Goal: Task Accomplishment & Management: Use online tool/utility

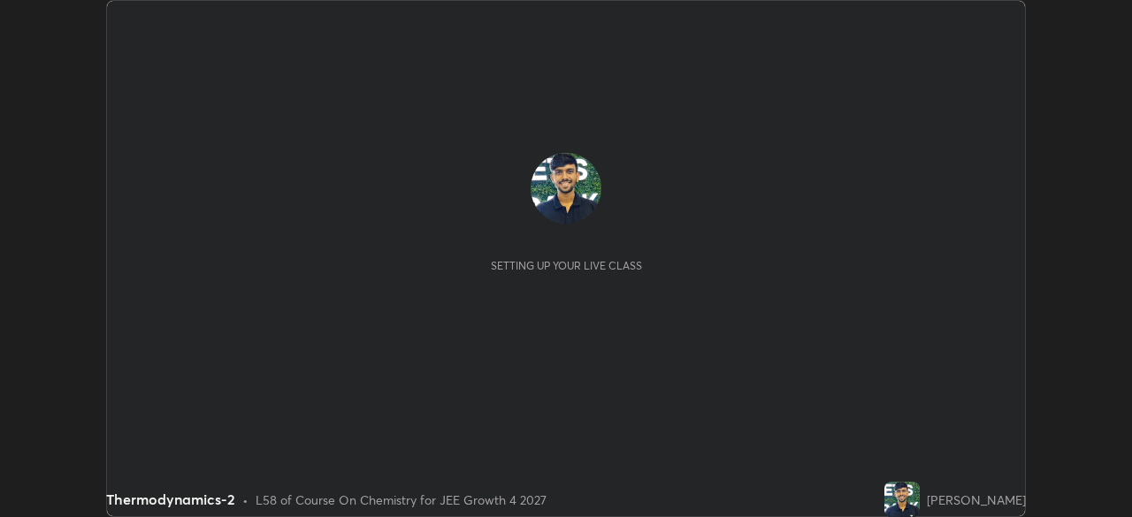
scroll to position [517, 1131]
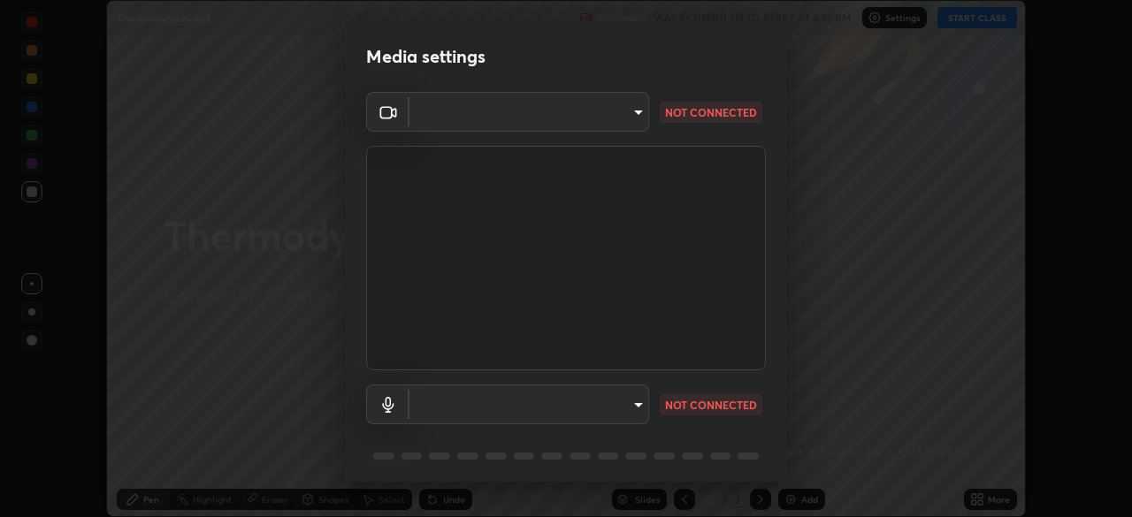
type input "27782adc23e2fb2e9a25af94410cad793eda472e13505a4e640454b7a0983fad"
type input "default"
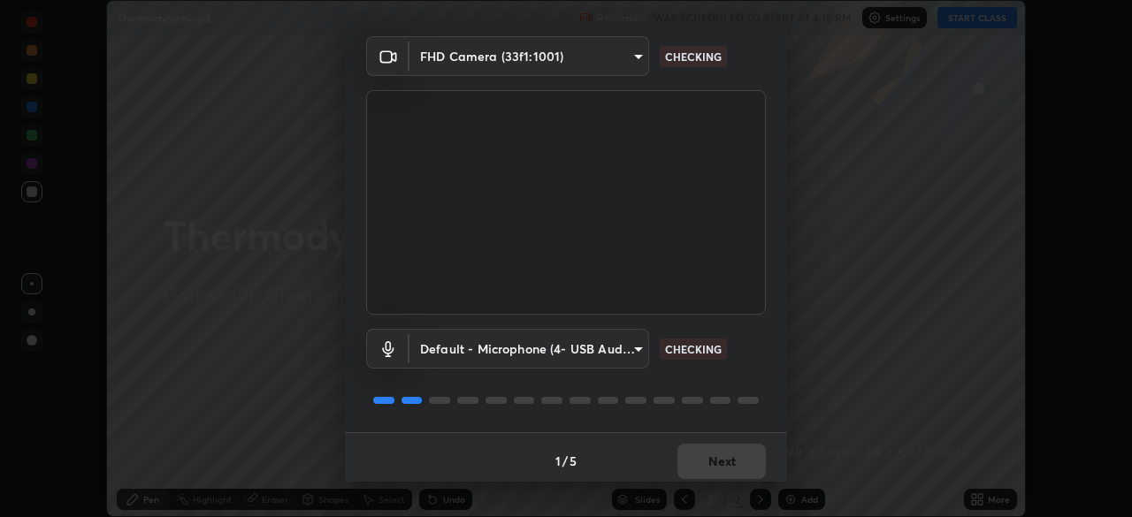
scroll to position [63, 0]
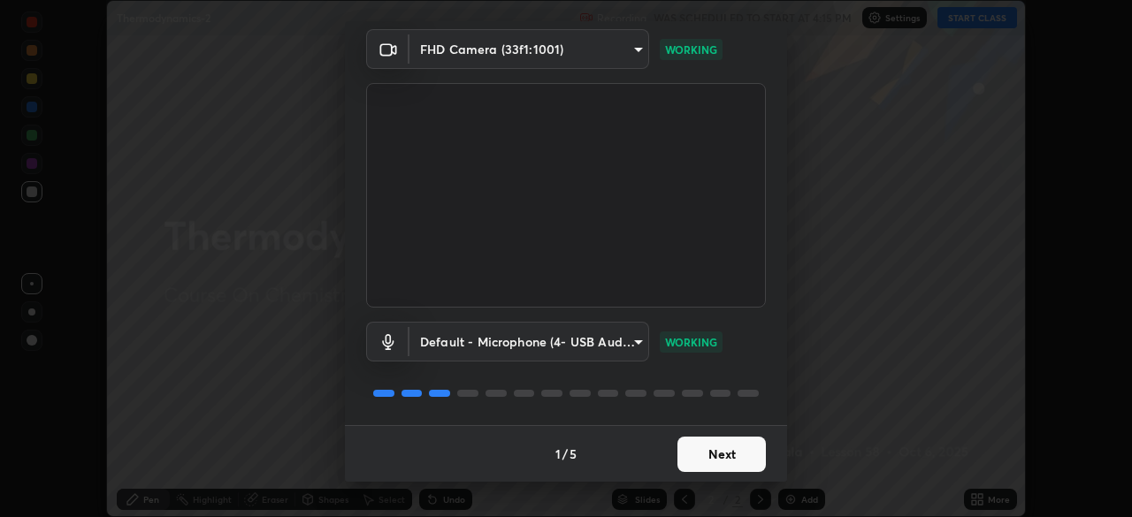
click at [729, 449] on button "Next" at bounding box center [721, 454] width 88 height 35
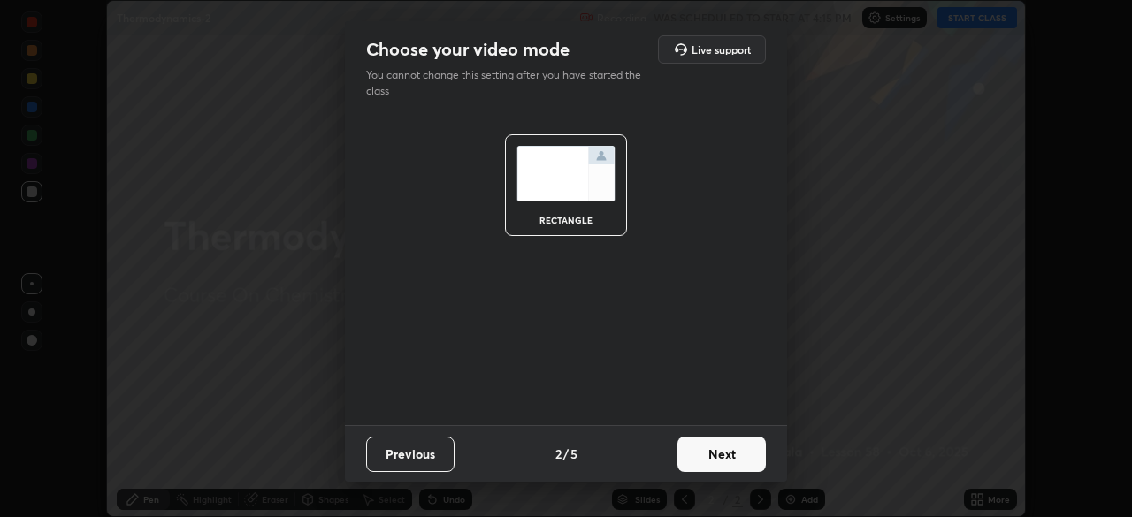
scroll to position [0, 0]
click at [729, 453] on button "Next" at bounding box center [721, 454] width 88 height 35
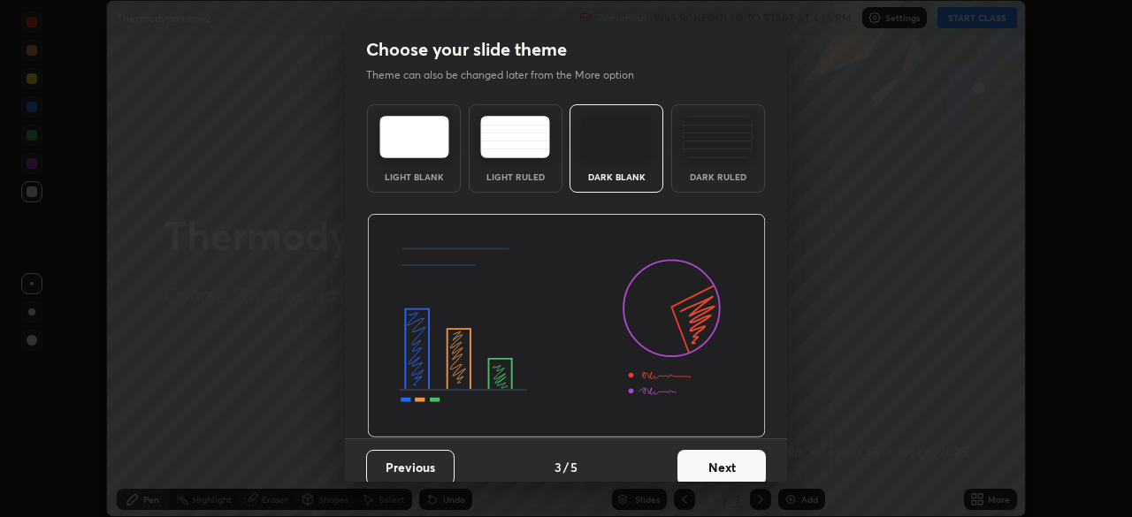
click at [730, 455] on button "Next" at bounding box center [721, 467] width 88 height 35
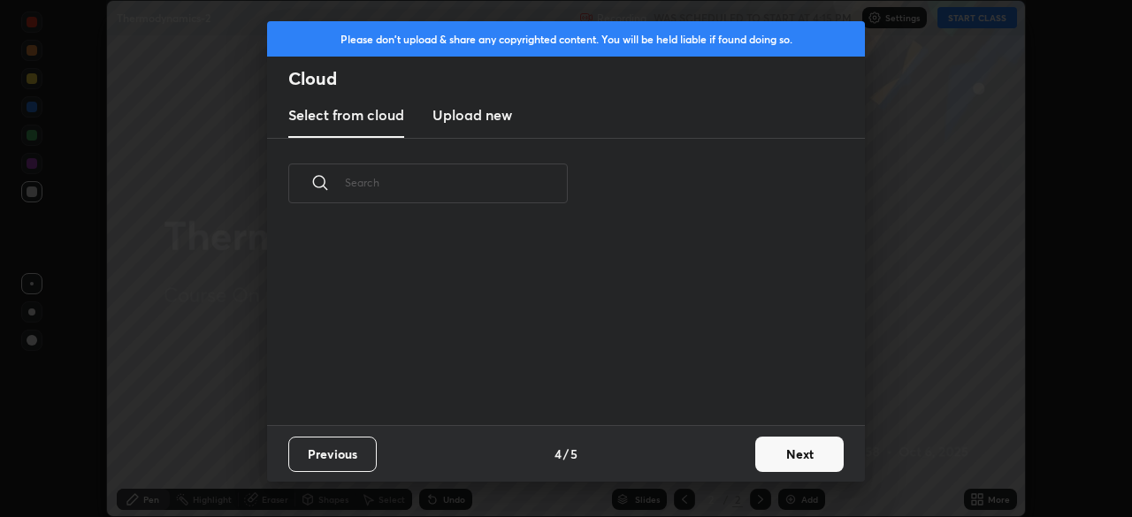
scroll to position [196, 568]
click at [796, 461] on button "Next" at bounding box center [799, 454] width 88 height 35
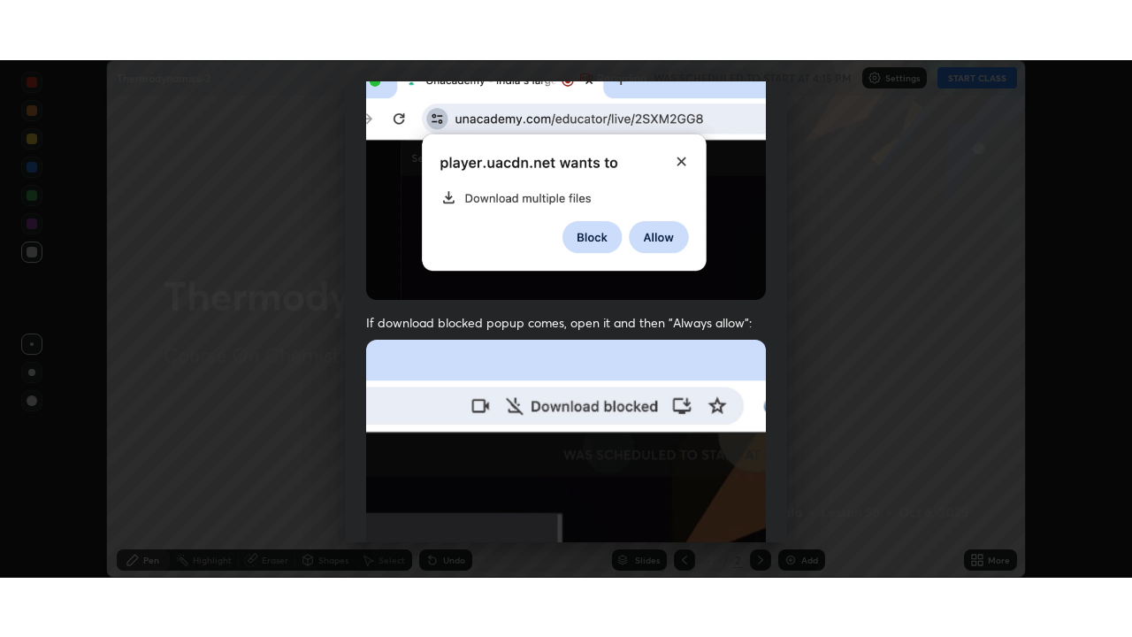
scroll to position [423, 0]
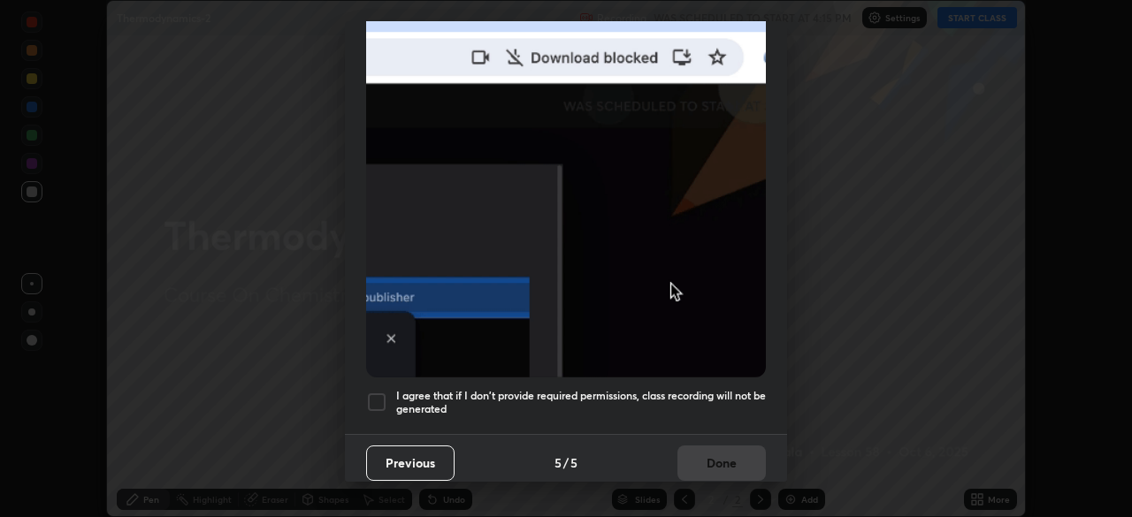
click at [512, 390] on h5 "I agree that if I don't provide required permissions, class recording will not …" at bounding box center [581, 402] width 370 height 27
click at [706, 450] on button "Done" at bounding box center [721, 463] width 88 height 35
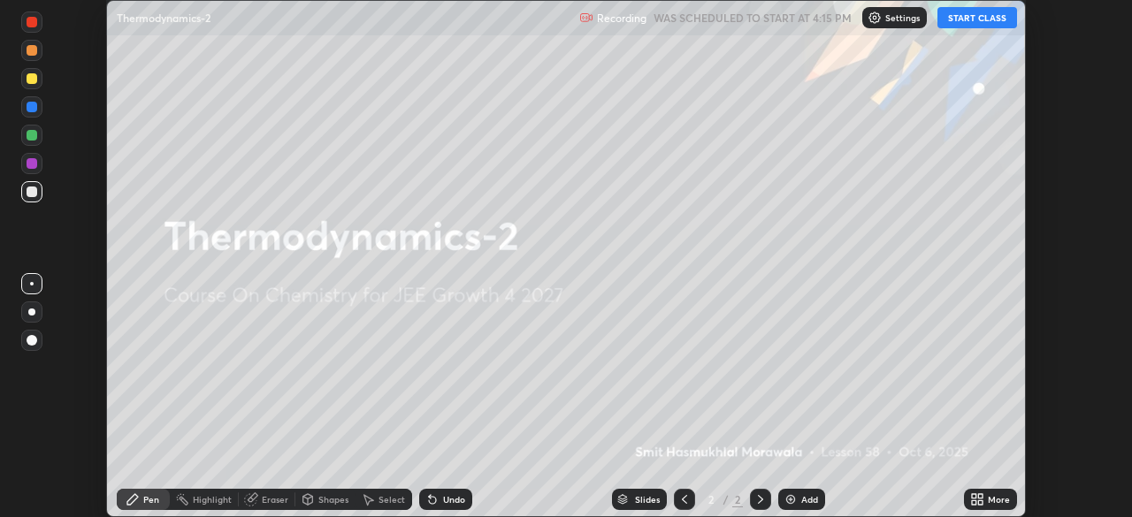
click at [980, 16] on button "START CLASS" at bounding box center [977, 17] width 80 height 21
click at [981, 504] on icon at bounding box center [980, 502] width 4 height 4
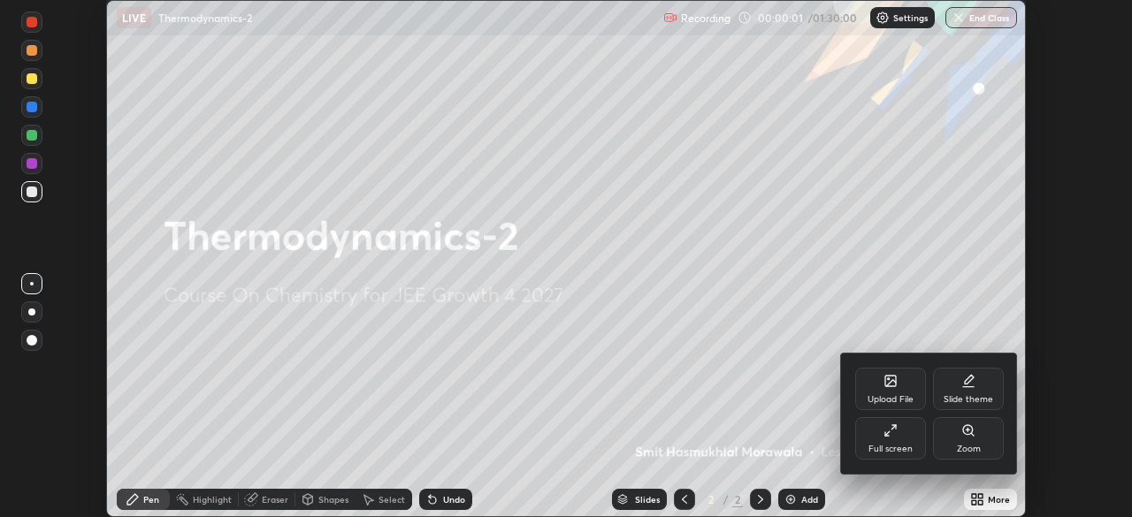
click at [895, 457] on div "Full screen" at bounding box center [890, 438] width 71 height 42
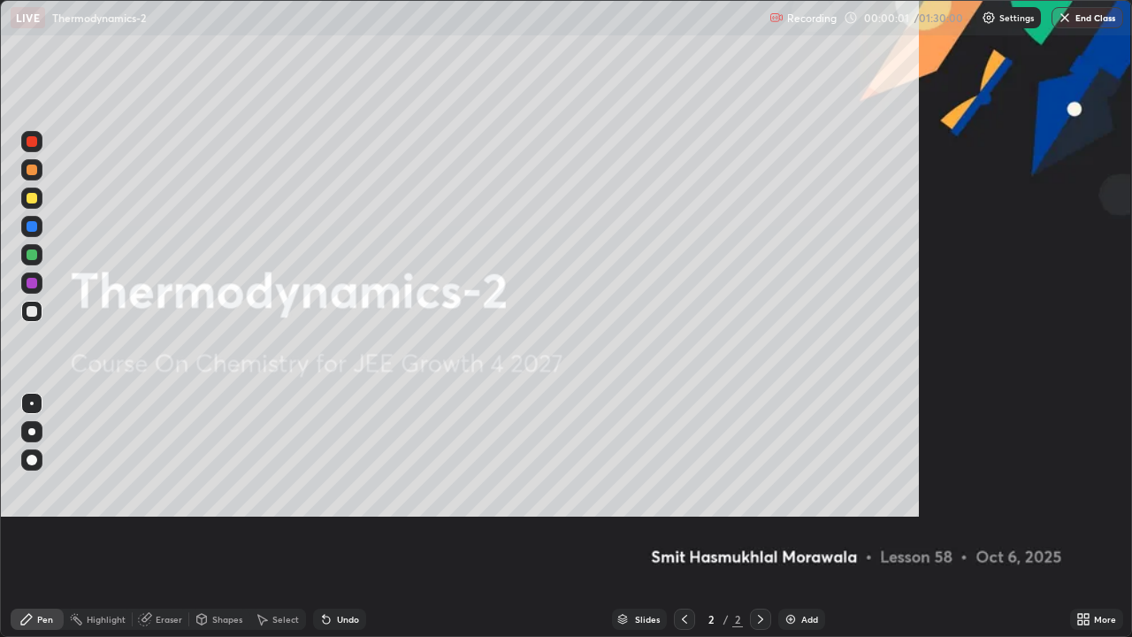
scroll to position [637, 1132]
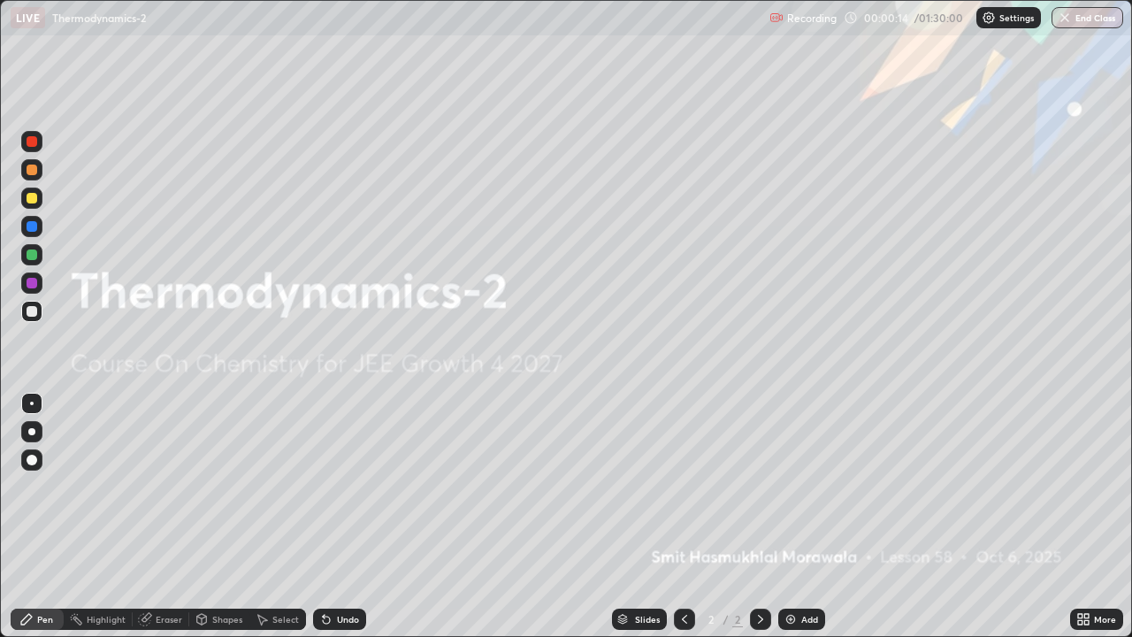
click at [805, 516] on div "Add" at bounding box center [809, 618] width 17 height 9
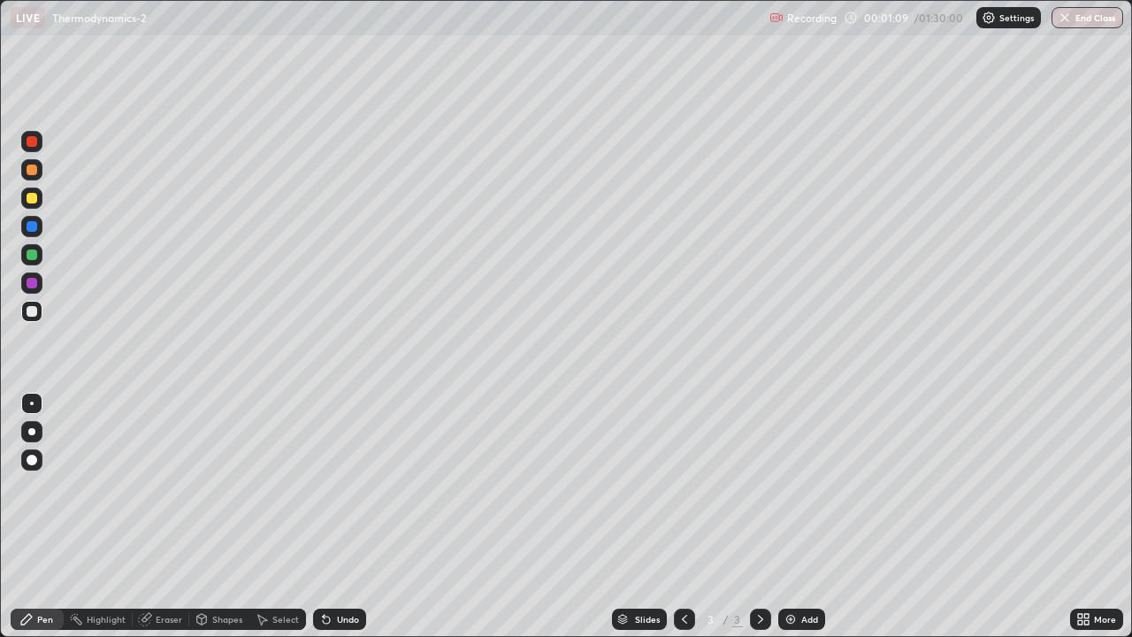
click at [32, 431] on div at bounding box center [31, 431] width 7 height 7
click at [35, 256] on div at bounding box center [32, 254] width 11 height 11
click at [341, 516] on div "Undo" at bounding box center [348, 618] width 22 height 9
click at [681, 516] on icon at bounding box center [684, 619] width 14 height 14
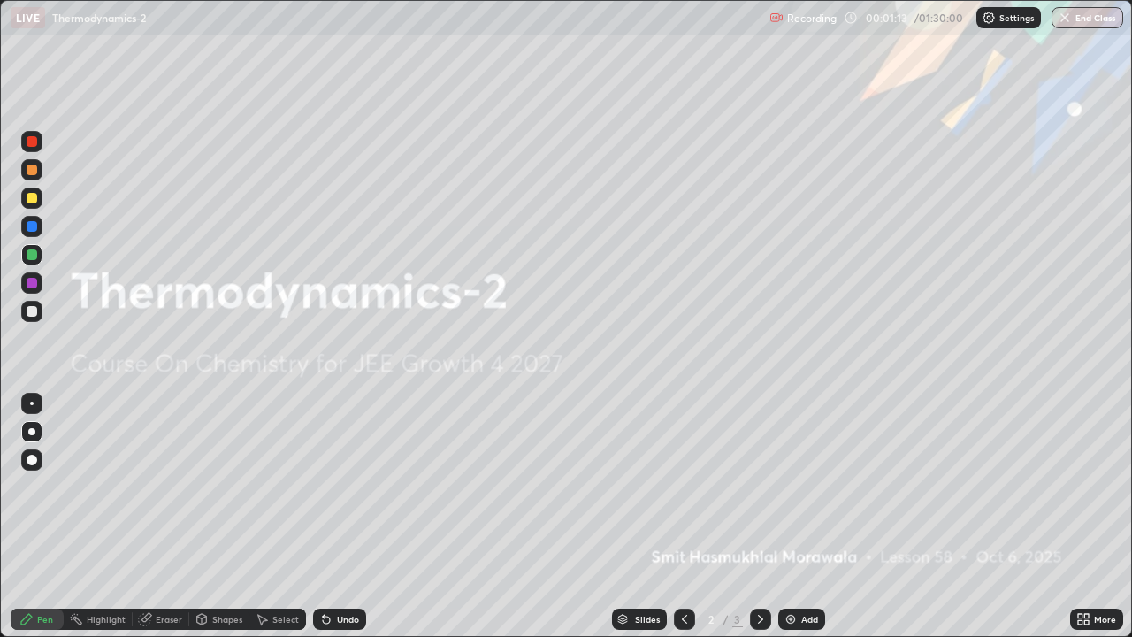
click at [37, 450] on div at bounding box center [31, 459] width 21 height 21
click at [39, 311] on div at bounding box center [31, 311] width 21 height 21
click at [756, 516] on icon at bounding box center [760, 619] width 14 height 14
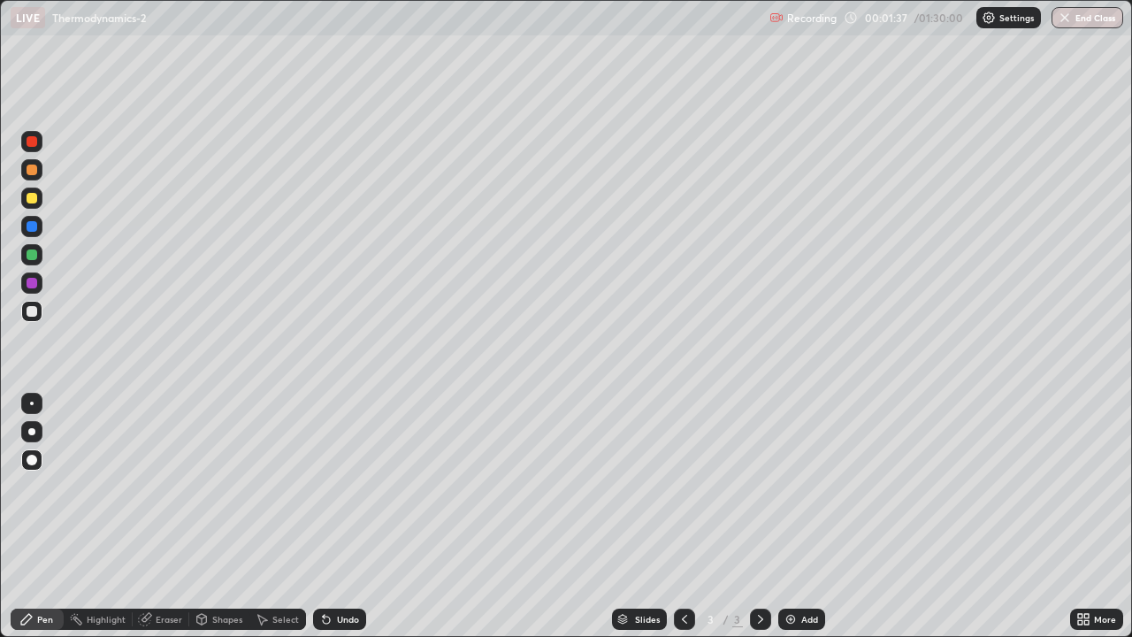
click at [32, 431] on div at bounding box center [31, 431] width 7 height 7
click at [34, 254] on div at bounding box center [32, 254] width 11 height 11
click at [24, 255] on div at bounding box center [31, 254] width 21 height 21
click at [33, 256] on div at bounding box center [32, 254] width 11 height 11
click at [34, 254] on div at bounding box center [32, 254] width 11 height 11
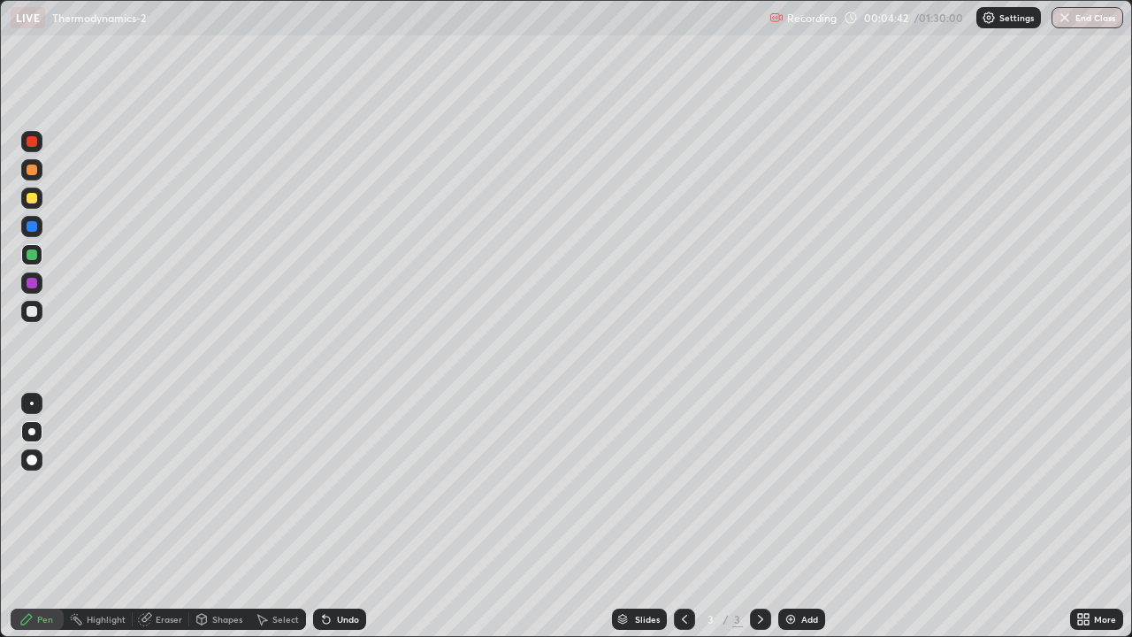
click at [38, 256] on div at bounding box center [31, 254] width 21 height 21
click at [35, 257] on div at bounding box center [32, 254] width 11 height 11
click at [32, 223] on div at bounding box center [32, 226] width 11 height 11
click at [35, 221] on div at bounding box center [32, 226] width 11 height 11
click at [33, 226] on div at bounding box center [32, 226] width 11 height 11
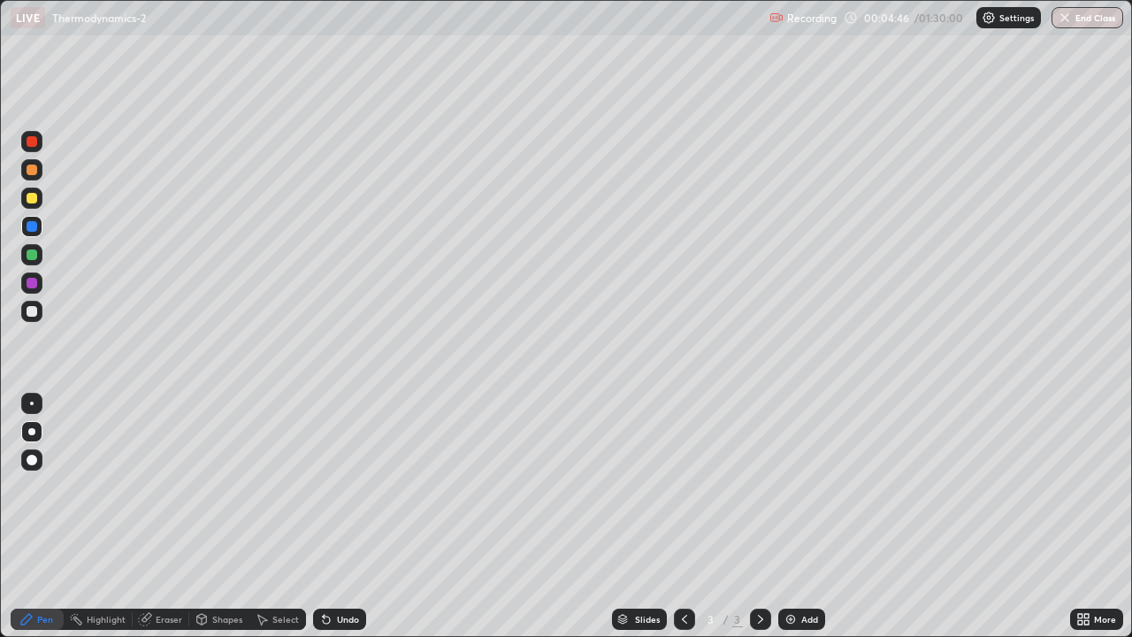
click at [34, 229] on div at bounding box center [32, 226] width 11 height 11
click at [30, 227] on div at bounding box center [32, 226] width 11 height 11
click at [34, 231] on div at bounding box center [32, 226] width 11 height 11
click at [33, 254] on div at bounding box center [32, 254] width 11 height 11
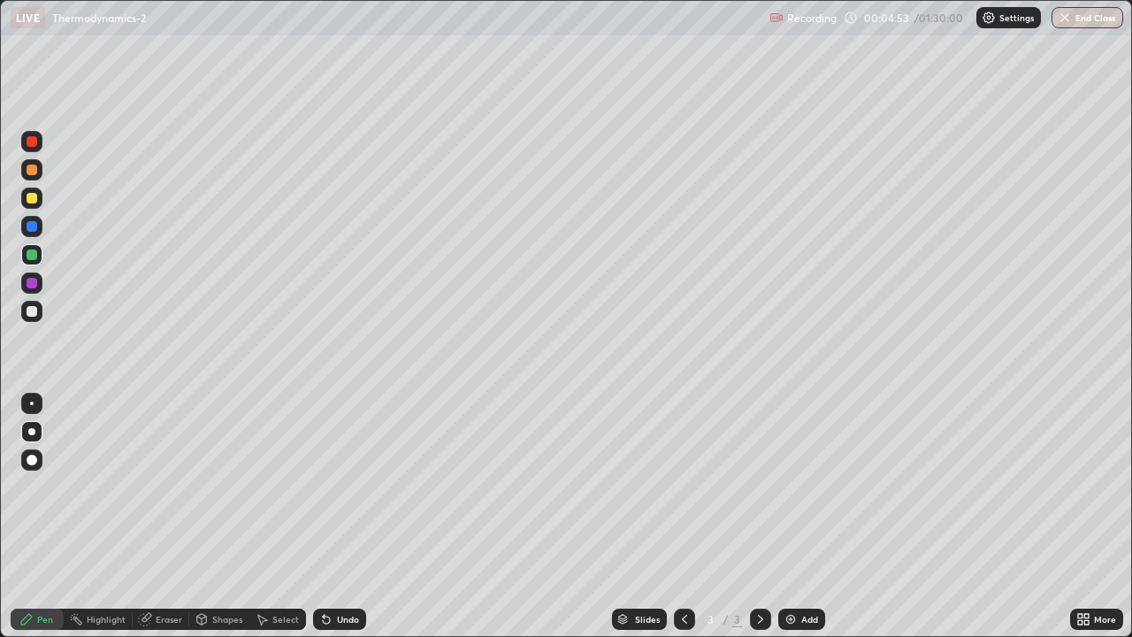
click at [348, 516] on div "Undo" at bounding box center [348, 618] width 22 height 9
click at [343, 516] on div "Undo" at bounding box center [339, 618] width 53 height 21
click at [338, 516] on div "Undo" at bounding box center [348, 618] width 22 height 9
click at [339, 516] on div "Undo" at bounding box center [348, 618] width 22 height 9
click at [32, 227] on div at bounding box center [32, 226] width 11 height 11
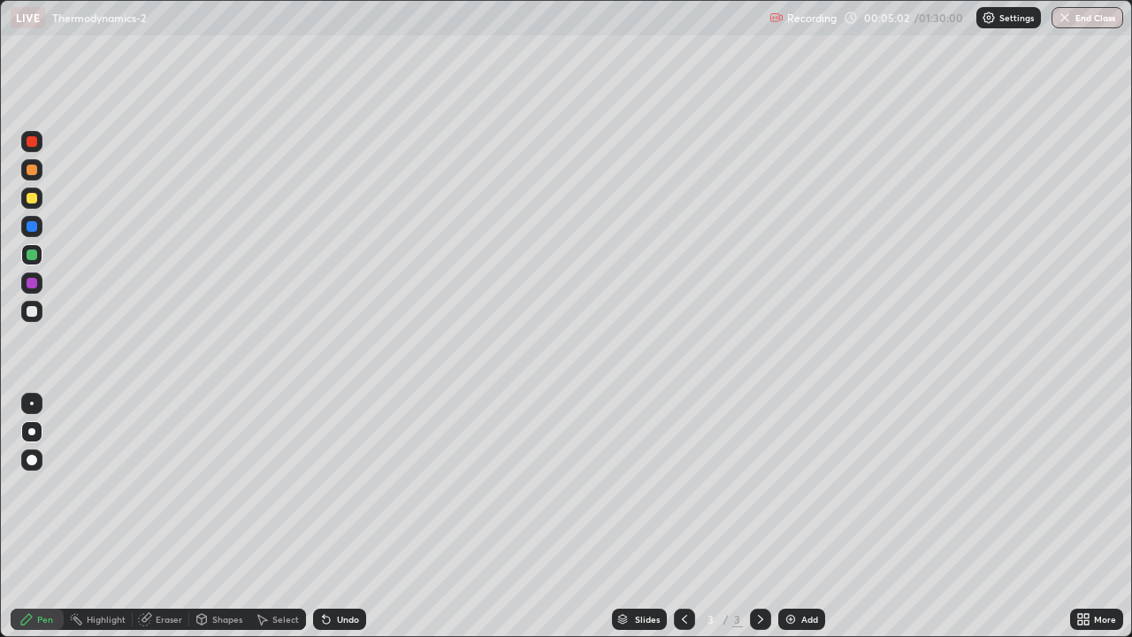
click at [36, 225] on div at bounding box center [32, 226] width 11 height 11
click at [34, 254] on div at bounding box center [32, 254] width 11 height 11
click at [36, 272] on div at bounding box center [31, 282] width 21 height 21
click at [32, 309] on div at bounding box center [32, 311] width 11 height 11
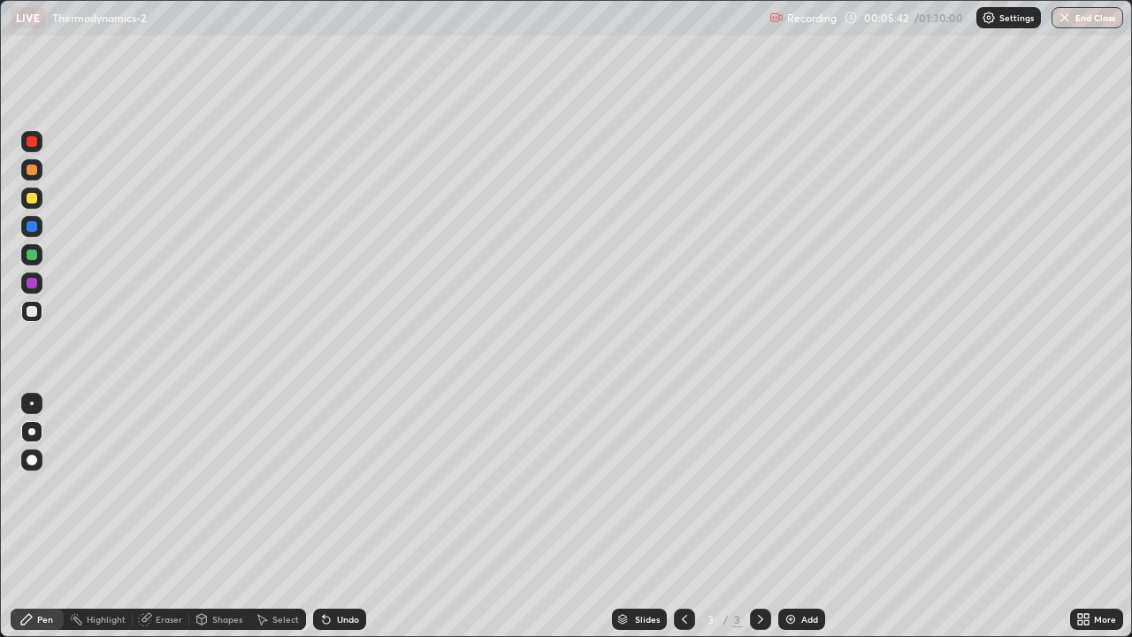
click at [36, 202] on div at bounding box center [31, 197] width 21 height 21
click at [33, 198] on div at bounding box center [32, 198] width 11 height 11
click at [33, 311] on div at bounding box center [32, 311] width 11 height 11
click at [33, 316] on div at bounding box center [32, 311] width 11 height 11
click at [33, 315] on div at bounding box center [32, 311] width 11 height 11
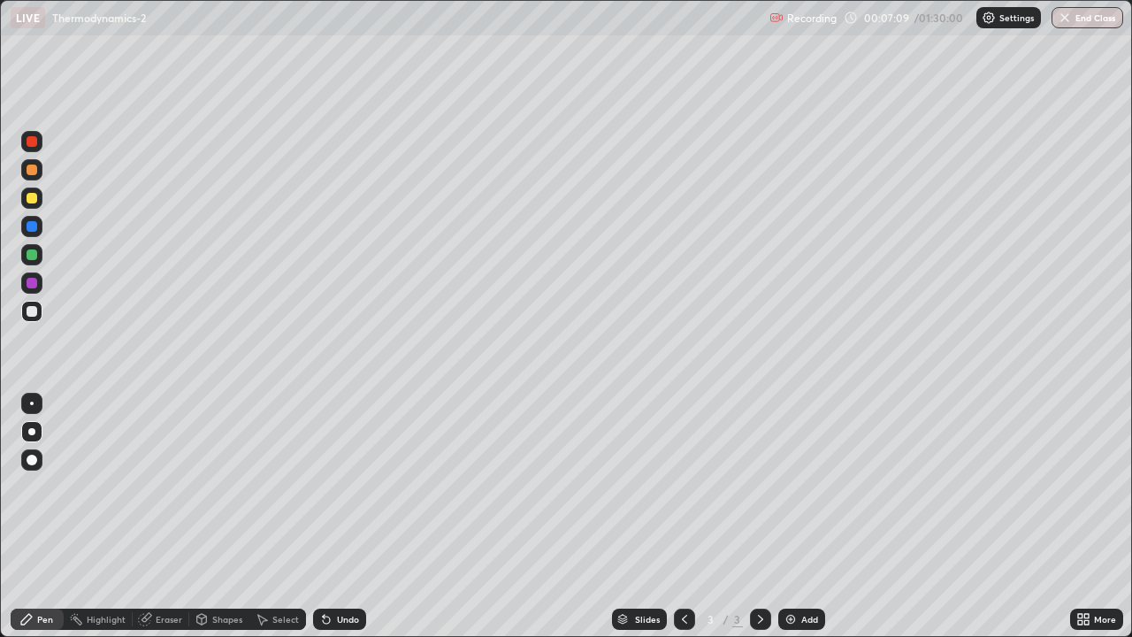
click at [27, 223] on div at bounding box center [32, 226] width 11 height 11
click at [35, 257] on div at bounding box center [32, 254] width 11 height 11
click at [33, 190] on div at bounding box center [31, 197] width 21 height 21
click at [32, 172] on div at bounding box center [32, 169] width 11 height 11
click at [34, 304] on div at bounding box center [31, 311] width 21 height 21
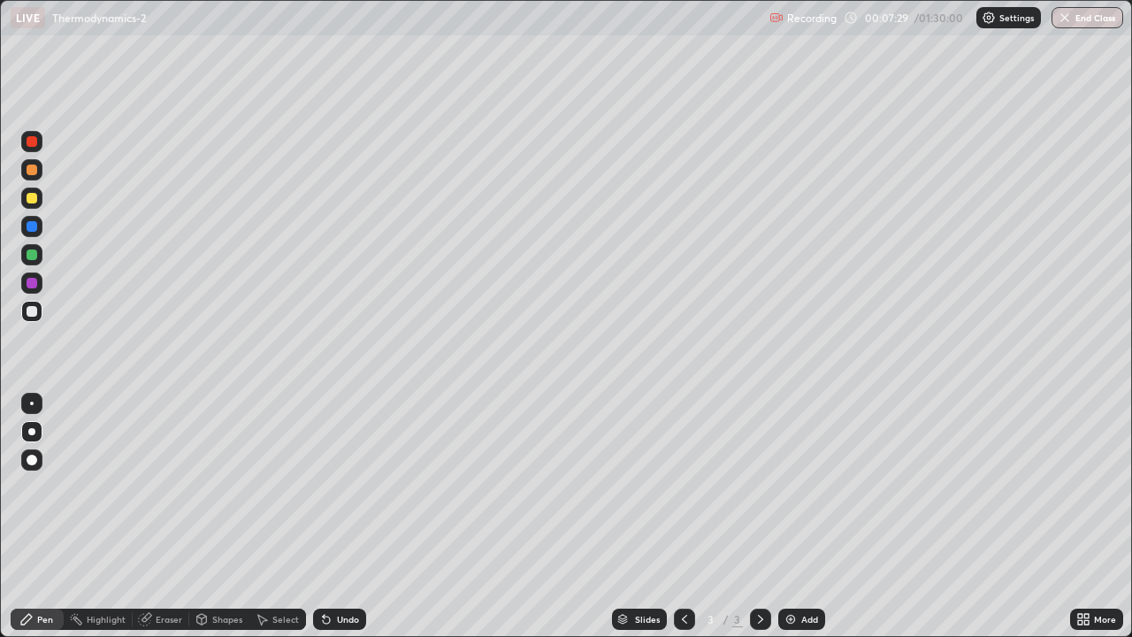
click at [32, 248] on div at bounding box center [31, 254] width 21 height 21
click at [34, 230] on div at bounding box center [32, 226] width 11 height 11
click at [31, 228] on div at bounding box center [32, 226] width 11 height 11
click at [34, 312] on div at bounding box center [32, 311] width 11 height 11
click at [31, 256] on div at bounding box center [32, 254] width 11 height 11
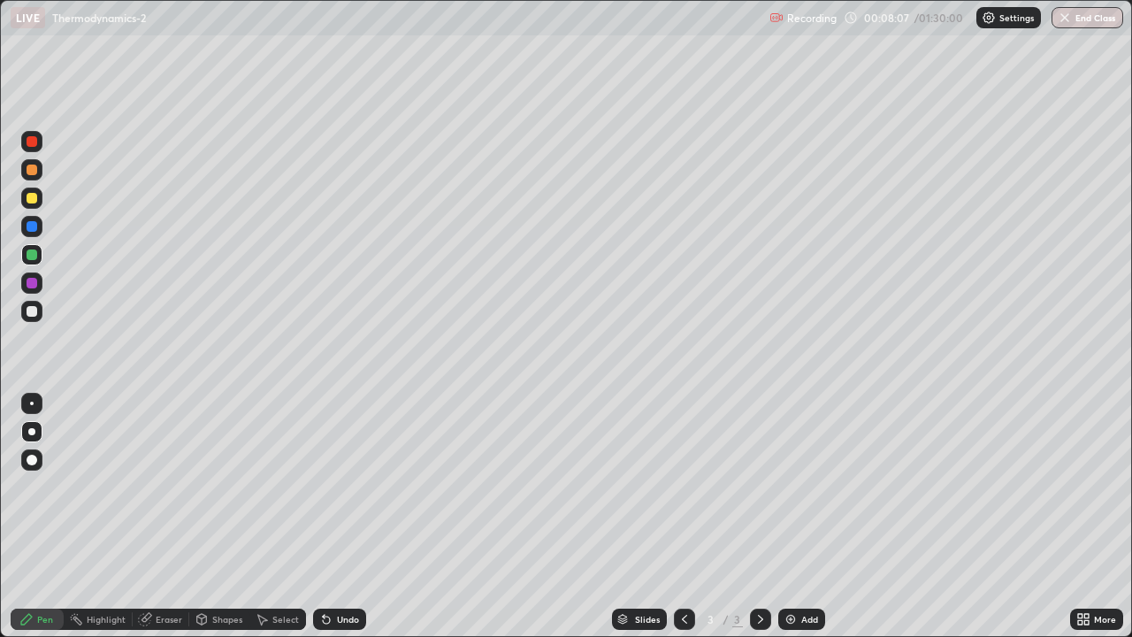
click at [28, 224] on div at bounding box center [32, 226] width 11 height 11
click at [36, 253] on div at bounding box center [32, 254] width 11 height 11
click at [34, 279] on div at bounding box center [32, 283] width 11 height 11
click at [31, 284] on div at bounding box center [32, 283] width 11 height 11
click at [341, 516] on div "Undo" at bounding box center [348, 618] width 22 height 9
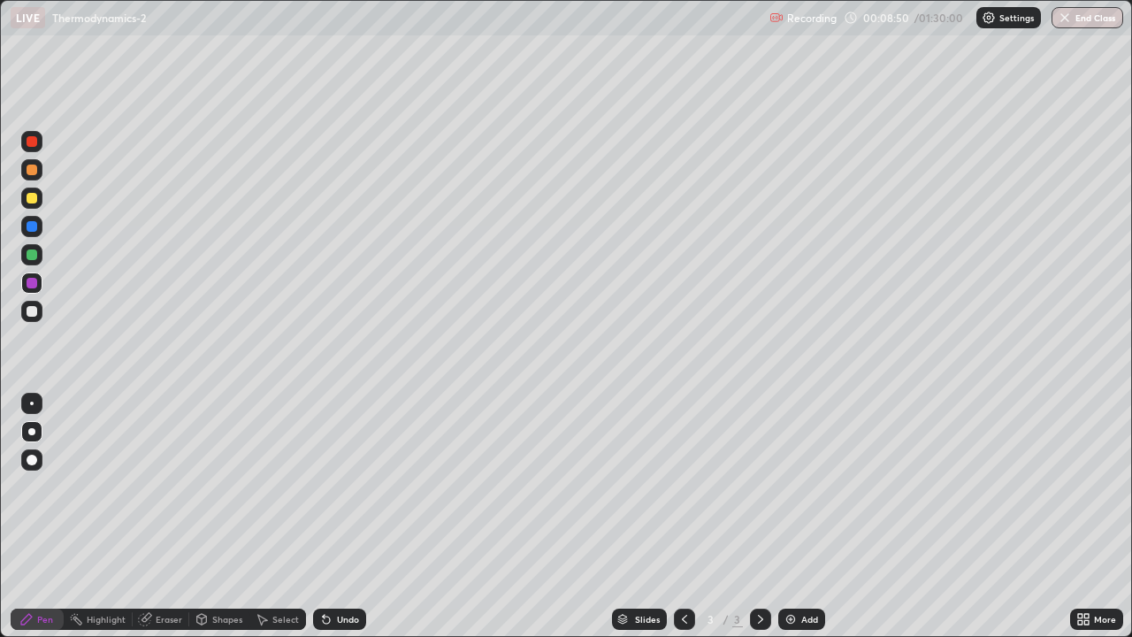
click at [342, 516] on div "Undo" at bounding box center [348, 618] width 22 height 9
click at [339, 516] on div "Undo" at bounding box center [348, 618] width 22 height 9
click at [340, 516] on div "Undo" at bounding box center [348, 618] width 22 height 9
click at [332, 516] on div "Undo" at bounding box center [339, 618] width 53 height 21
click at [29, 312] on div at bounding box center [32, 311] width 11 height 11
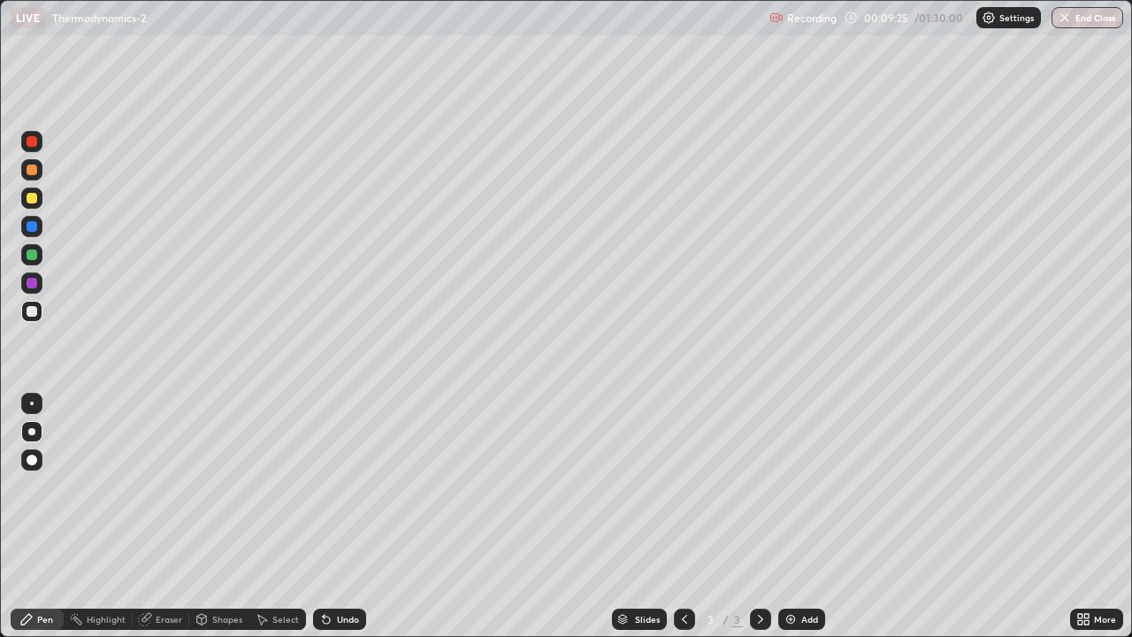
click at [32, 200] on div at bounding box center [32, 198] width 11 height 11
click at [29, 202] on div at bounding box center [32, 198] width 11 height 11
click at [30, 198] on div at bounding box center [32, 198] width 11 height 11
click at [24, 198] on div at bounding box center [31, 197] width 21 height 21
click at [29, 199] on div at bounding box center [32, 198] width 11 height 11
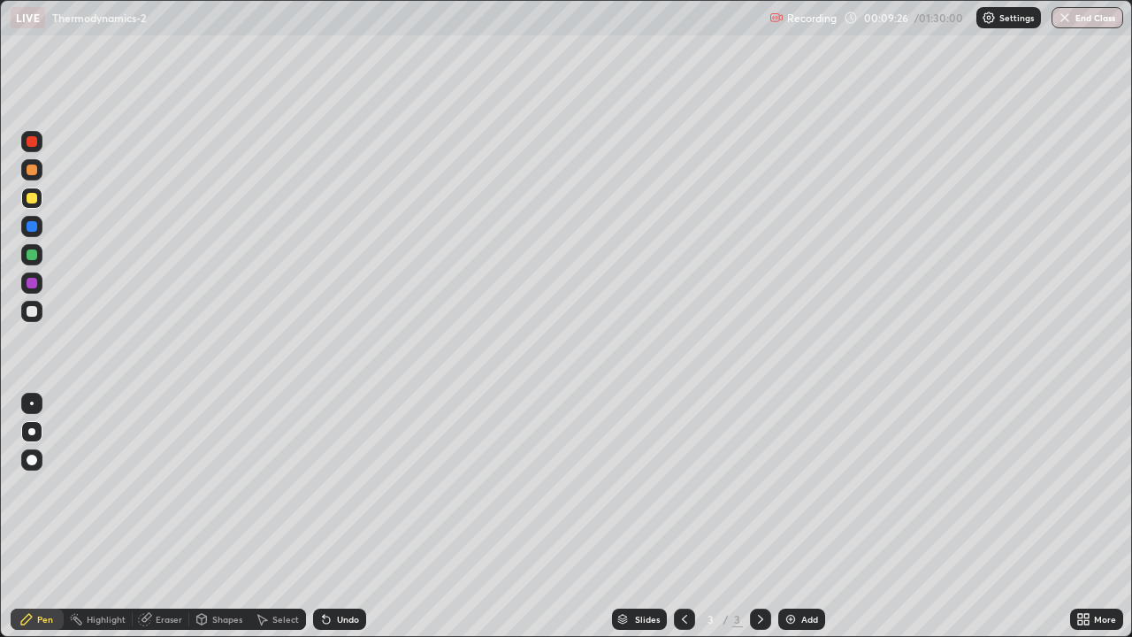
click at [29, 196] on div at bounding box center [32, 198] width 11 height 11
click at [32, 173] on div at bounding box center [32, 169] width 11 height 11
click at [34, 173] on div at bounding box center [32, 169] width 11 height 11
click at [34, 172] on div at bounding box center [32, 169] width 11 height 11
click at [324, 516] on icon at bounding box center [326, 619] width 7 height 7
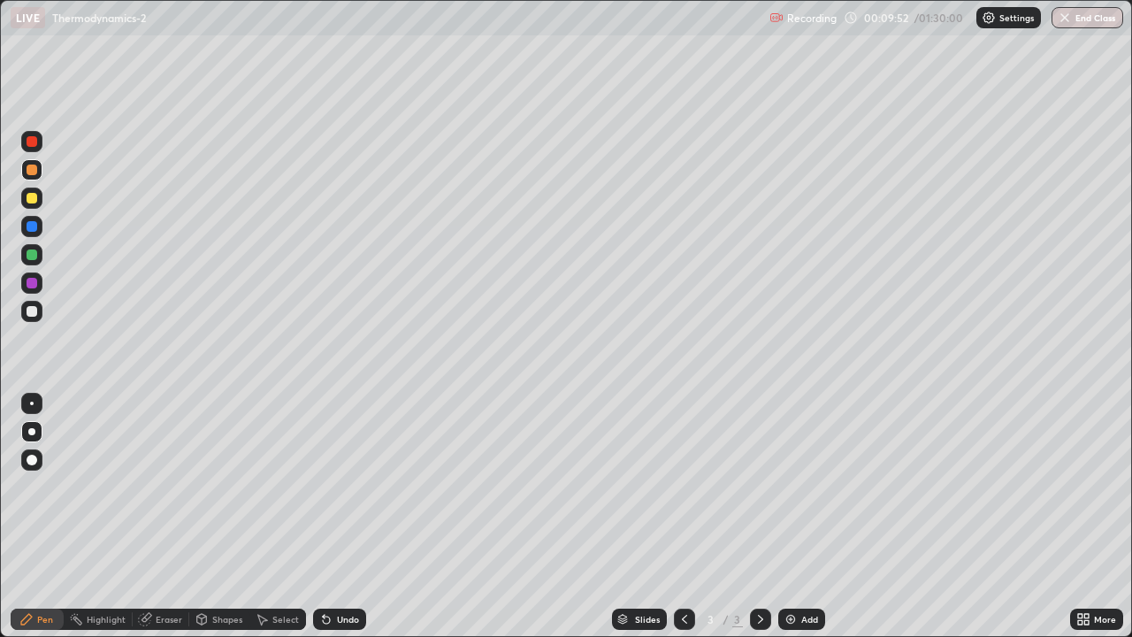
click at [326, 516] on icon at bounding box center [326, 619] width 14 height 14
click at [331, 516] on icon at bounding box center [326, 619] width 14 height 14
click at [31, 223] on div at bounding box center [32, 226] width 11 height 11
click at [33, 283] on div at bounding box center [32, 283] width 11 height 11
click at [319, 516] on icon at bounding box center [326, 619] width 14 height 14
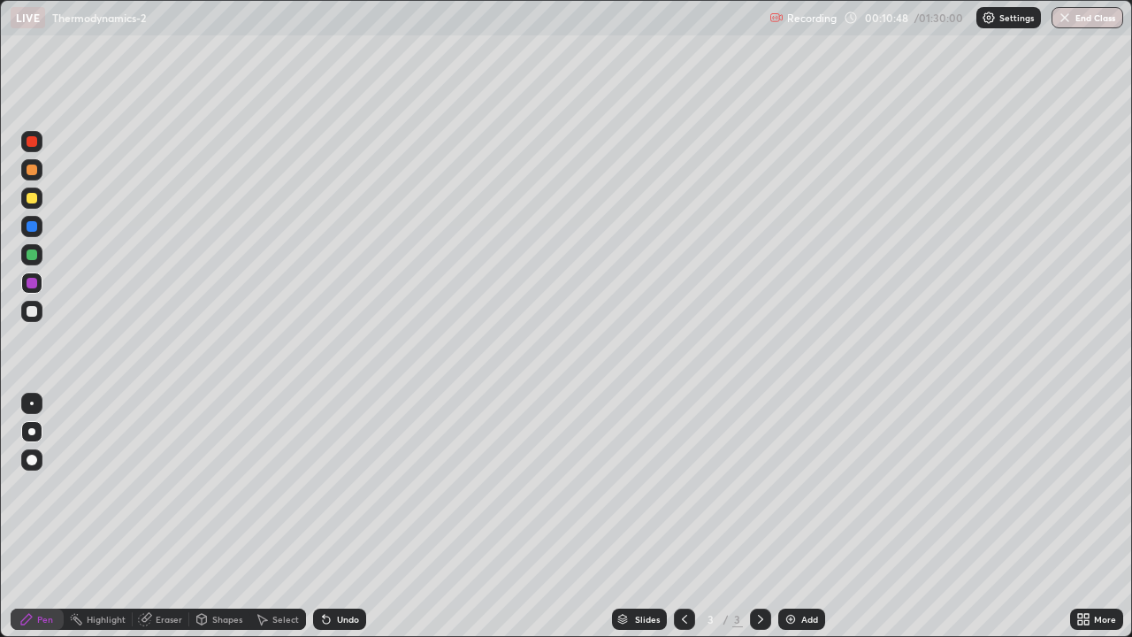
click at [331, 516] on div "Undo" at bounding box center [339, 618] width 53 height 21
click at [27, 255] on div at bounding box center [32, 254] width 11 height 11
click at [33, 223] on div at bounding box center [32, 226] width 11 height 11
click at [29, 191] on div at bounding box center [31, 197] width 21 height 21
click at [33, 172] on div at bounding box center [32, 169] width 11 height 11
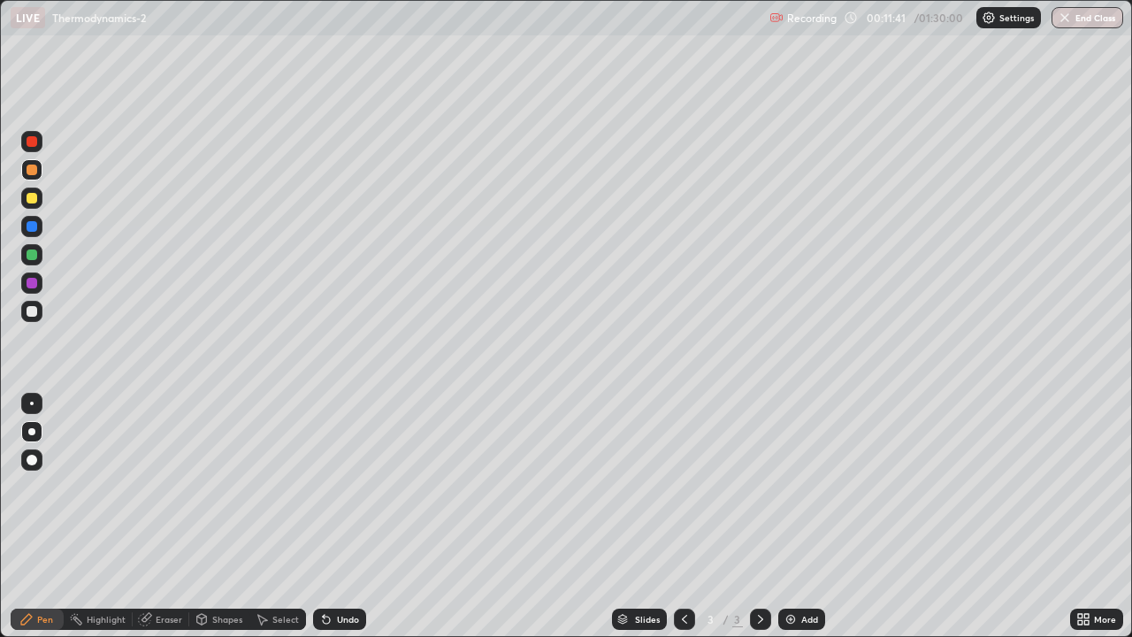
click at [324, 516] on icon at bounding box center [326, 619] width 7 height 7
click at [354, 516] on div "Undo" at bounding box center [348, 618] width 22 height 9
click at [35, 256] on div at bounding box center [32, 254] width 11 height 11
click at [33, 312] on div at bounding box center [32, 311] width 11 height 11
click at [37, 319] on div at bounding box center [31, 311] width 21 height 21
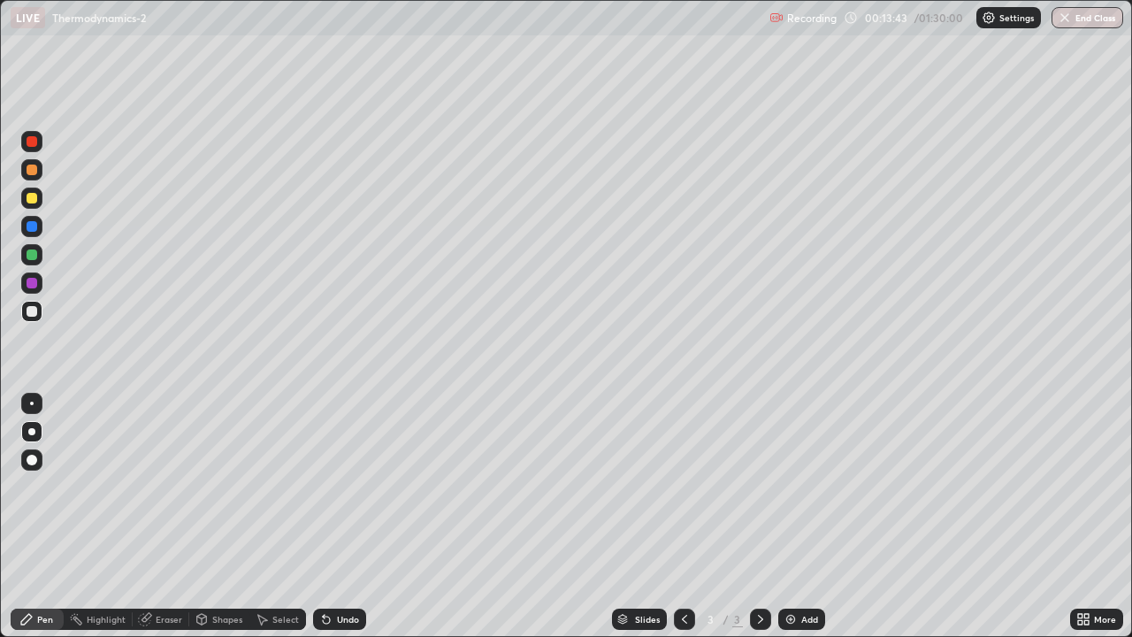
click at [33, 278] on div at bounding box center [32, 283] width 11 height 11
click at [34, 252] on div at bounding box center [32, 254] width 11 height 11
click at [351, 516] on div "Undo" at bounding box center [339, 618] width 53 height 21
click at [32, 227] on div at bounding box center [32, 226] width 11 height 11
click at [323, 516] on icon at bounding box center [326, 619] width 7 height 7
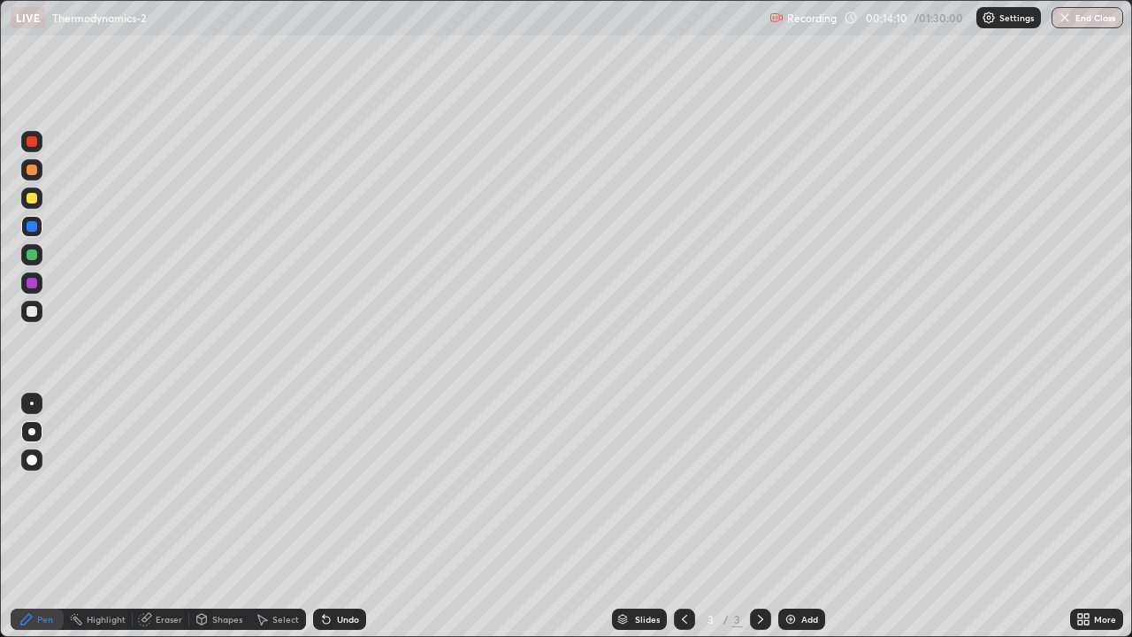
click at [332, 516] on div "Undo" at bounding box center [339, 618] width 53 height 21
click at [33, 258] on div at bounding box center [32, 254] width 11 height 11
click at [342, 516] on div "Undo" at bounding box center [339, 618] width 53 height 21
click at [343, 516] on div "Undo" at bounding box center [339, 618] width 53 height 21
click at [345, 516] on div "Undo" at bounding box center [339, 618] width 53 height 21
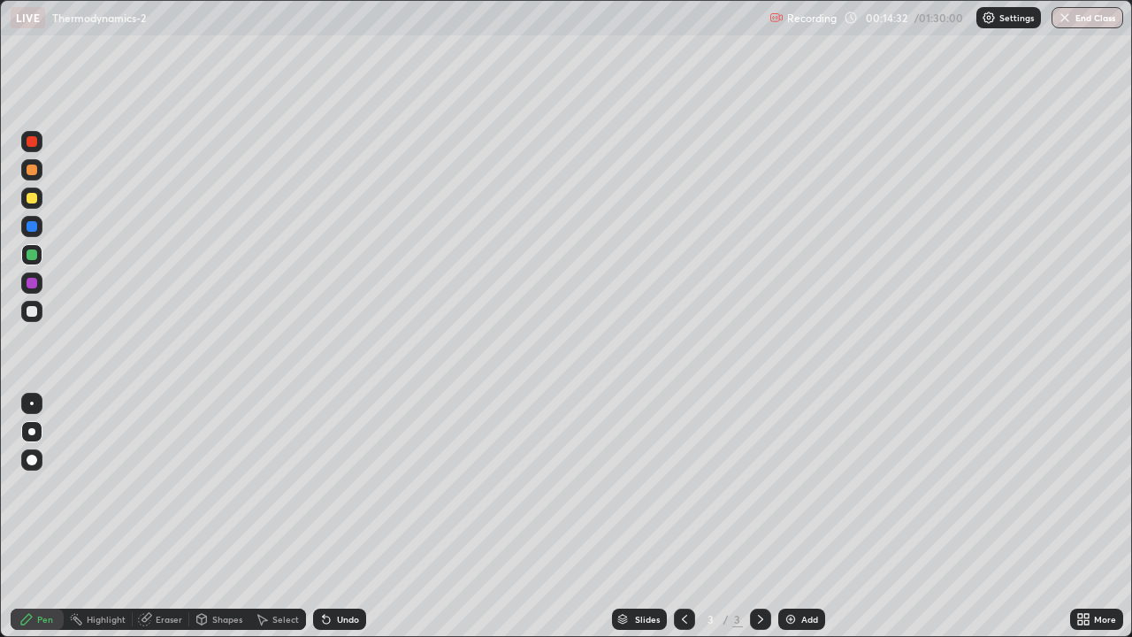
click at [346, 516] on div "Undo" at bounding box center [339, 618] width 53 height 21
click at [347, 516] on div "Undo" at bounding box center [339, 618] width 53 height 21
click at [332, 516] on div "Undo" at bounding box center [339, 618] width 53 height 21
click at [808, 516] on div "Add" at bounding box center [801, 618] width 47 height 21
click at [685, 516] on icon at bounding box center [684, 619] width 14 height 14
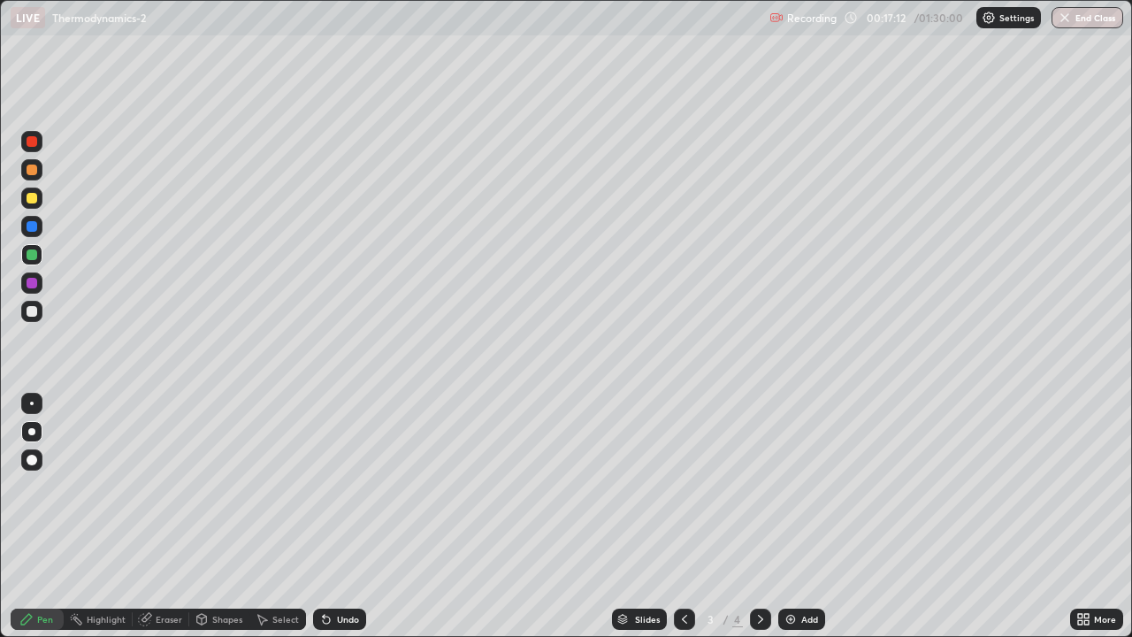
click at [767, 516] on div at bounding box center [760, 618] width 21 height 21
click at [681, 516] on icon at bounding box center [684, 619] width 14 height 14
click at [759, 516] on icon at bounding box center [760, 619] width 14 height 14
click at [165, 516] on div "Eraser" at bounding box center [161, 618] width 57 height 21
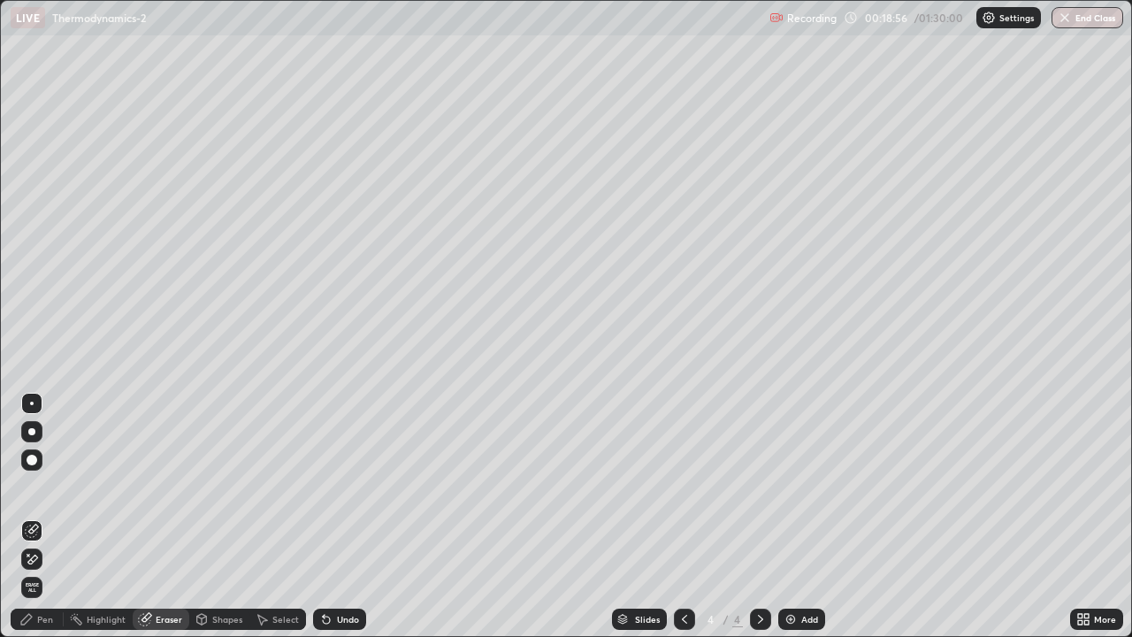
click at [34, 516] on div "Pen" at bounding box center [37, 618] width 53 height 21
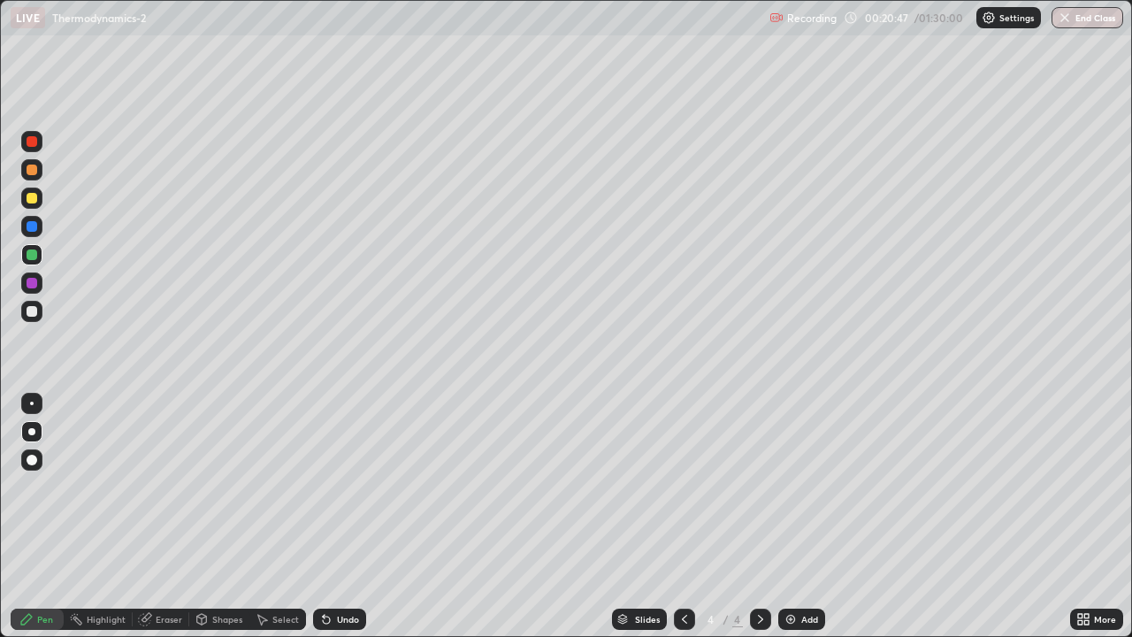
click at [683, 516] on icon at bounding box center [684, 619] width 14 height 14
click at [339, 516] on div "Undo" at bounding box center [348, 618] width 22 height 9
click at [354, 516] on div "Undo" at bounding box center [348, 618] width 22 height 9
click at [40, 317] on div at bounding box center [31, 311] width 21 height 21
click at [32, 284] on div at bounding box center [32, 283] width 11 height 11
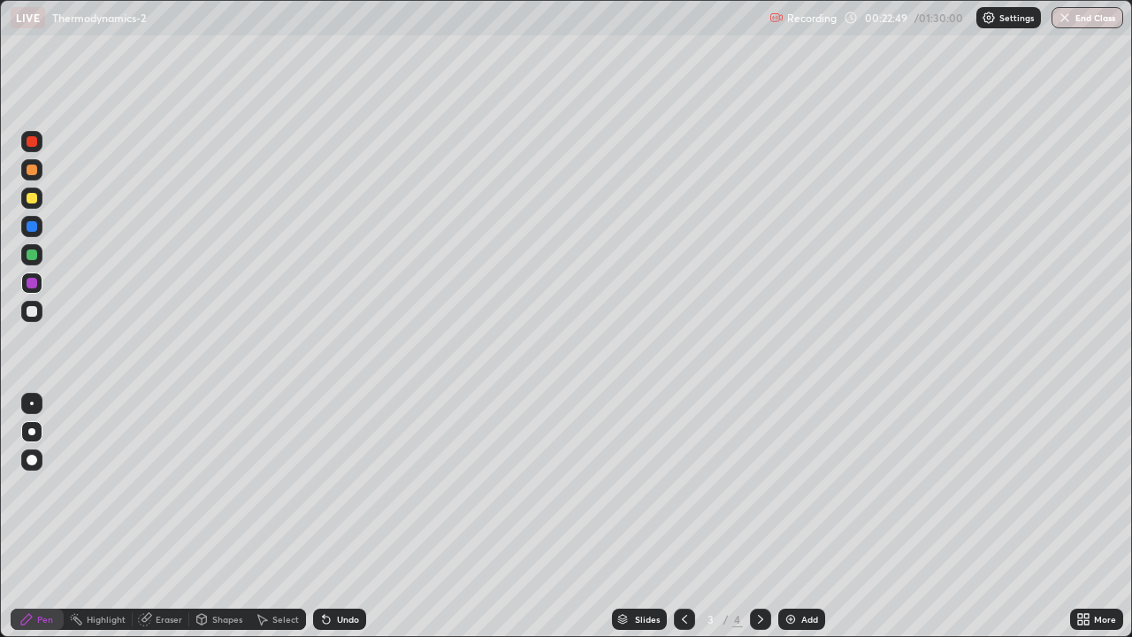
click at [759, 516] on icon at bounding box center [760, 619] width 14 height 14
click at [33, 311] on div at bounding box center [32, 311] width 11 height 11
click at [31, 195] on div at bounding box center [32, 198] width 11 height 11
click at [336, 516] on div "Undo" at bounding box center [339, 618] width 53 height 21
click at [338, 516] on div "Undo" at bounding box center [348, 618] width 22 height 9
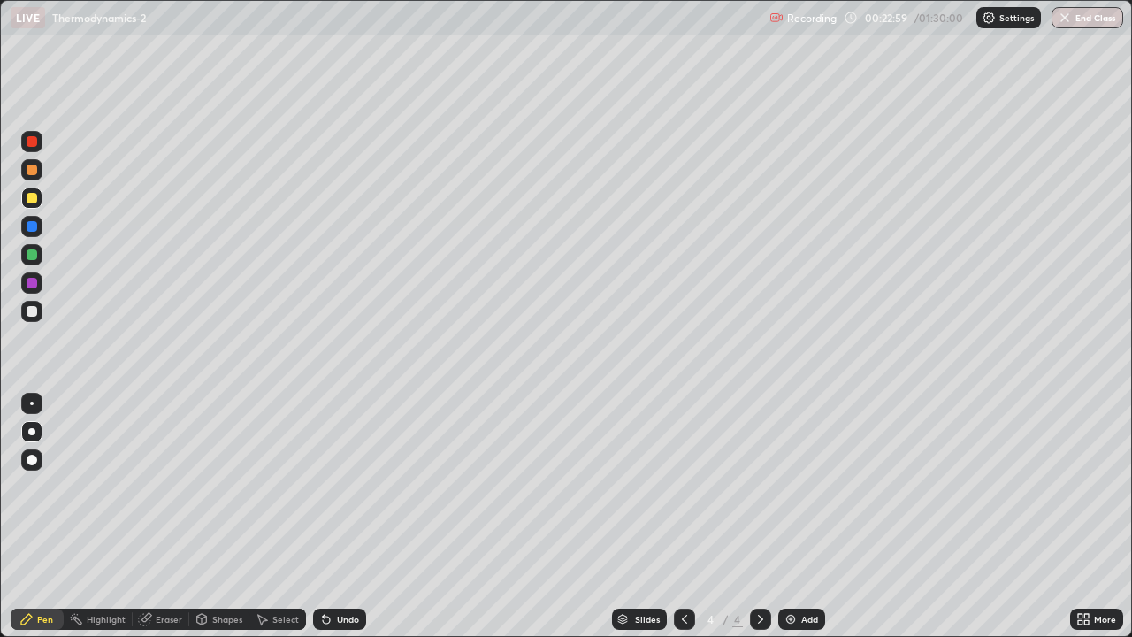
click at [339, 516] on div "Undo" at bounding box center [348, 618] width 22 height 9
click at [30, 166] on div at bounding box center [32, 169] width 11 height 11
click at [33, 225] on div at bounding box center [32, 226] width 11 height 11
click at [352, 516] on div "Undo" at bounding box center [339, 618] width 53 height 21
click at [339, 516] on div "Undo" at bounding box center [348, 618] width 22 height 9
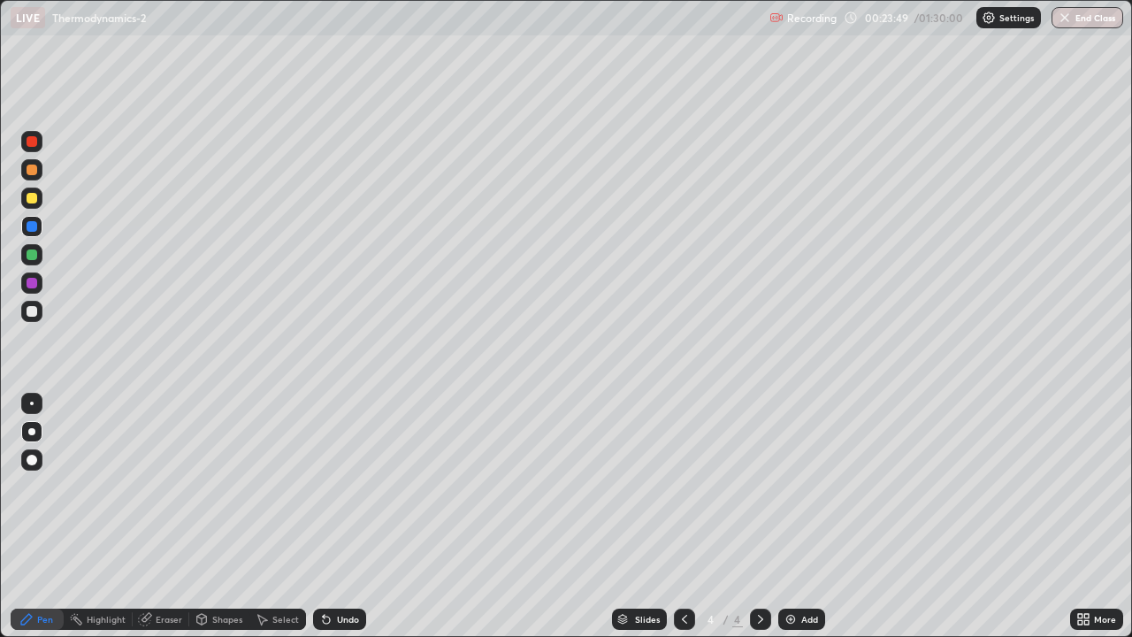
click at [344, 516] on div "Undo" at bounding box center [348, 618] width 22 height 9
click at [342, 516] on div "Undo" at bounding box center [339, 618] width 53 height 21
click at [351, 516] on div "Undo" at bounding box center [348, 618] width 22 height 9
click at [34, 200] on div at bounding box center [32, 198] width 11 height 11
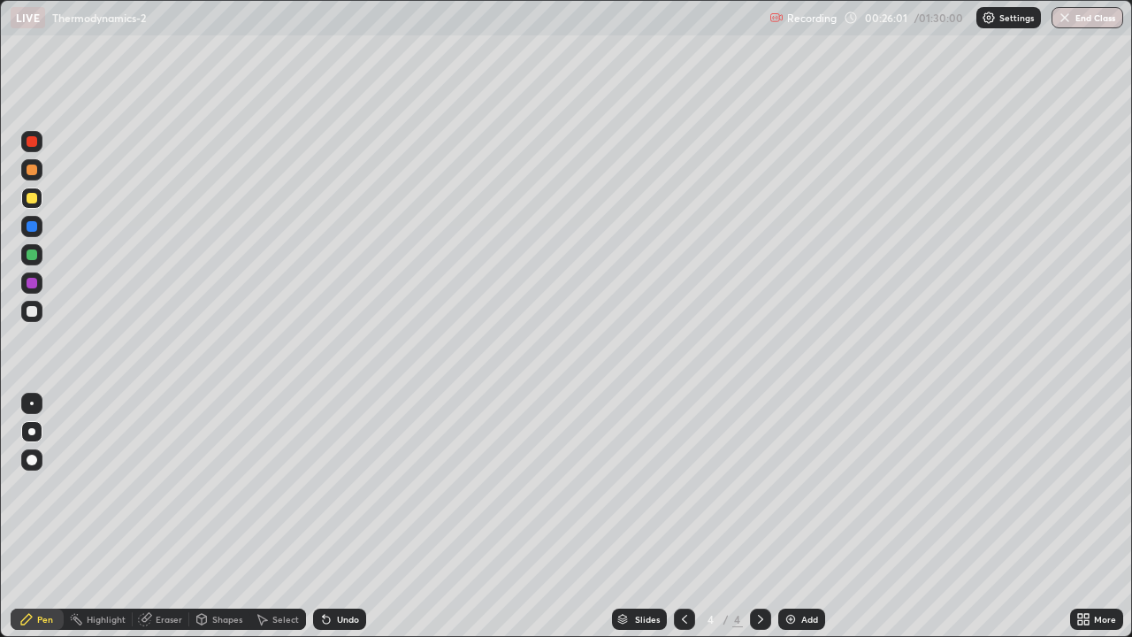
click at [38, 195] on div at bounding box center [31, 197] width 21 height 21
click at [30, 200] on div at bounding box center [32, 198] width 11 height 11
click at [30, 198] on div at bounding box center [32, 198] width 11 height 11
click at [34, 195] on div at bounding box center [32, 198] width 11 height 11
click at [34, 202] on div at bounding box center [32, 198] width 11 height 11
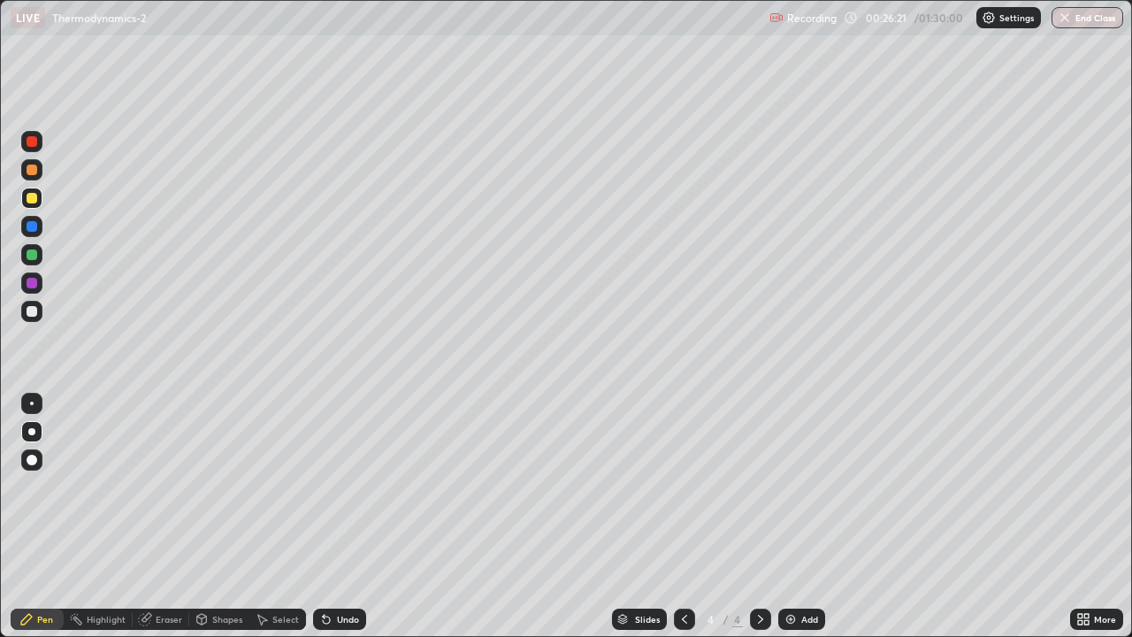
click at [34, 201] on div at bounding box center [32, 198] width 11 height 11
click at [347, 516] on div "Undo" at bounding box center [339, 618] width 53 height 21
click at [343, 516] on div "Undo" at bounding box center [339, 618] width 53 height 21
click at [34, 227] on div at bounding box center [32, 226] width 11 height 11
click at [33, 226] on div at bounding box center [32, 226] width 11 height 11
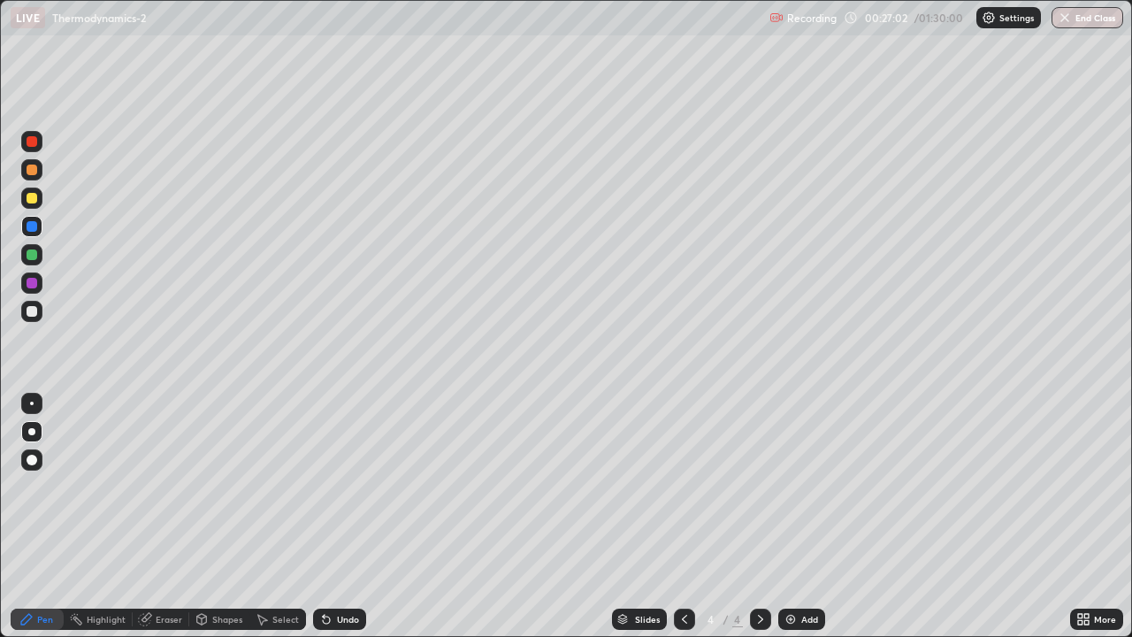
click at [29, 199] on div at bounding box center [32, 198] width 11 height 11
click at [31, 195] on div at bounding box center [32, 198] width 11 height 11
click at [32, 170] on div at bounding box center [32, 169] width 11 height 11
click at [32, 225] on div at bounding box center [32, 226] width 11 height 11
click at [347, 516] on div "Undo" at bounding box center [348, 618] width 22 height 9
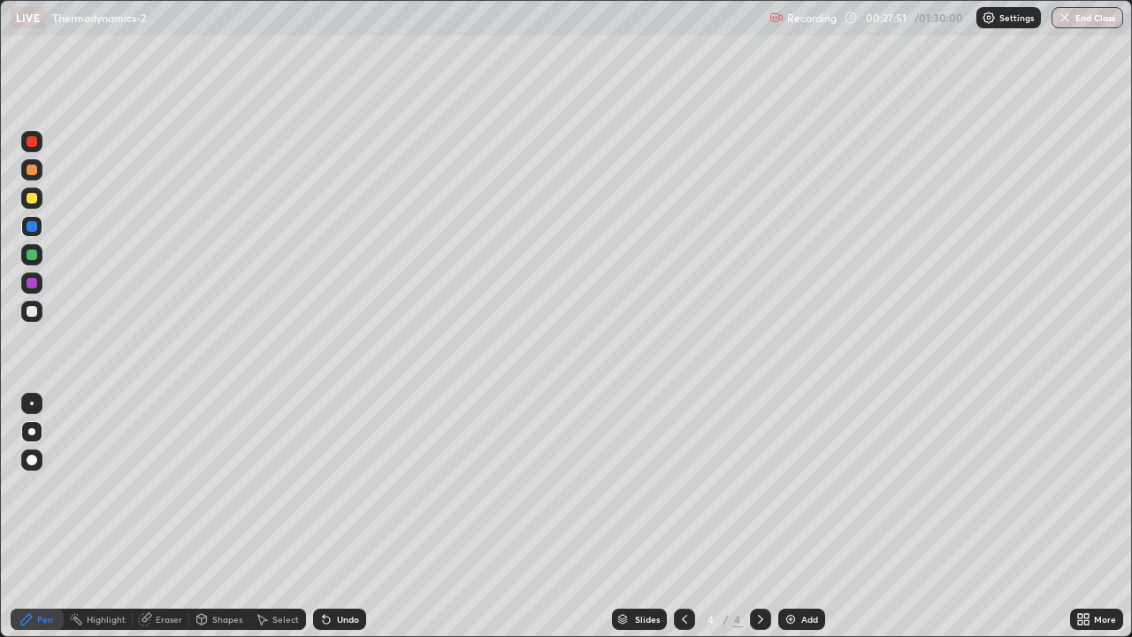
click at [351, 516] on div "Undo" at bounding box center [348, 618] width 22 height 9
click at [350, 516] on div "Undo" at bounding box center [339, 618] width 53 height 21
click at [344, 516] on div "Undo" at bounding box center [348, 618] width 22 height 9
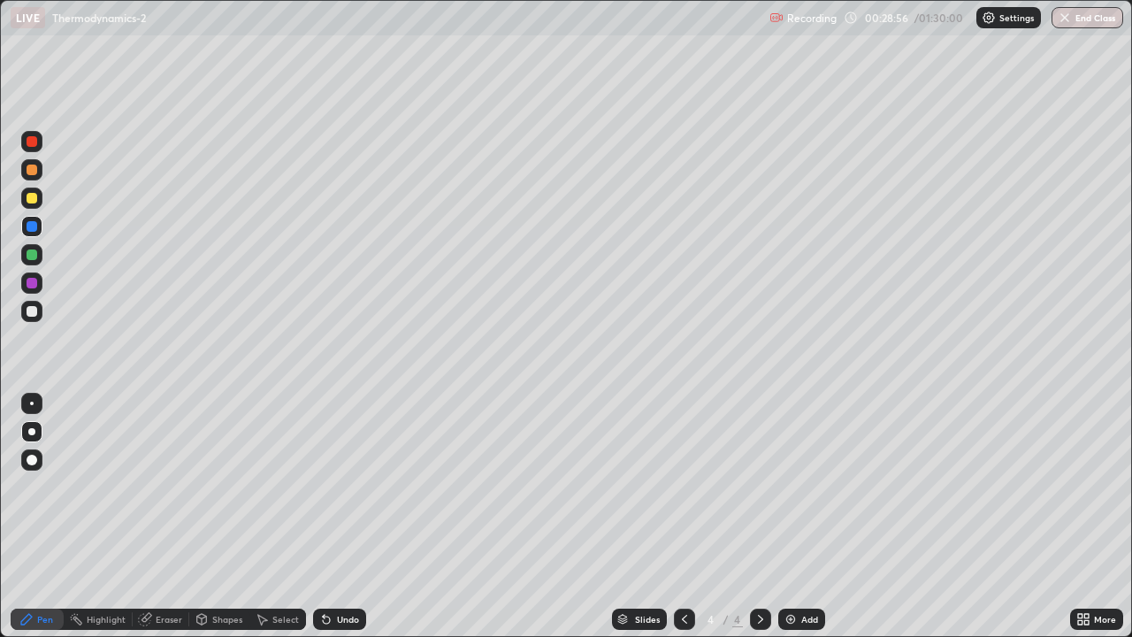
click at [30, 202] on div at bounding box center [32, 198] width 11 height 11
click at [32, 202] on div at bounding box center [32, 198] width 11 height 11
click at [336, 516] on div "Undo" at bounding box center [339, 618] width 53 height 21
click at [32, 225] on div at bounding box center [32, 226] width 11 height 11
click at [31, 311] on div at bounding box center [32, 311] width 11 height 11
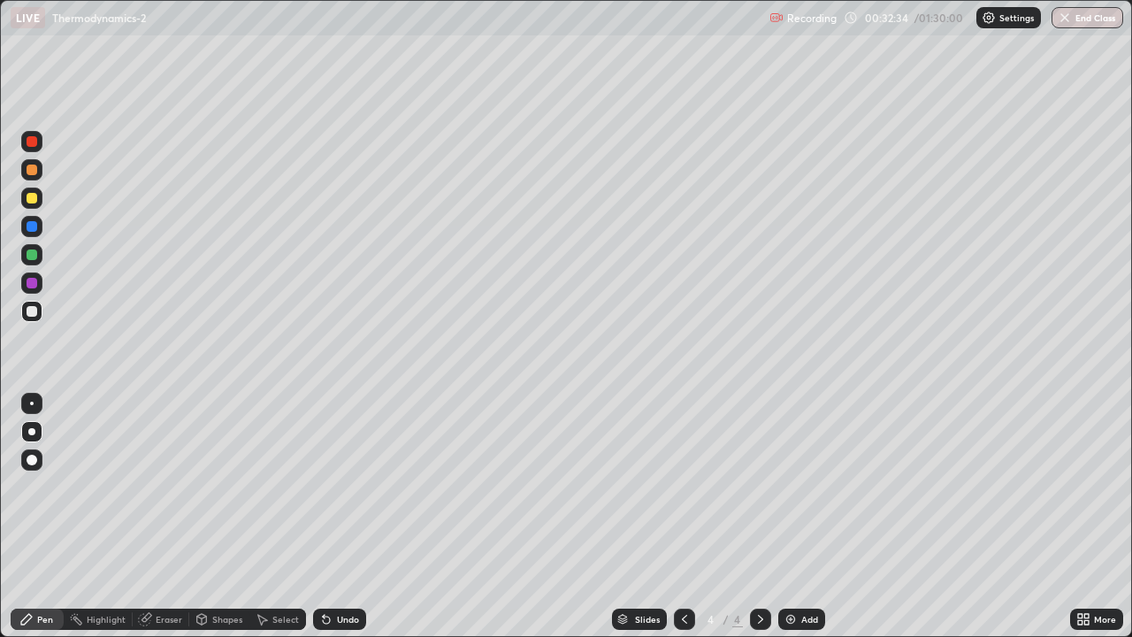
click at [39, 221] on div at bounding box center [31, 226] width 21 height 21
click at [347, 516] on div "Undo" at bounding box center [348, 618] width 22 height 9
click at [337, 516] on div "Undo" at bounding box center [348, 618] width 22 height 9
click at [32, 202] on div at bounding box center [32, 198] width 11 height 11
click at [38, 176] on div at bounding box center [31, 169] width 21 height 21
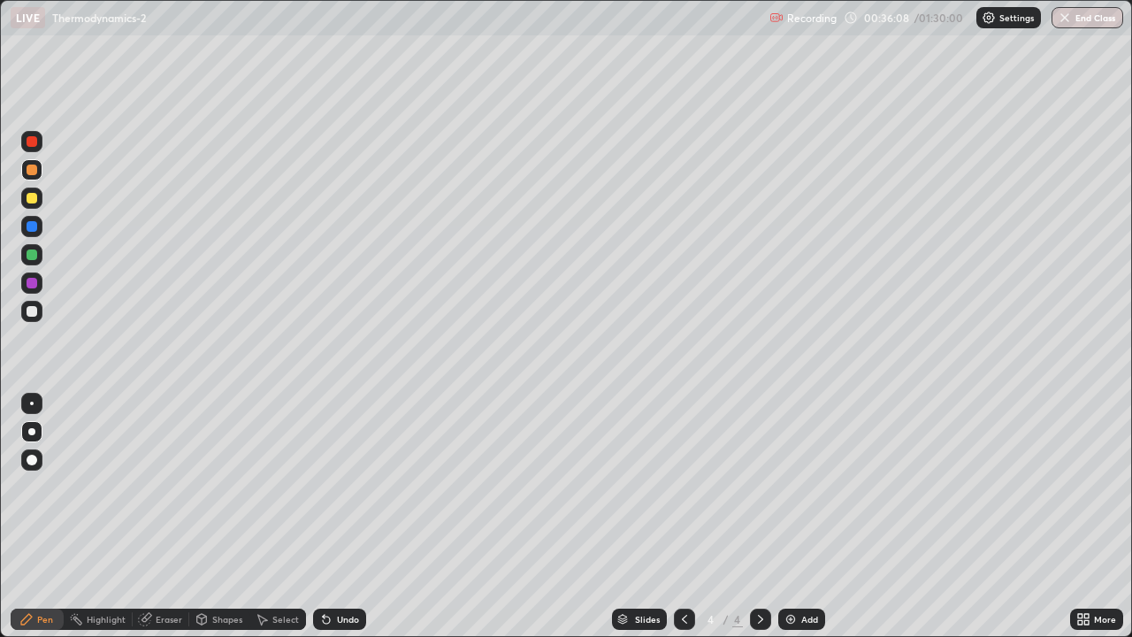
click at [168, 516] on div "Eraser" at bounding box center [169, 618] width 27 height 9
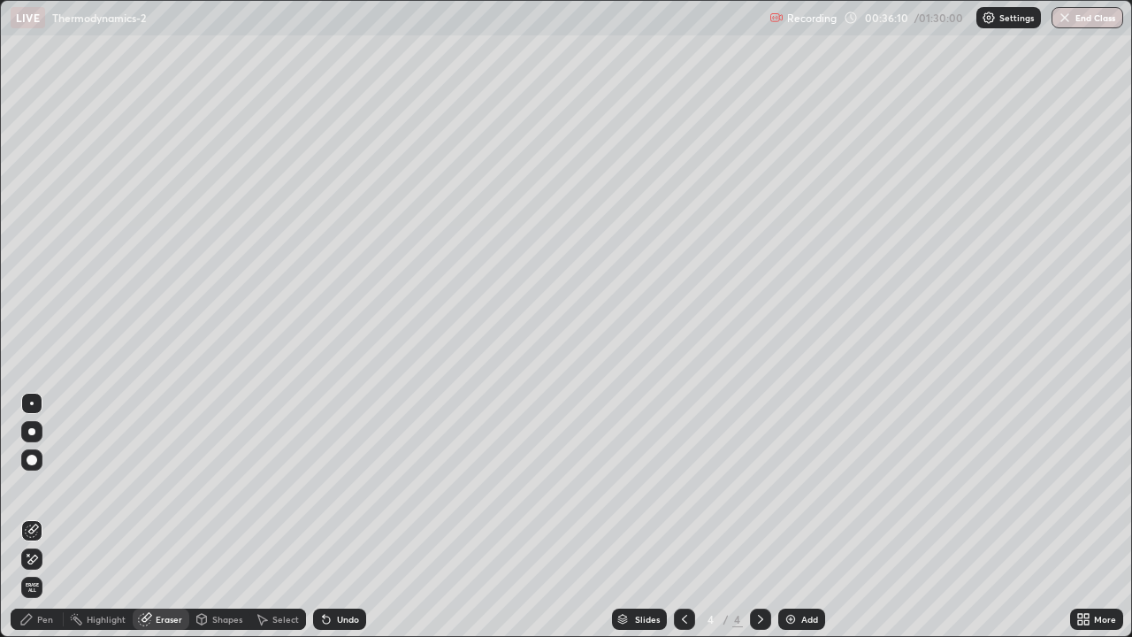
click at [35, 516] on div "Pen" at bounding box center [37, 618] width 53 height 21
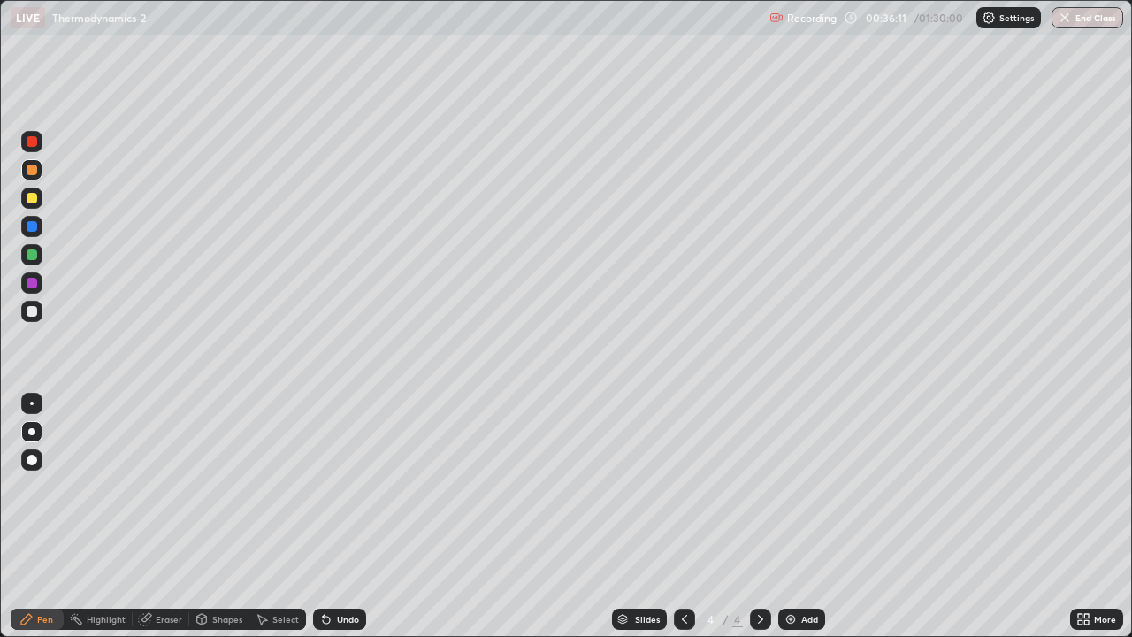
click at [33, 198] on div at bounding box center [32, 198] width 11 height 11
click at [808, 516] on div "Add" at bounding box center [809, 618] width 17 height 9
click at [37, 318] on div at bounding box center [31, 311] width 21 height 21
click at [30, 202] on div at bounding box center [32, 198] width 11 height 11
click at [32, 202] on div at bounding box center [32, 198] width 11 height 11
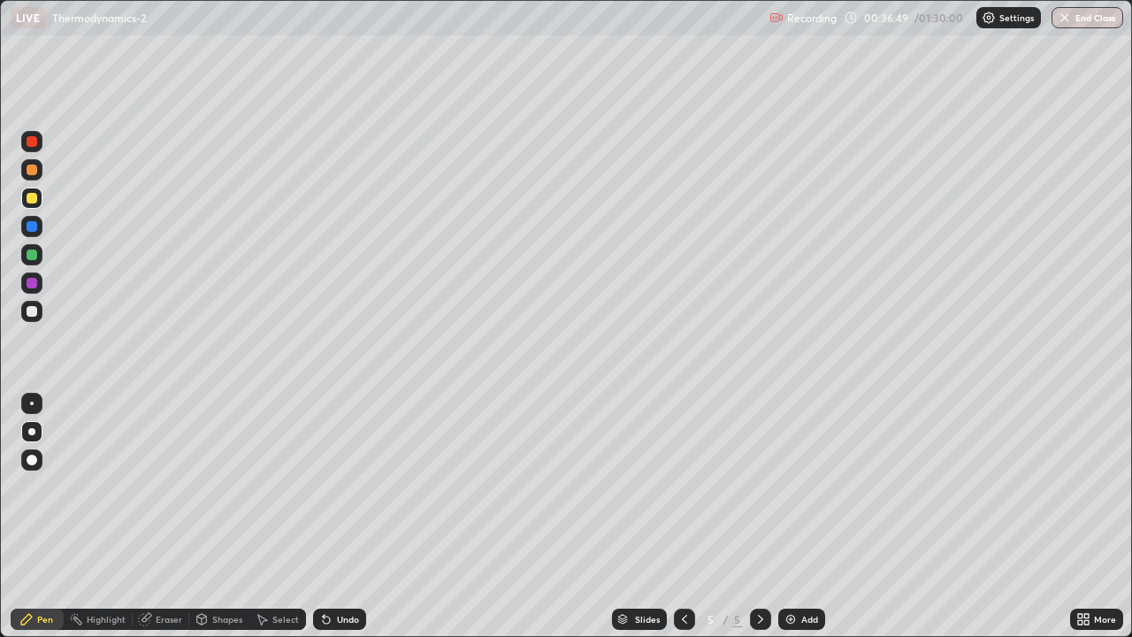
click at [31, 202] on div at bounding box center [32, 198] width 11 height 11
click at [348, 516] on div "Undo" at bounding box center [348, 618] width 22 height 9
click at [159, 516] on div "Eraser" at bounding box center [169, 618] width 27 height 9
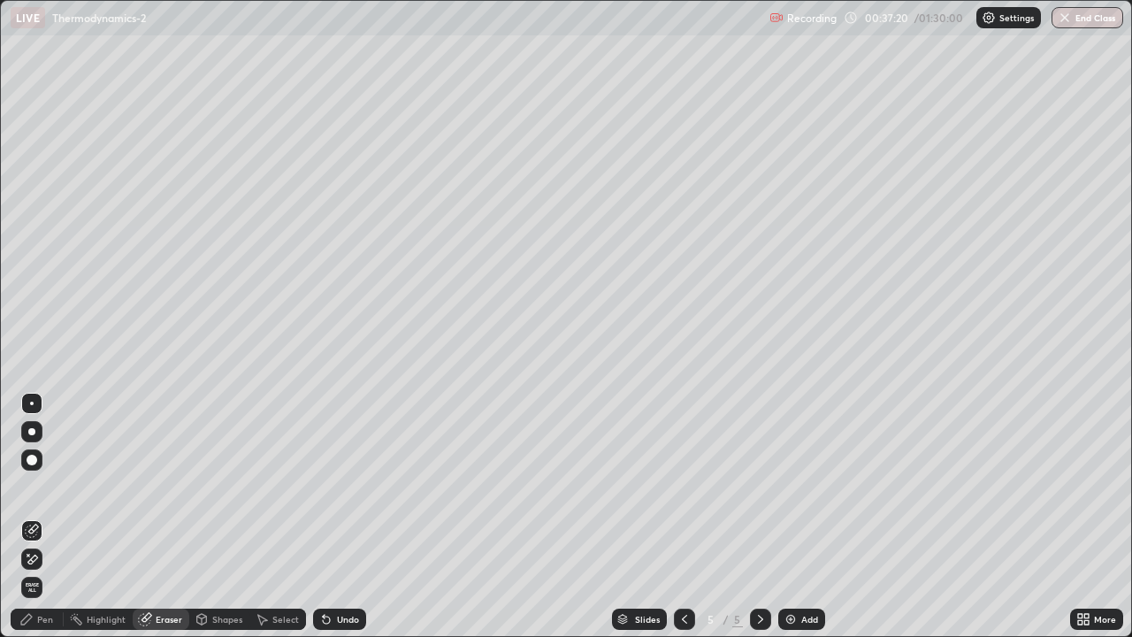
click at [42, 516] on div "Pen" at bounding box center [45, 618] width 16 height 9
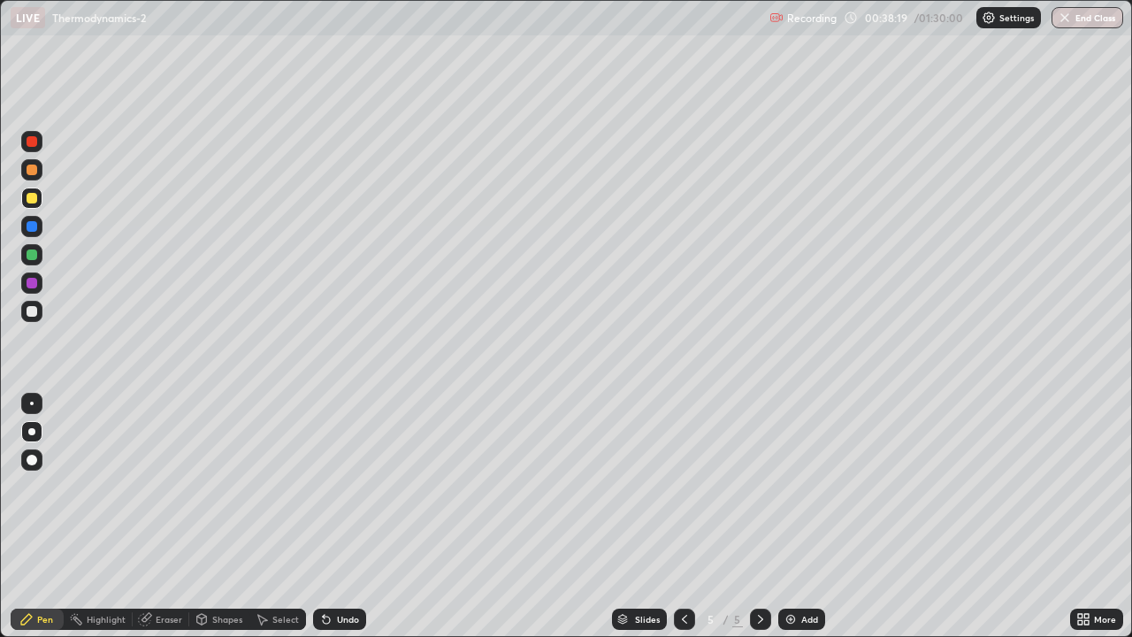
click at [33, 283] on div at bounding box center [32, 283] width 11 height 11
click at [171, 516] on div "Eraser" at bounding box center [161, 618] width 57 height 21
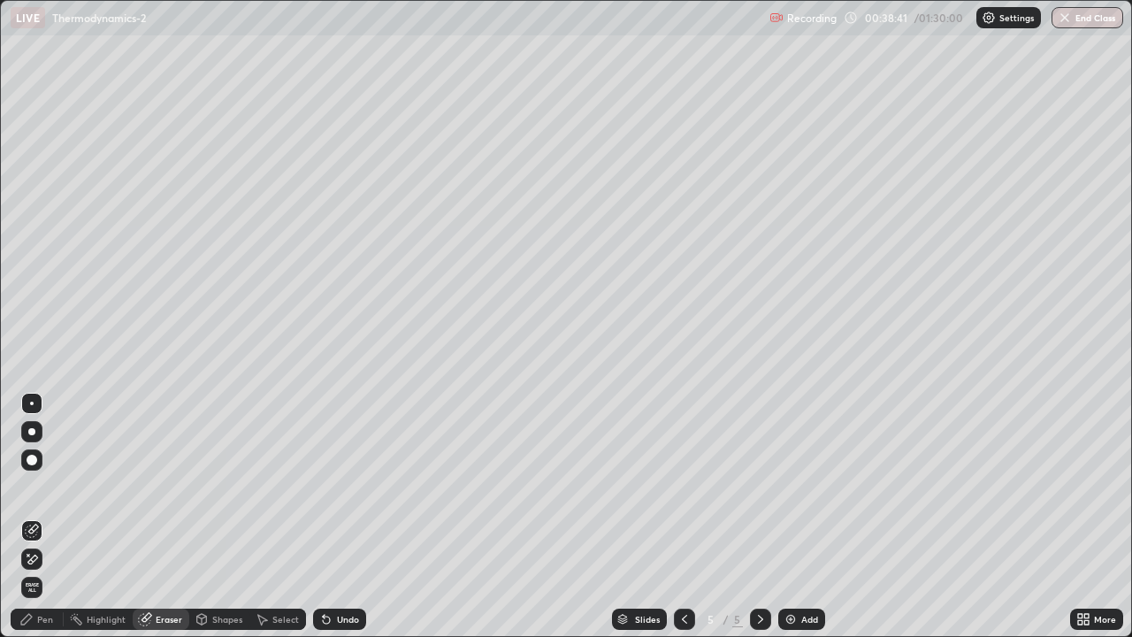
click at [42, 516] on div "Pen" at bounding box center [37, 618] width 53 height 21
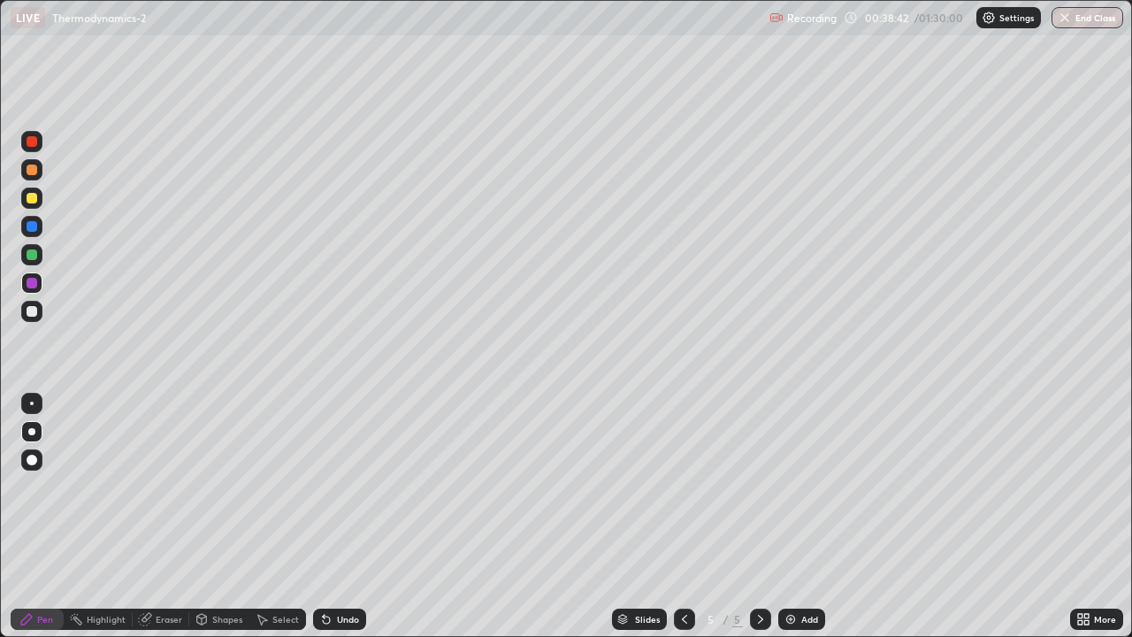
click at [33, 197] on div at bounding box center [32, 198] width 11 height 11
click at [33, 319] on div at bounding box center [31, 311] width 21 height 21
click at [39, 309] on div at bounding box center [31, 311] width 21 height 21
click at [32, 202] on div at bounding box center [32, 198] width 11 height 11
click at [32, 233] on div at bounding box center [31, 226] width 21 height 21
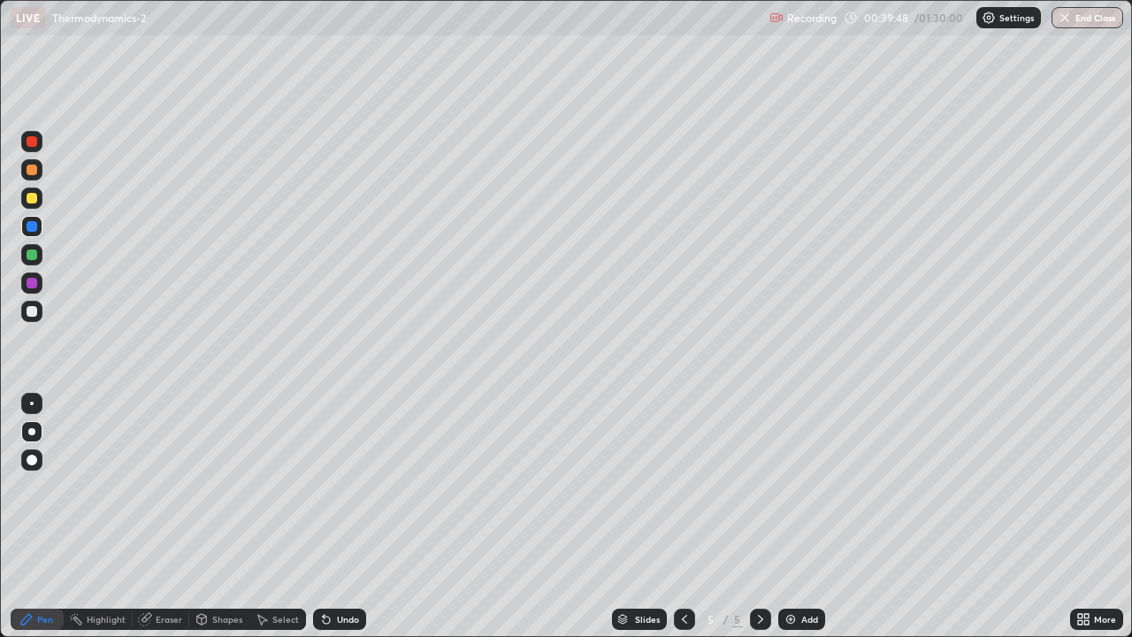
click at [34, 256] on div at bounding box center [32, 254] width 11 height 11
click at [38, 284] on div at bounding box center [31, 282] width 21 height 21
click at [36, 256] on div at bounding box center [32, 254] width 11 height 11
click at [148, 516] on icon at bounding box center [144, 619] width 11 height 11
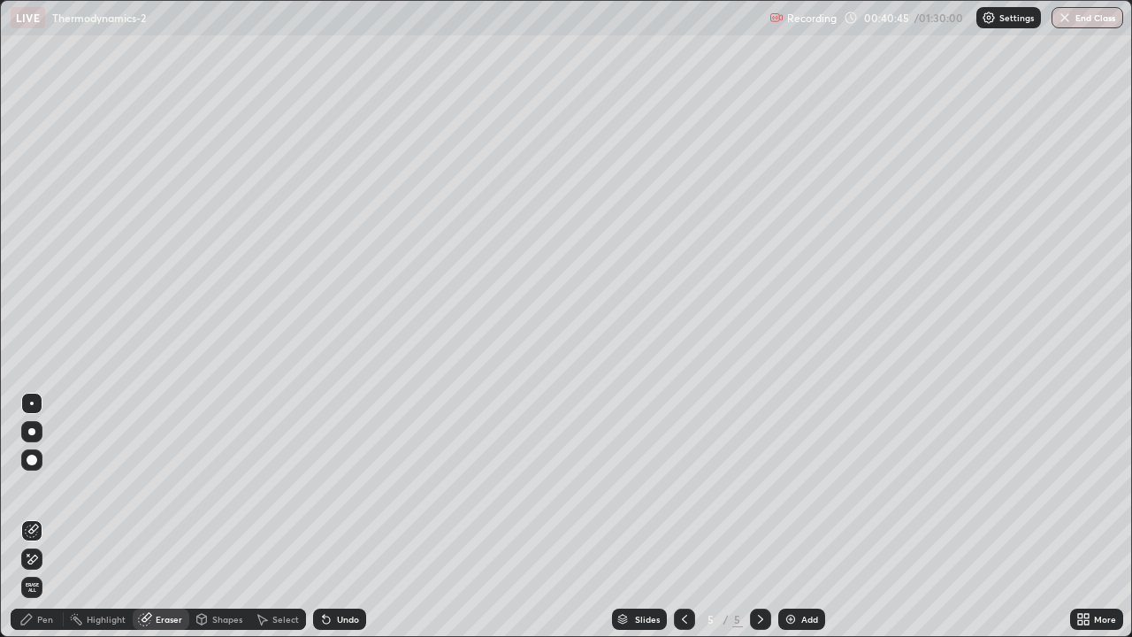
click at [39, 516] on div "Pen" at bounding box center [45, 618] width 16 height 9
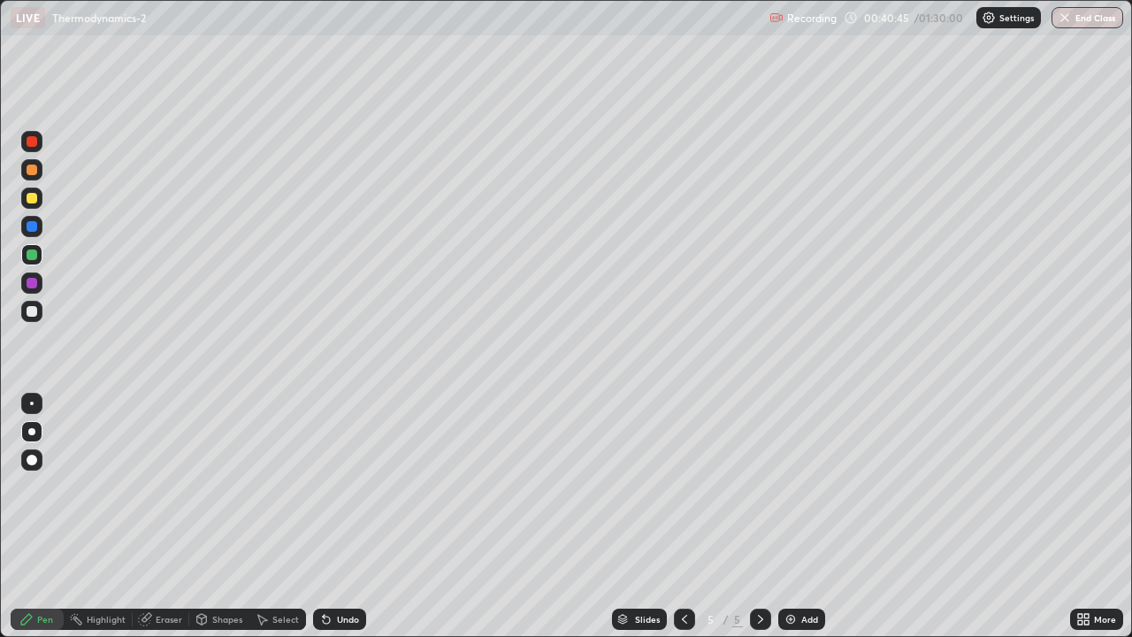
click at [29, 313] on div at bounding box center [32, 311] width 11 height 11
click at [33, 283] on div at bounding box center [32, 283] width 11 height 11
click at [345, 516] on div "Undo" at bounding box center [348, 618] width 22 height 9
click at [344, 516] on div "Undo" at bounding box center [348, 618] width 22 height 9
click at [343, 516] on div "Undo" at bounding box center [348, 618] width 22 height 9
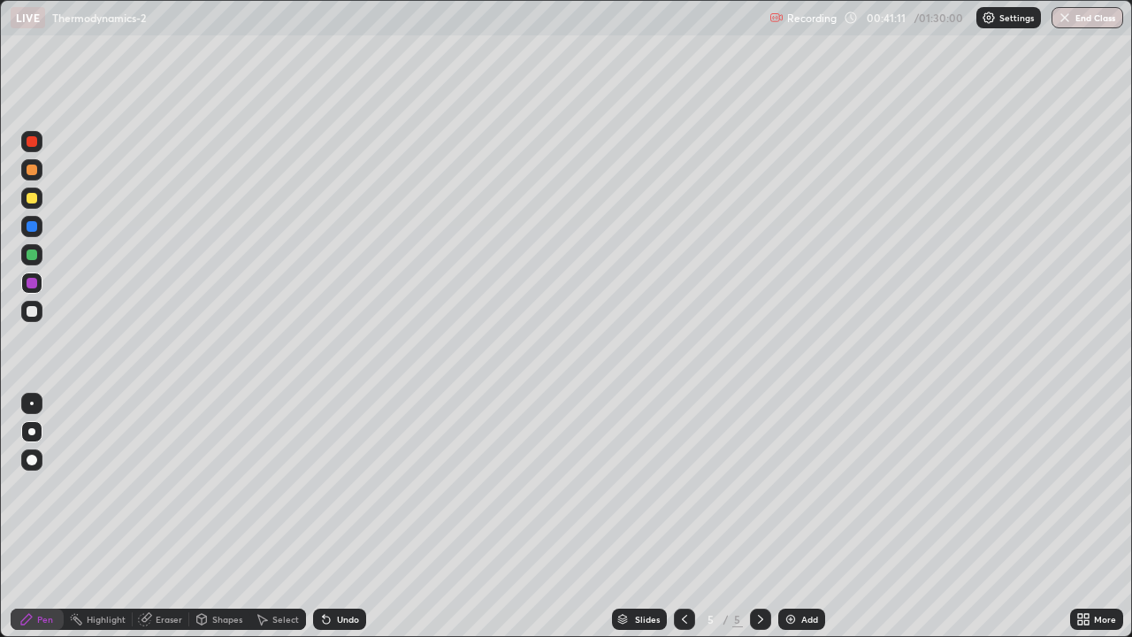
click at [34, 308] on div at bounding box center [32, 311] width 11 height 11
click at [39, 200] on div at bounding box center [31, 197] width 21 height 21
click at [34, 141] on div at bounding box center [32, 141] width 11 height 11
click at [33, 256] on div at bounding box center [32, 254] width 11 height 11
click at [34, 254] on div at bounding box center [32, 254] width 11 height 11
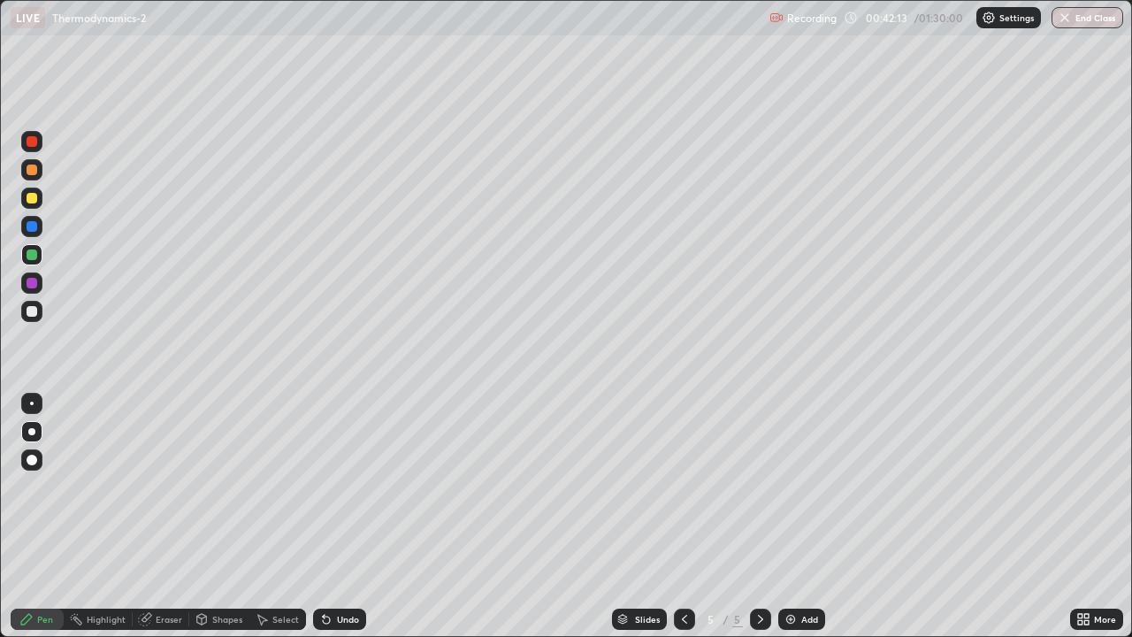
click at [344, 516] on div "Undo" at bounding box center [348, 618] width 22 height 9
click at [339, 516] on div "Undo" at bounding box center [348, 618] width 22 height 9
click at [344, 516] on div "Undo" at bounding box center [348, 618] width 22 height 9
click at [34, 199] on div at bounding box center [32, 198] width 11 height 11
click at [32, 256] on div at bounding box center [32, 254] width 11 height 11
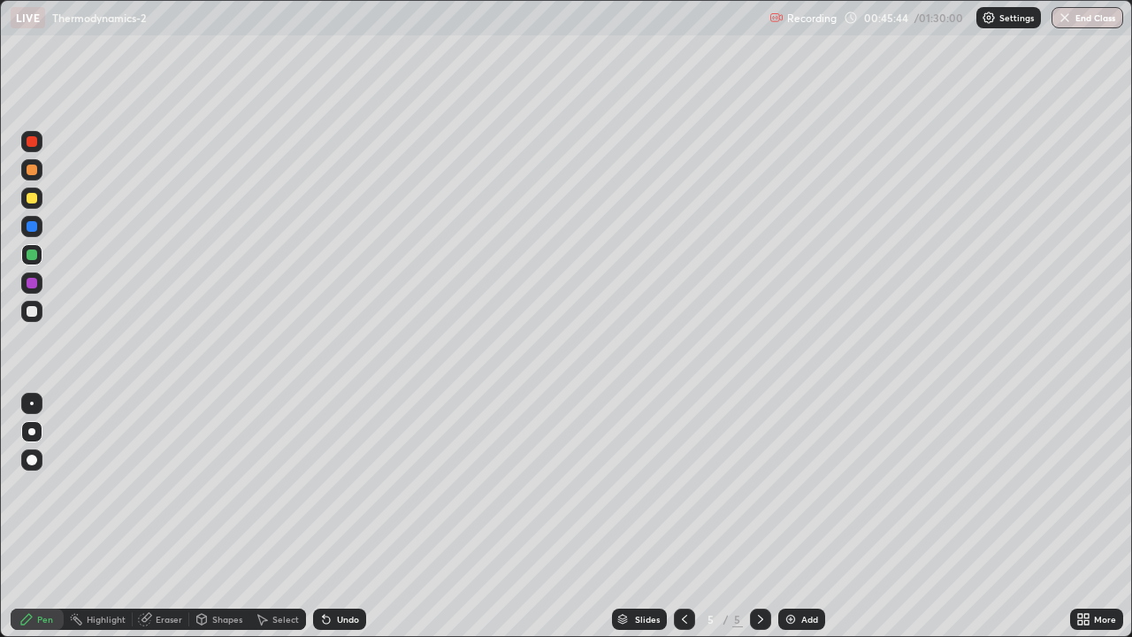
click at [32, 276] on div at bounding box center [31, 282] width 21 height 21
click at [38, 314] on div at bounding box center [31, 311] width 21 height 21
click at [35, 233] on div at bounding box center [31, 226] width 21 height 21
click at [33, 226] on div at bounding box center [32, 226] width 11 height 11
click at [819, 516] on div "Add" at bounding box center [801, 618] width 47 height 21
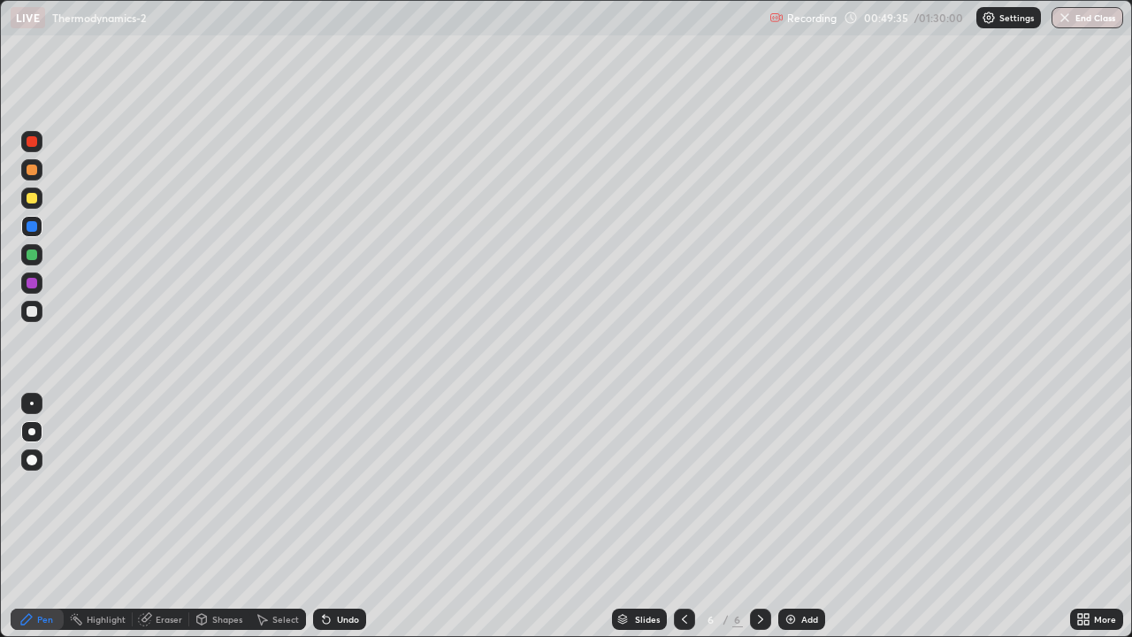
click at [41, 314] on div at bounding box center [31, 311] width 21 height 21
click at [683, 516] on div at bounding box center [684, 618] width 21 height 21
click at [275, 516] on div "Select" at bounding box center [285, 618] width 27 height 9
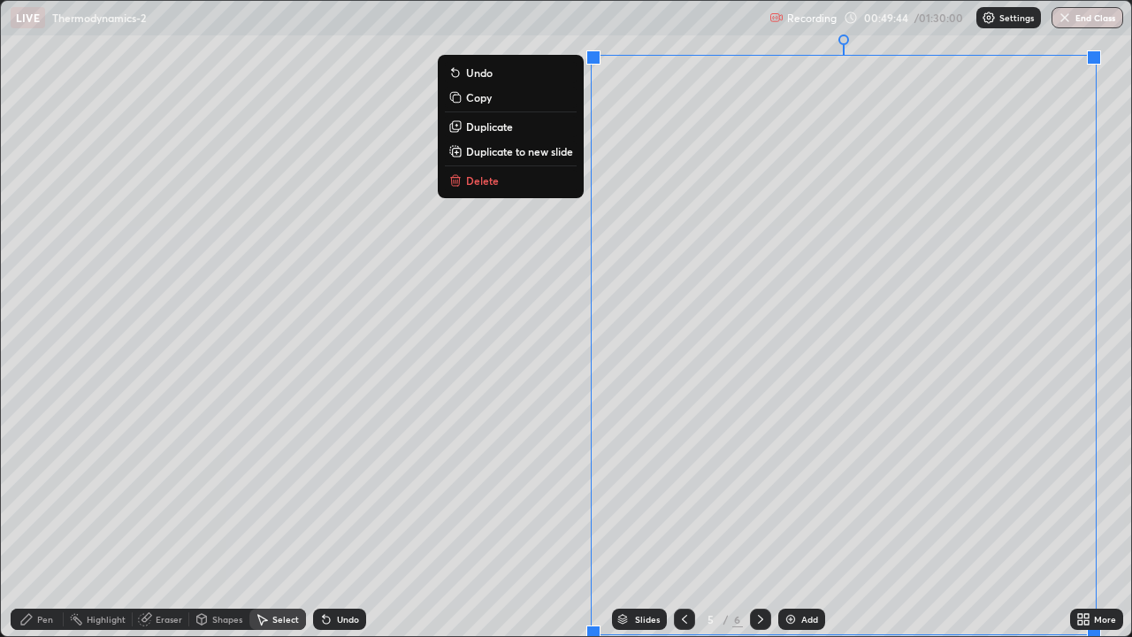
click at [538, 152] on p "Duplicate to new slide" at bounding box center [519, 151] width 107 height 14
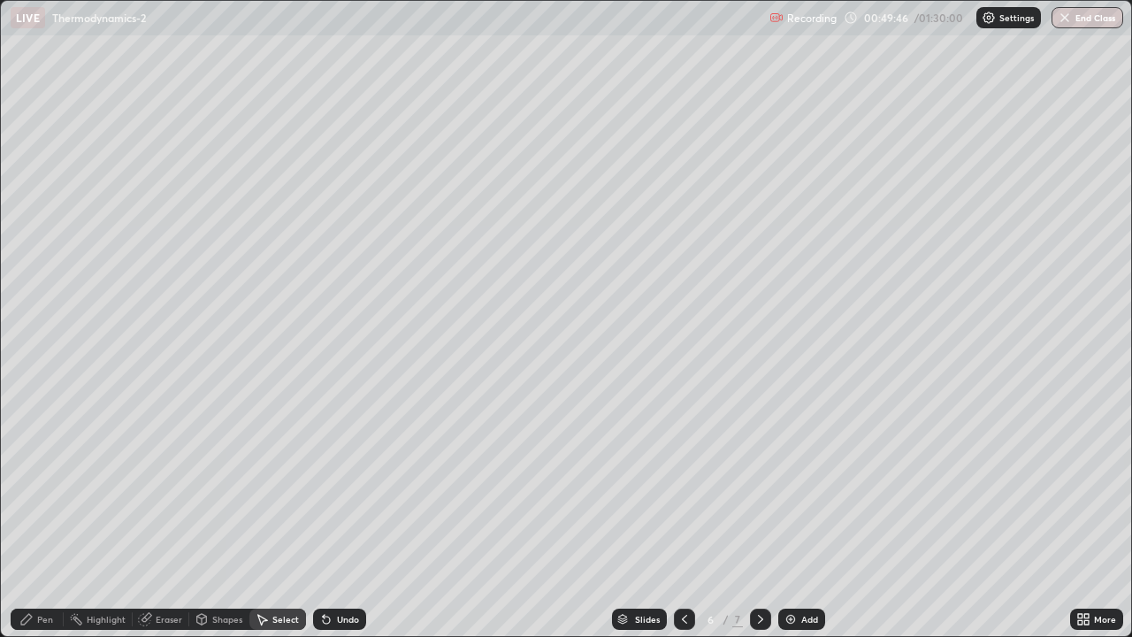
click at [161, 516] on div "Eraser" at bounding box center [169, 618] width 27 height 9
click at [29, 516] on icon at bounding box center [26, 619] width 14 height 14
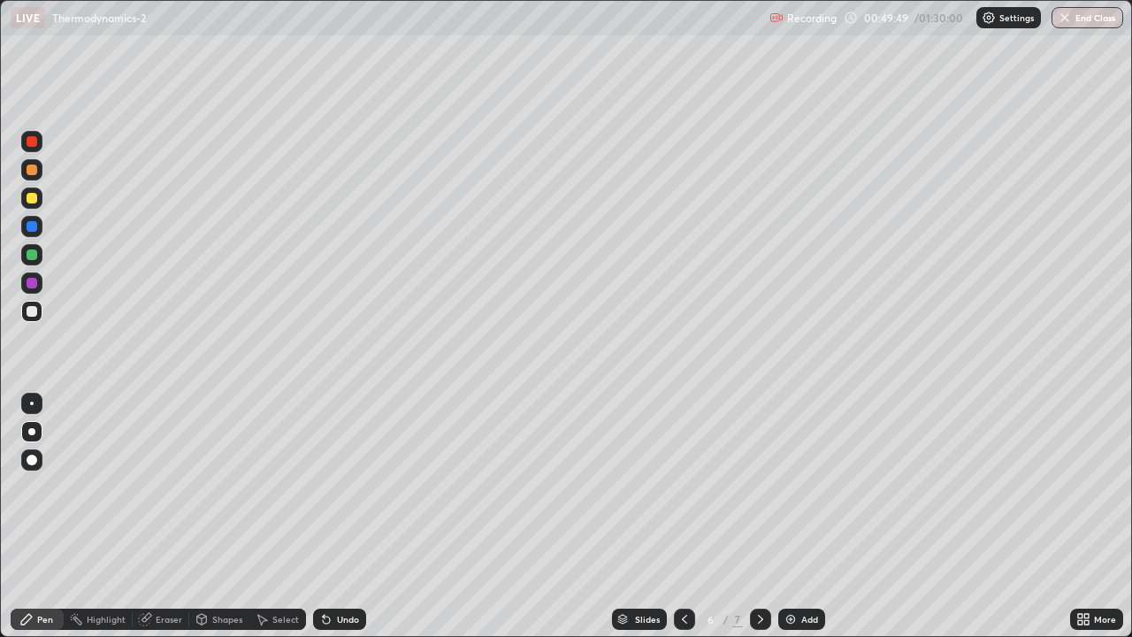
click at [34, 258] on div at bounding box center [32, 254] width 11 height 11
click at [32, 226] on div at bounding box center [32, 226] width 11 height 11
click at [38, 216] on div at bounding box center [31, 226] width 21 height 21
click at [34, 193] on div at bounding box center [32, 198] width 11 height 11
click at [31, 179] on div at bounding box center [31, 169] width 21 height 21
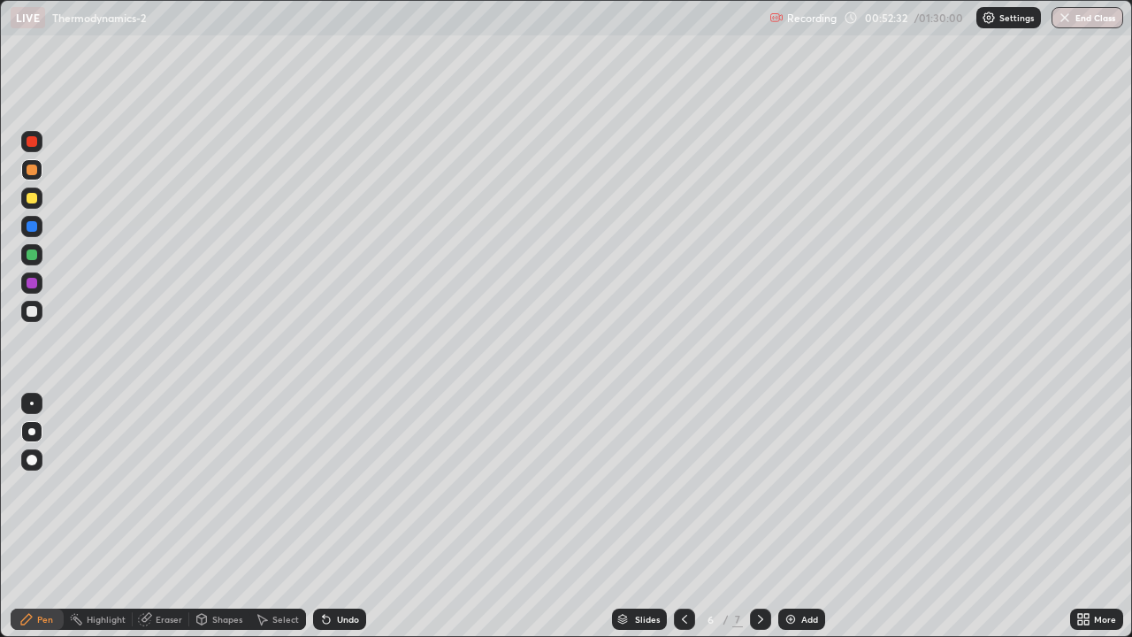
click at [40, 281] on div at bounding box center [31, 282] width 21 height 21
click at [813, 516] on div "Add" at bounding box center [809, 618] width 17 height 9
click at [36, 309] on div at bounding box center [32, 311] width 11 height 11
click at [28, 197] on div at bounding box center [32, 198] width 11 height 11
click at [683, 516] on icon at bounding box center [684, 619] width 14 height 14
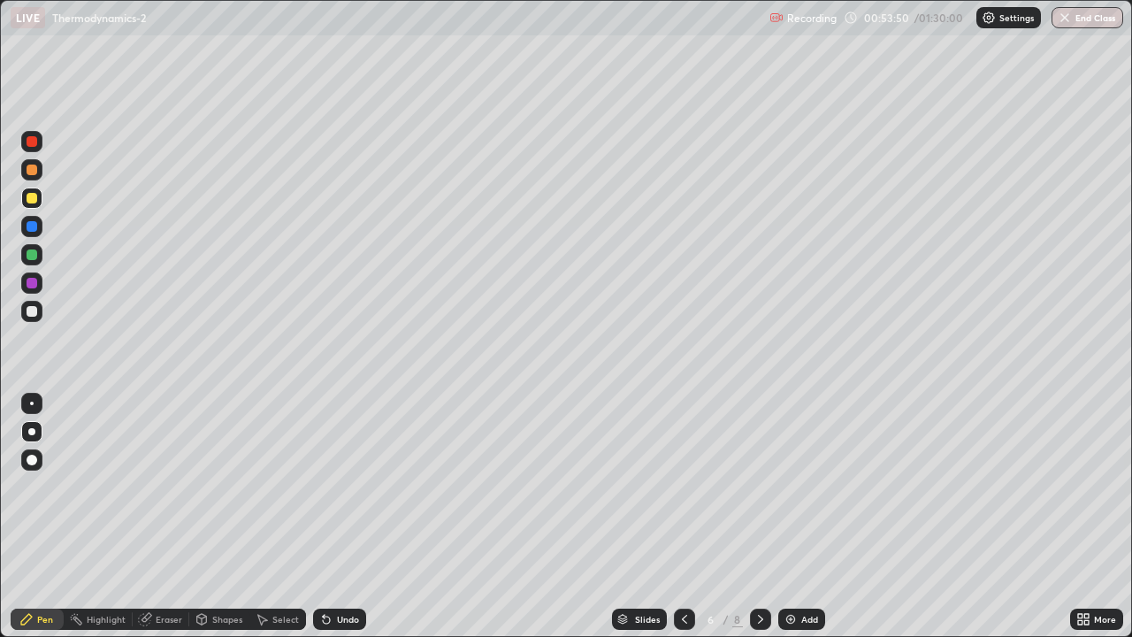
click at [759, 516] on icon at bounding box center [760, 619] width 14 height 14
click at [345, 516] on div "Undo" at bounding box center [348, 618] width 22 height 9
click at [26, 309] on div at bounding box center [31, 311] width 21 height 21
click at [36, 197] on div at bounding box center [32, 198] width 11 height 11
click at [34, 201] on div at bounding box center [32, 198] width 11 height 11
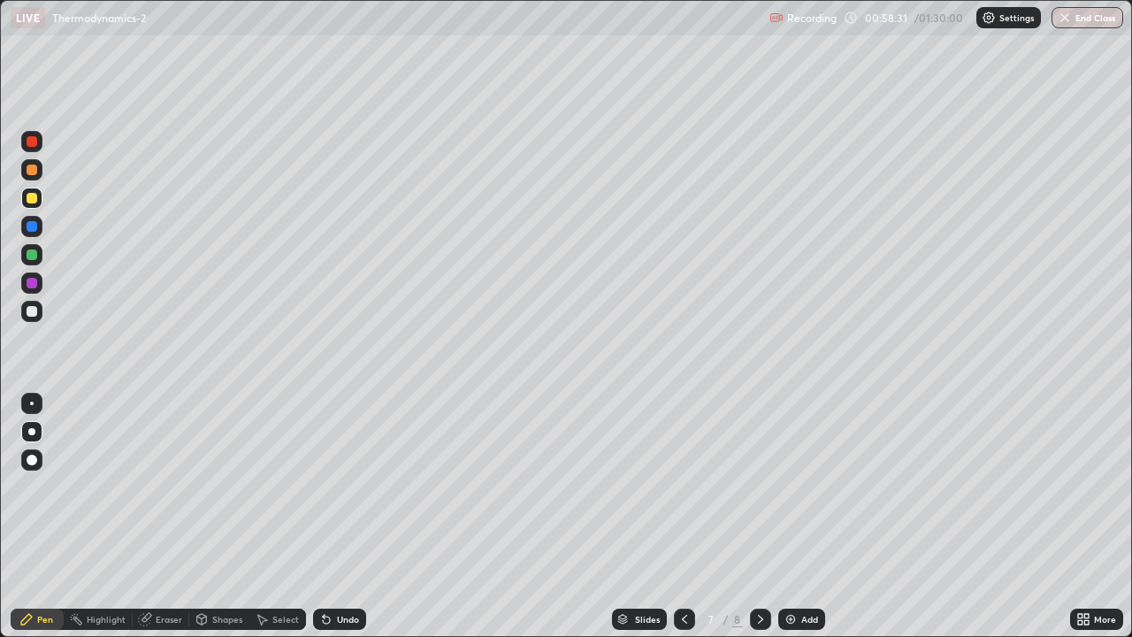
click at [28, 256] on div at bounding box center [32, 254] width 11 height 11
click at [34, 292] on div at bounding box center [31, 282] width 21 height 21
click at [29, 309] on div at bounding box center [32, 311] width 11 height 11
click at [32, 229] on div at bounding box center [32, 226] width 11 height 11
click at [34, 225] on div at bounding box center [32, 226] width 11 height 11
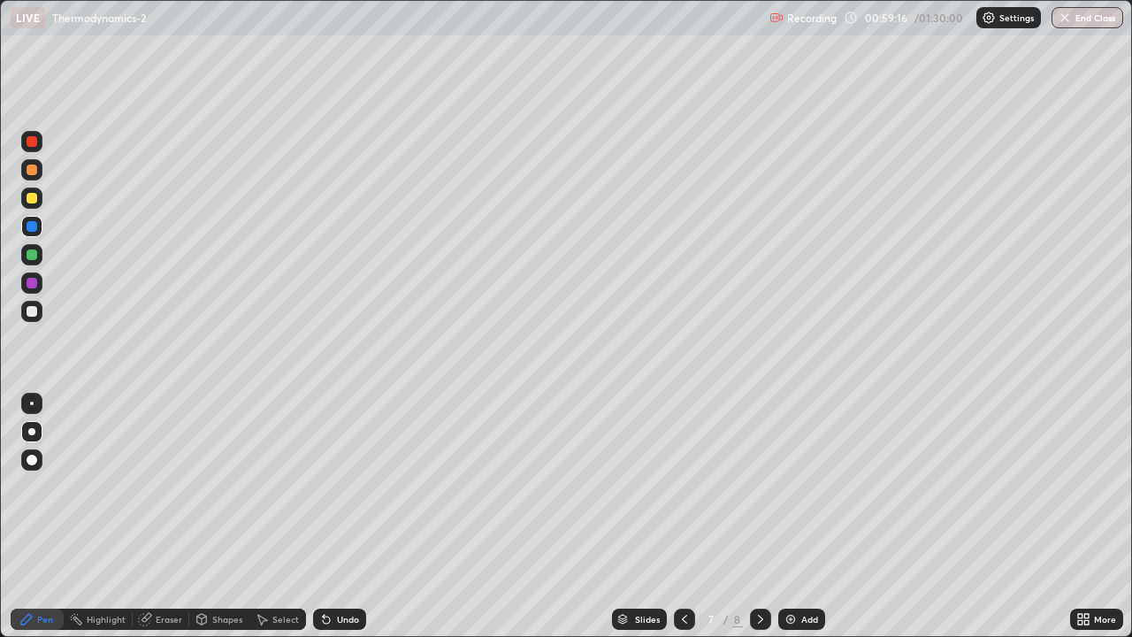
click at [32, 253] on div at bounding box center [32, 254] width 11 height 11
click at [32, 284] on div at bounding box center [32, 283] width 11 height 11
click at [753, 516] on div at bounding box center [760, 618] width 21 height 21
click at [33, 310] on div at bounding box center [32, 311] width 11 height 11
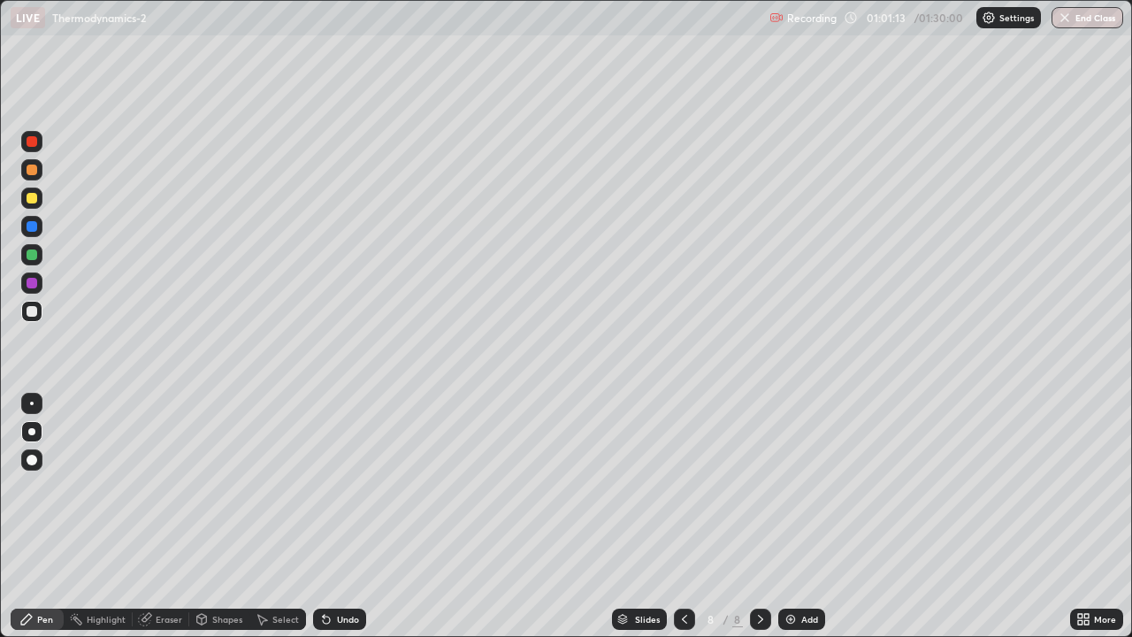
click at [34, 202] on div at bounding box center [32, 198] width 11 height 11
click at [31, 201] on div at bounding box center [32, 198] width 11 height 11
click at [32, 200] on div at bounding box center [32, 198] width 11 height 11
click at [341, 516] on div "Undo" at bounding box center [348, 618] width 22 height 9
click at [31, 171] on div at bounding box center [32, 169] width 11 height 11
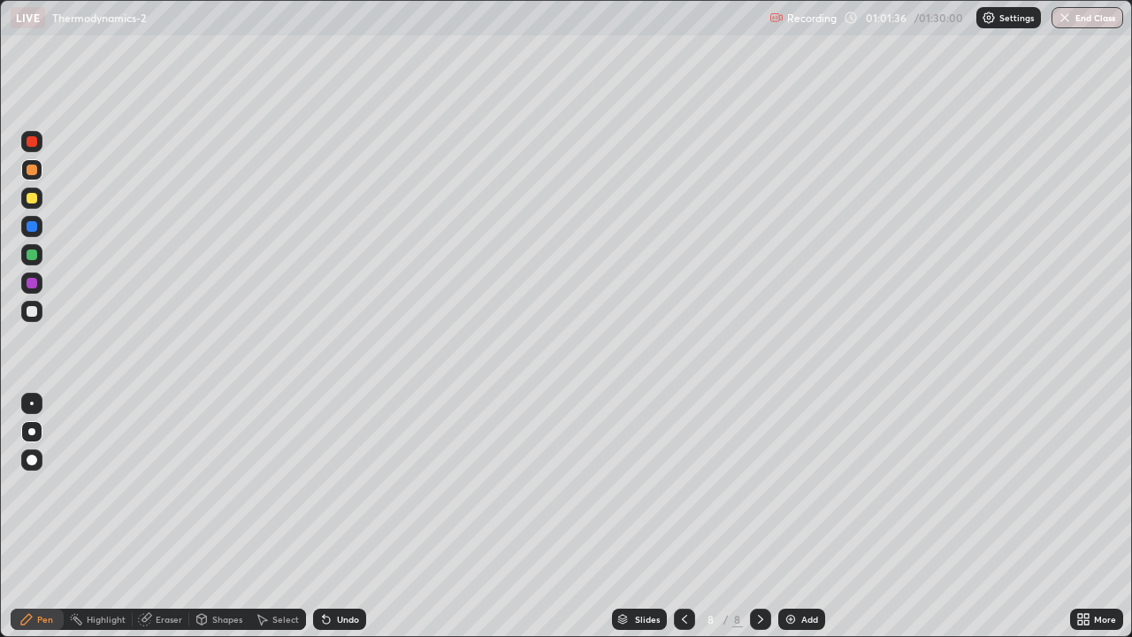
click at [341, 516] on div "Undo" at bounding box center [339, 618] width 53 height 21
click at [31, 228] on div at bounding box center [32, 226] width 11 height 11
click at [34, 254] on div at bounding box center [32, 254] width 11 height 11
click at [337, 516] on div "Undo" at bounding box center [348, 618] width 22 height 9
click at [338, 516] on div "Undo" at bounding box center [339, 618] width 53 height 21
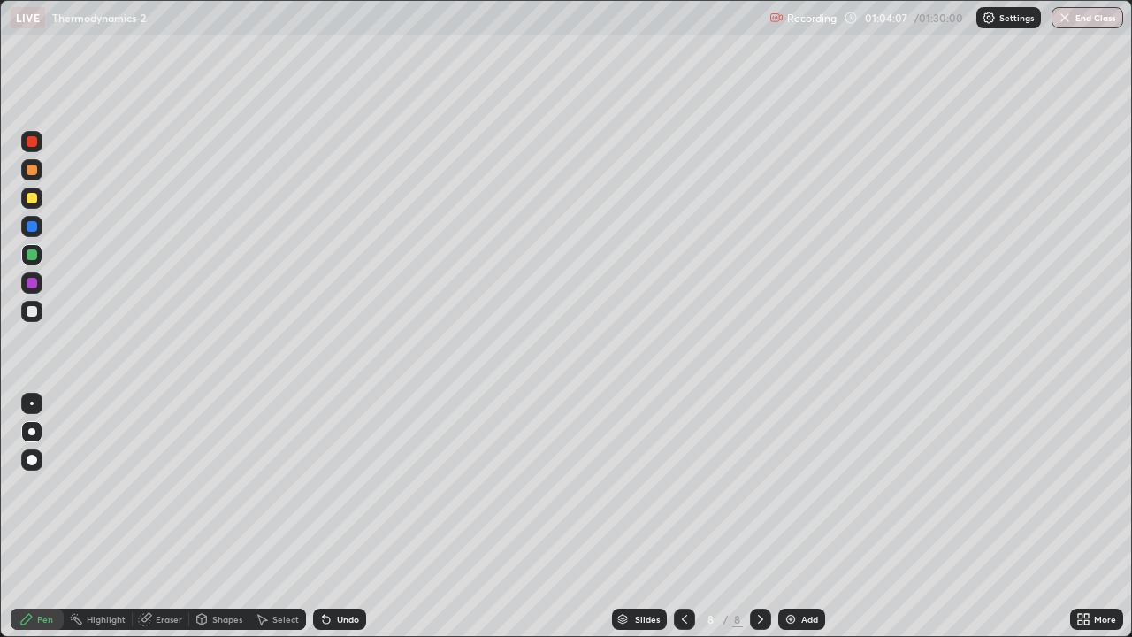
click at [337, 516] on div "Undo" at bounding box center [348, 618] width 22 height 9
click at [34, 199] on div at bounding box center [32, 198] width 11 height 11
click at [34, 204] on div at bounding box center [31, 197] width 21 height 21
click at [32, 255] on div at bounding box center [32, 254] width 11 height 11
click at [32, 283] on div at bounding box center [32, 283] width 11 height 11
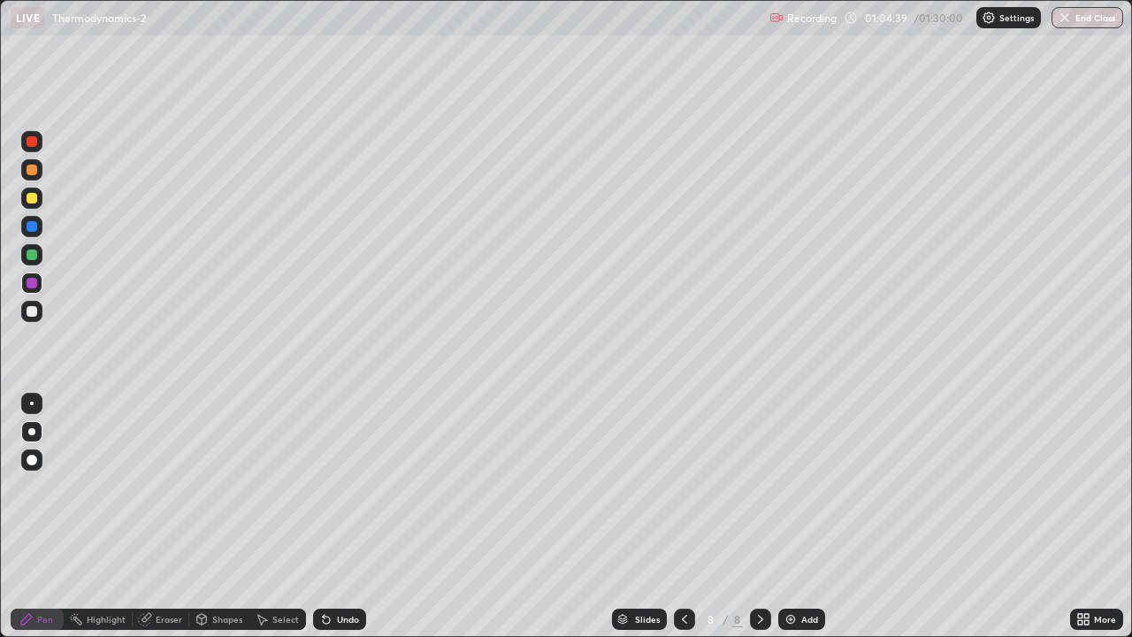
click at [162, 516] on div "Eraser" at bounding box center [169, 618] width 27 height 9
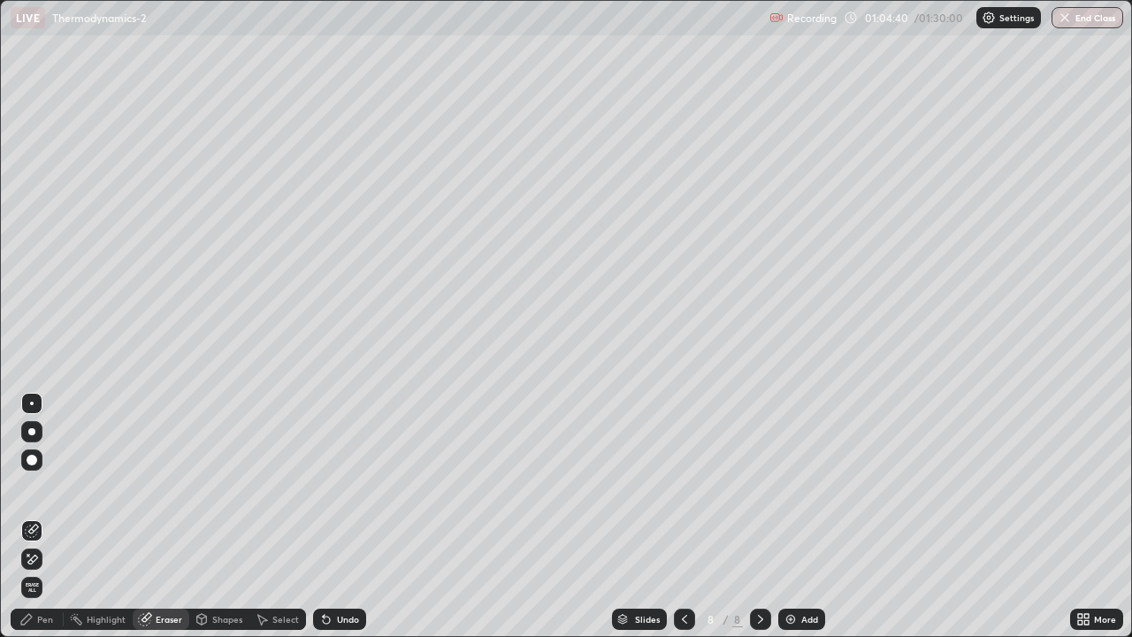
click at [28, 516] on icon at bounding box center [28, 554] width 2 height 2
click at [33, 516] on icon at bounding box center [26, 619] width 14 height 14
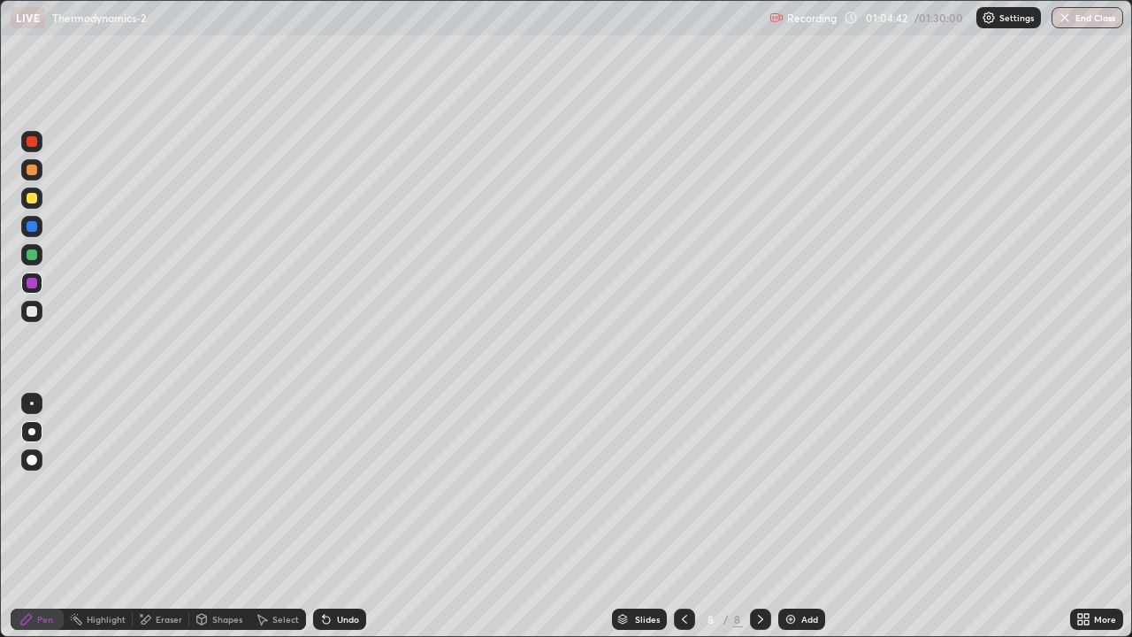
click at [32, 310] on div at bounding box center [32, 311] width 11 height 11
click at [33, 227] on div at bounding box center [32, 226] width 11 height 11
click at [34, 254] on div at bounding box center [32, 254] width 11 height 11
click at [33, 280] on div at bounding box center [32, 283] width 11 height 11
click at [31, 279] on div at bounding box center [32, 283] width 11 height 11
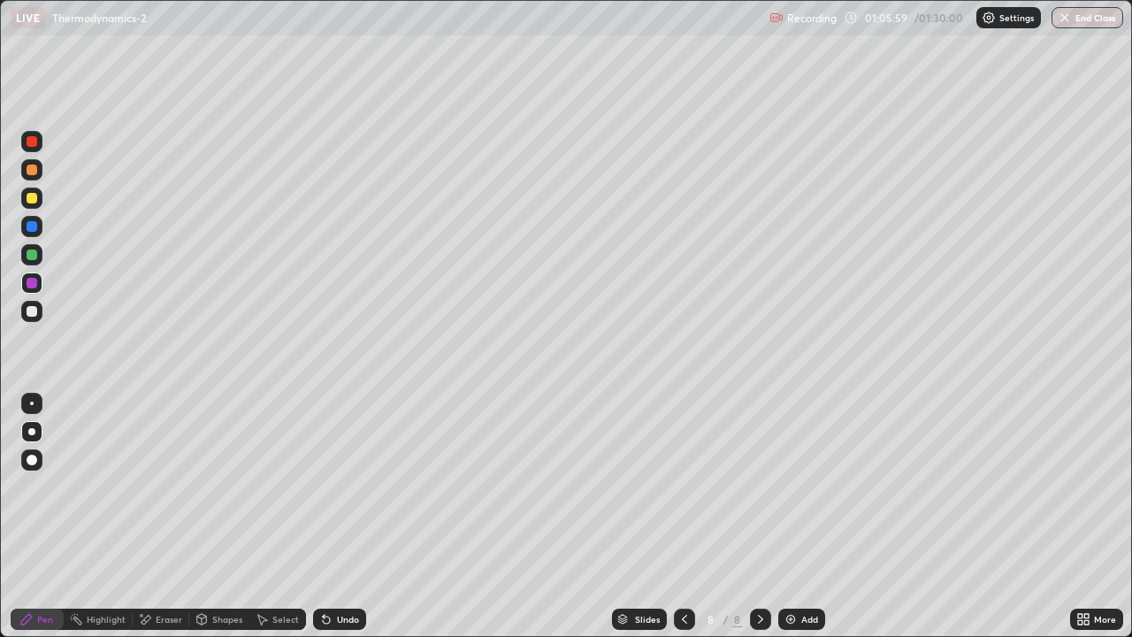
click at [335, 516] on div "Undo" at bounding box center [339, 618] width 53 height 21
click at [31, 283] on div at bounding box center [32, 283] width 11 height 11
click at [346, 516] on div "Undo" at bounding box center [348, 618] width 22 height 9
click at [354, 516] on div "Undo" at bounding box center [348, 618] width 22 height 9
click at [357, 516] on div "Undo" at bounding box center [339, 618] width 53 height 21
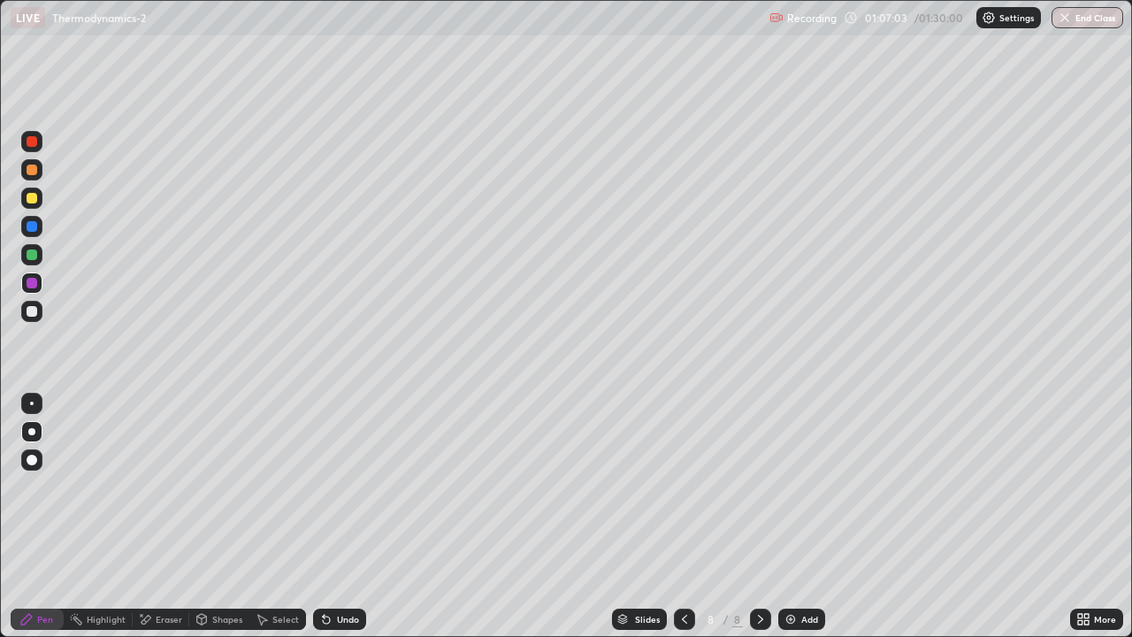
click at [347, 516] on div "Undo" at bounding box center [348, 618] width 22 height 9
click at [339, 516] on div "Undo" at bounding box center [348, 618] width 22 height 9
click at [33, 317] on div at bounding box center [31, 311] width 21 height 21
click at [806, 516] on div "Add" at bounding box center [809, 618] width 17 height 9
click at [40, 308] on div at bounding box center [31, 311] width 21 height 21
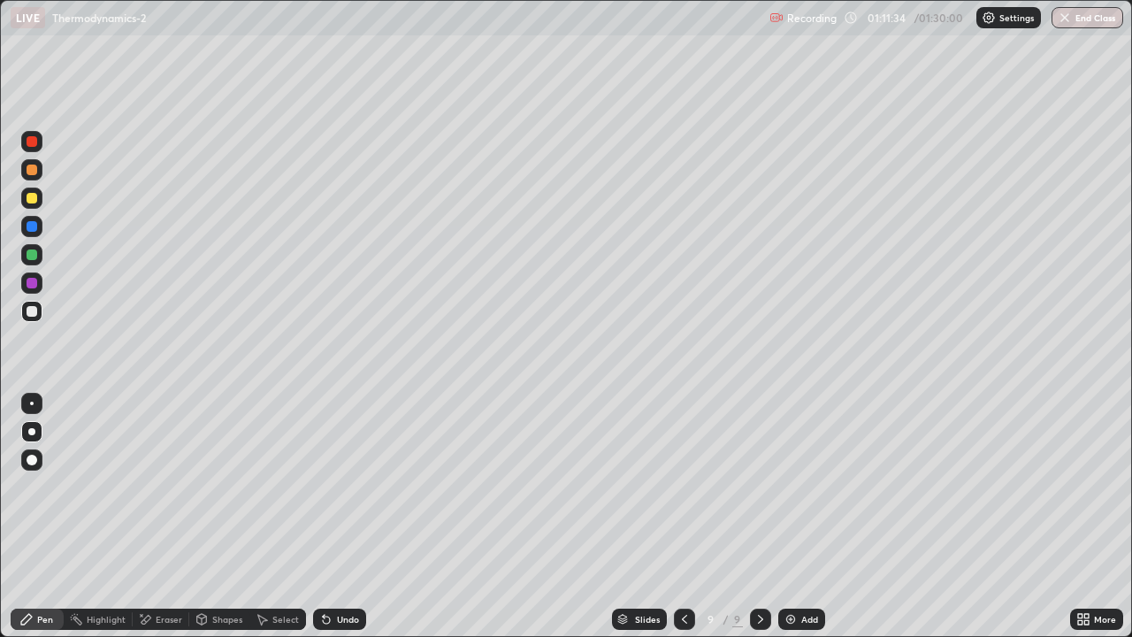
click at [34, 143] on div at bounding box center [32, 141] width 11 height 11
click at [33, 172] on div at bounding box center [32, 169] width 11 height 11
click at [40, 220] on div at bounding box center [31, 226] width 21 height 21
click at [31, 200] on div at bounding box center [32, 198] width 11 height 11
click at [36, 197] on div at bounding box center [32, 198] width 11 height 11
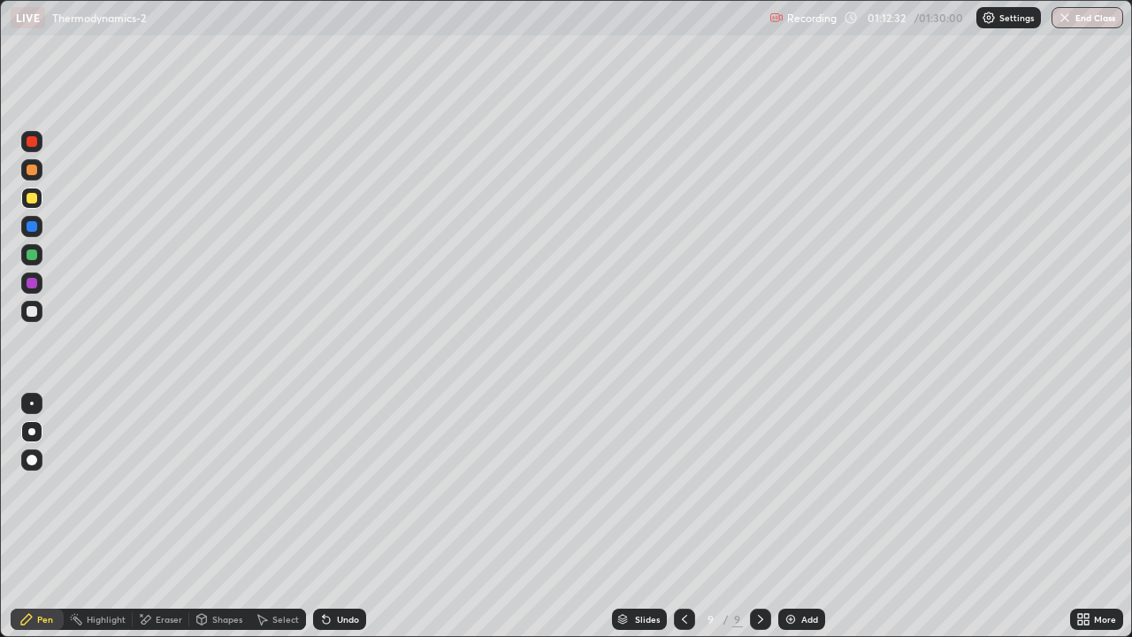
click at [32, 201] on div at bounding box center [32, 198] width 11 height 11
click at [31, 198] on div at bounding box center [32, 198] width 11 height 11
click at [31, 257] on div at bounding box center [32, 254] width 11 height 11
click at [34, 231] on div at bounding box center [32, 226] width 11 height 11
click at [337, 516] on div "Undo" at bounding box center [348, 618] width 22 height 9
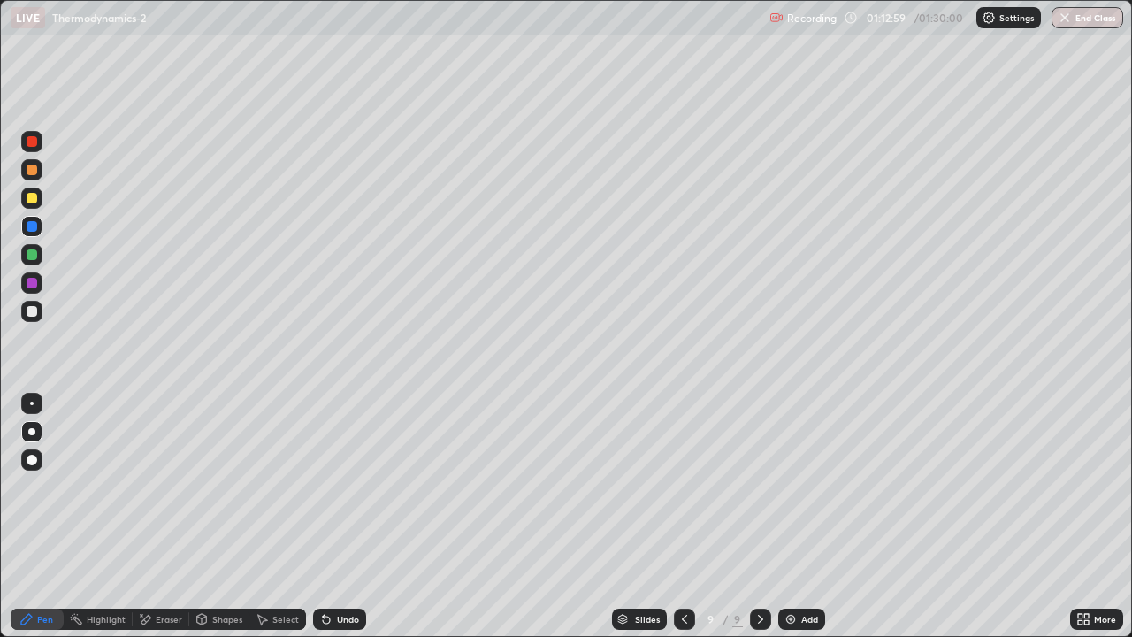
click at [341, 516] on div "Undo" at bounding box center [339, 618] width 53 height 21
click at [35, 310] on div at bounding box center [32, 311] width 11 height 11
click at [345, 516] on div "Undo" at bounding box center [339, 618] width 53 height 21
click at [32, 140] on div at bounding box center [32, 141] width 11 height 11
click at [28, 141] on div at bounding box center [32, 141] width 11 height 11
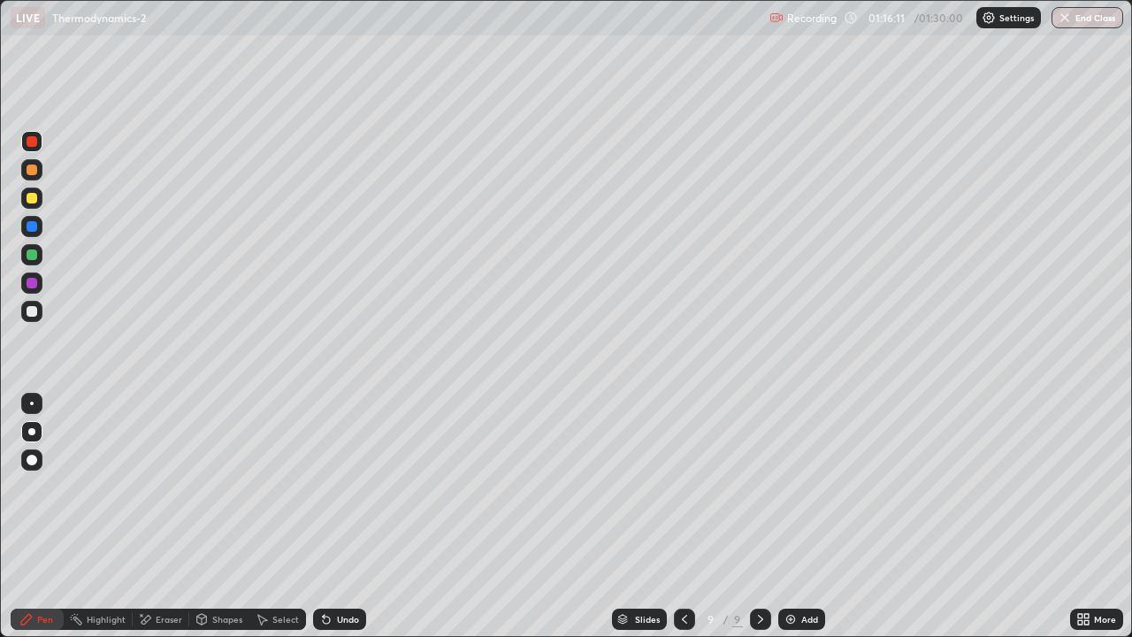
click at [28, 141] on div at bounding box center [32, 141] width 11 height 11
click at [36, 281] on div at bounding box center [32, 283] width 11 height 11
click at [30, 283] on div at bounding box center [32, 283] width 11 height 11
click at [29, 281] on div at bounding box center [32, 283] width 11 height 11
click at [350, 516] on div "Undo" at bounding box center [348, 618] width 22 height 9
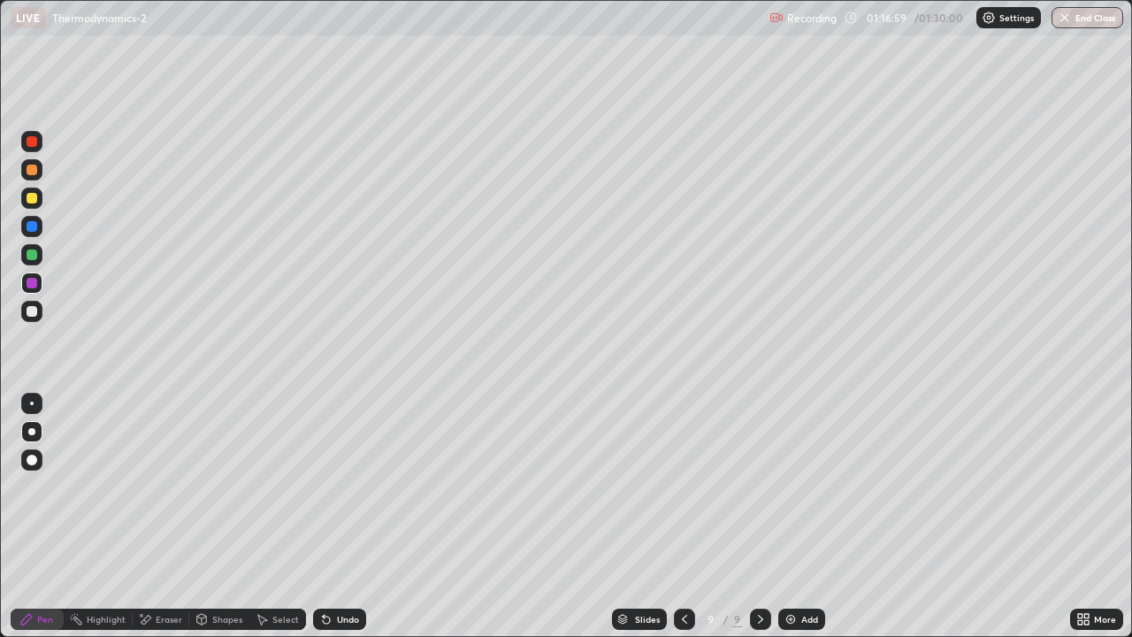
click at [349, 516] on div "Undo" at bounding box center [348, 618] width 22 height 9
click at [344, 516] on div "Undo" at bounding box center [348, 618] width 22 height 9
click at [158, 516] on div "Eraser" at bounding box center [169, 618] width 27 height 9
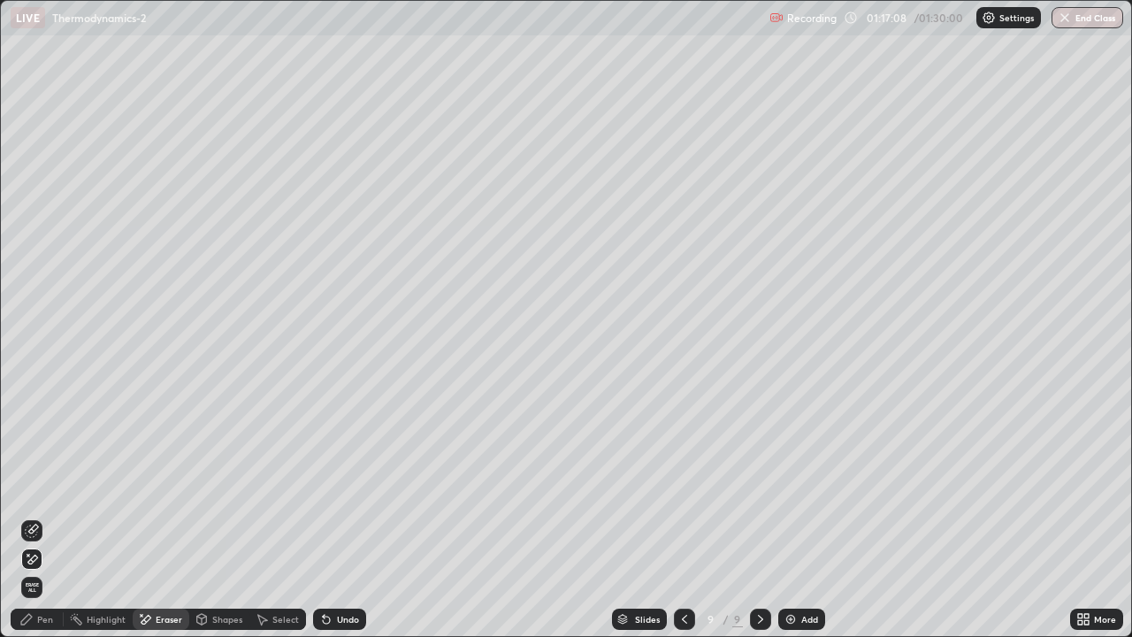
click at [40, 516] on div "Pen" at bounding box center [45, 618] width 16 height 9
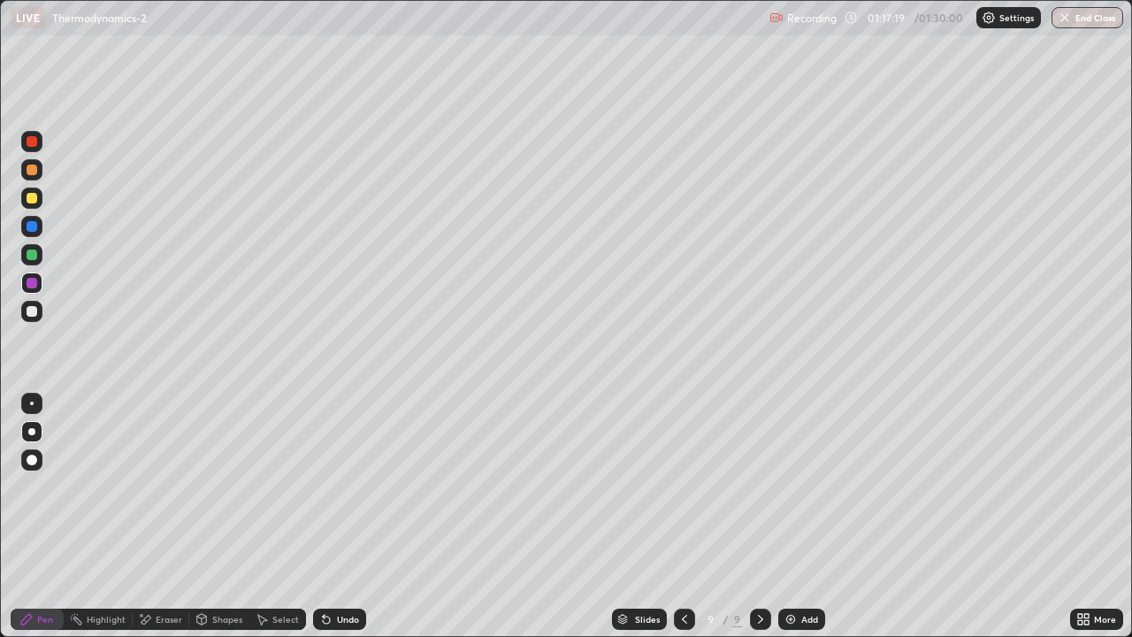
click at [332, 516] on div "Undo" at bounding box center [339, 618] width 53 height 21
click at [33, 317] on div at bounding box center [31, 311] width 21 height 21
click at [29, 308] on div at bounding box center [32, 311] width 11 height 11
click at [339, 516] on div "Undo" at bounding box center [339, 618] width 53 height 21
click at [156, 516] on div "Eraser" at bounding box center [169, 618] width 27 height 9
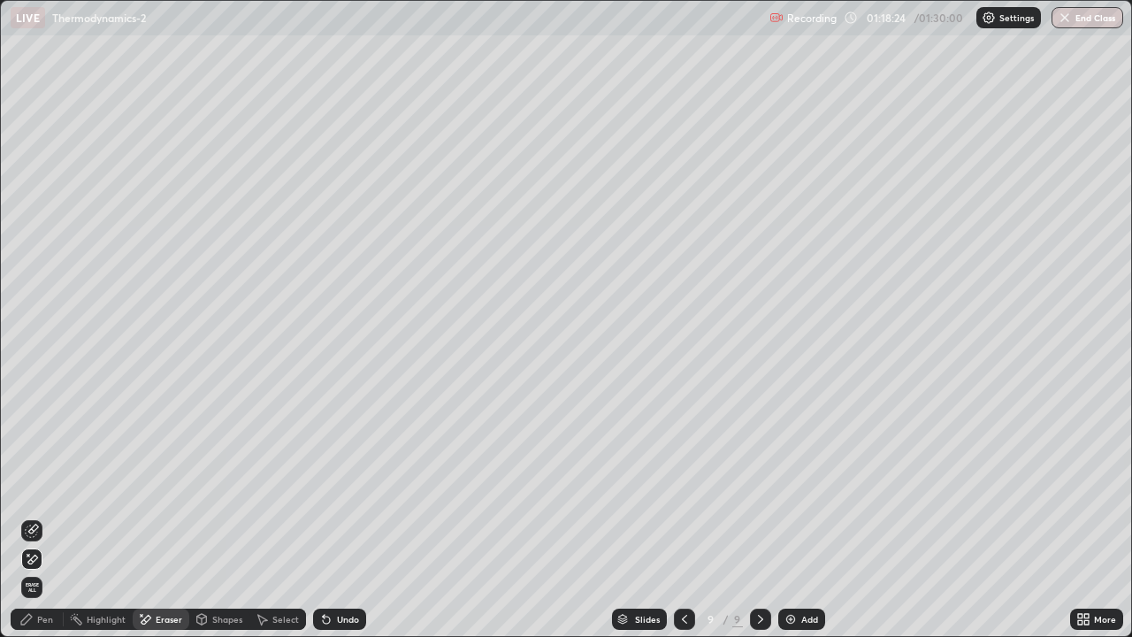
click at [23, 516] on icon at bounding box center [26, 619] width 14 height 14
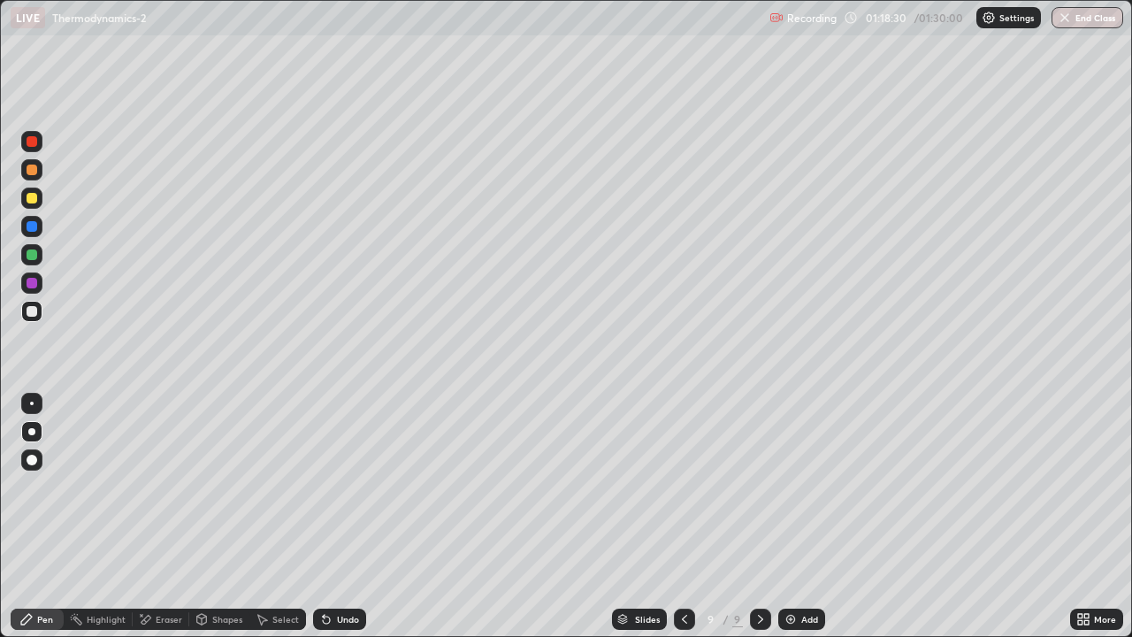
click at [30, 253] on div at bounding box center [32, 254] width 11 height 11
click at [32, 230] on div at bounding box center [32, 226] width 11 height 11
click at [30, 204] on div at bounding box center [31, 197] width 21 height 21
click at [34, 193] on div at bounding box center [32, 198] width 11 height 11
click at [32, 174] on div at bounding box center [32, 169] width 11 height 11
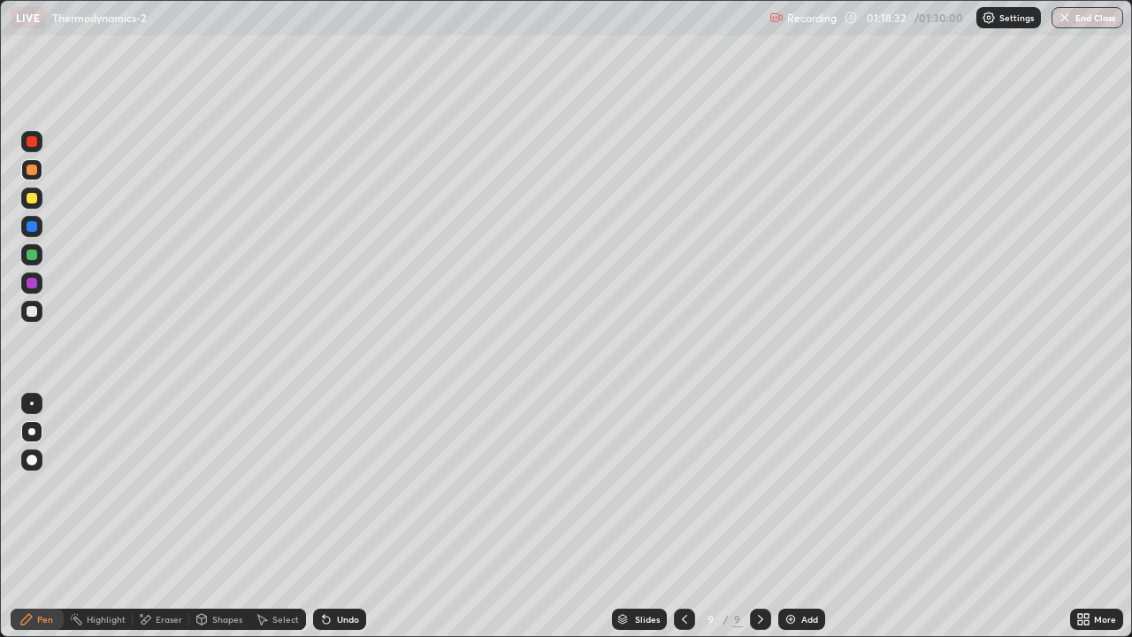
click at [33, 199] on div at bounding box center [32, 198] width 11 height 11
click at [34, 229] on div at bounding box center [32, 226] width 11 height 11
click at [33, 225] on div at bounding box center [32, 226] width 11 height 11
click at [33, 223] on div at bounding box center [32, 226] width 11 height 11
click at [32, 199] on div at bounding box center [32, 198] width 11 height 11
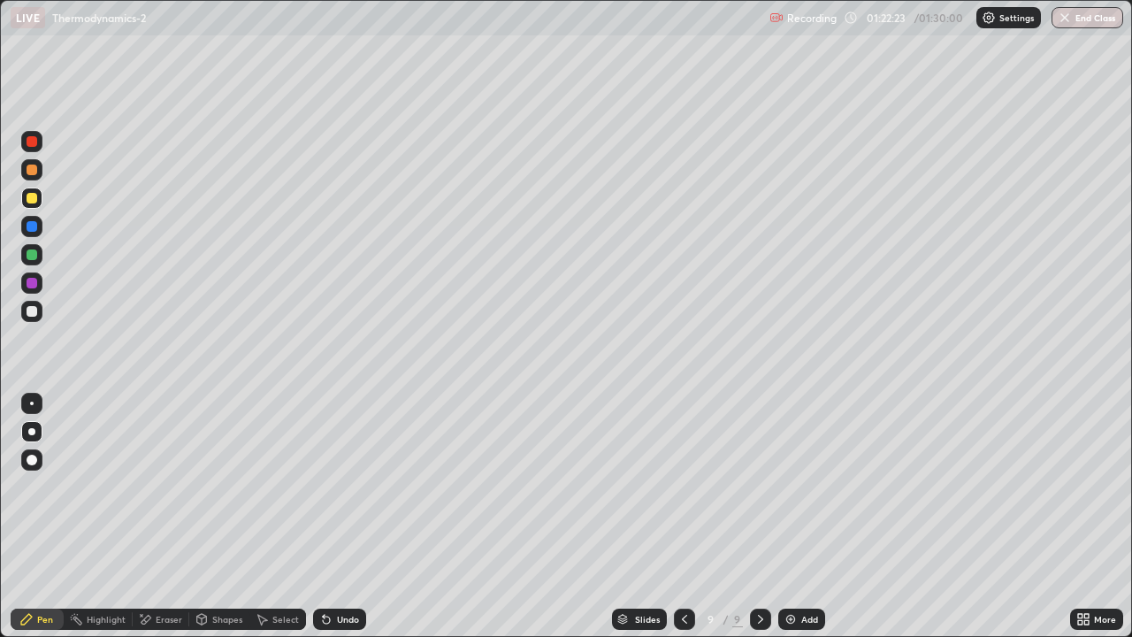
click at [36, 252] on div at bounding box center [32, 254] width 11 height 11
click at [814, 516] on div "Add" at bounding box center [809, 618] width 17 height 9
click at [42, 311] on div at bounding box center [31, 311] width 21 height 21
click at [27, 176] on div at bounding box center [31, 169] width 21 height 21
click at [29, 172] on div at bounding box center [32, 169] width 11 height 11
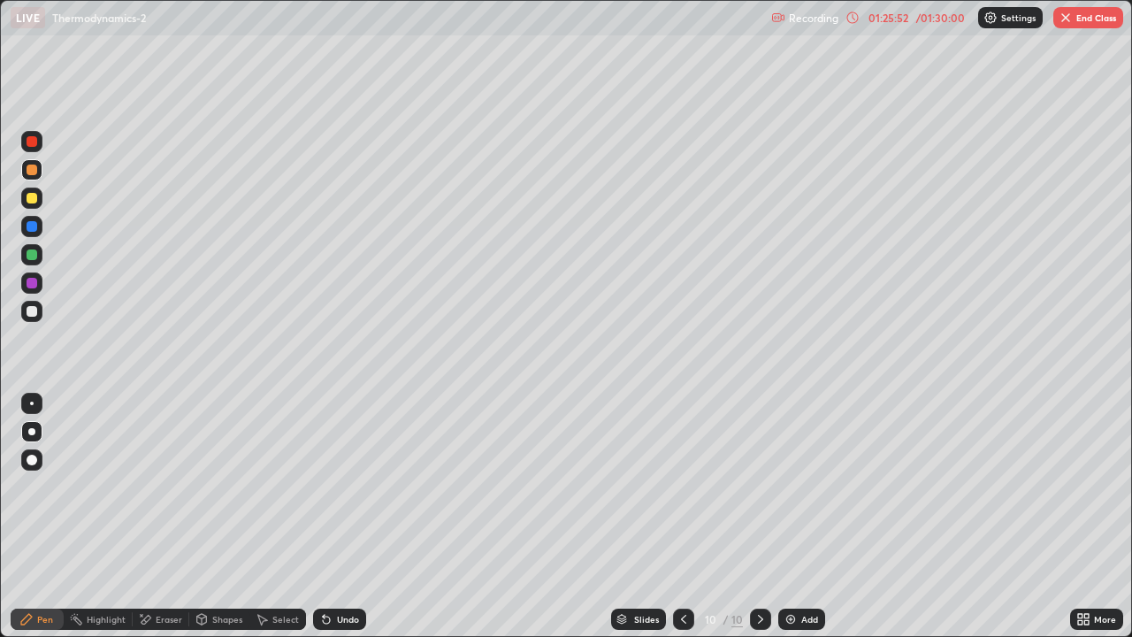
click at [29, 170] on div at bounding box center [32, 169] width 11 height 11
click at [34, 170] on div at bounding box center [32, 169] width 11 height 11
click at [29, 173] on div at bounding box center [32, 169] width 11 height 11
click at [346, 516] on div "Undo" at bounding box center [348, 618] width 22 height 9
click at [39, 304] on div at bounding box center [31, 311] width 21 height 21
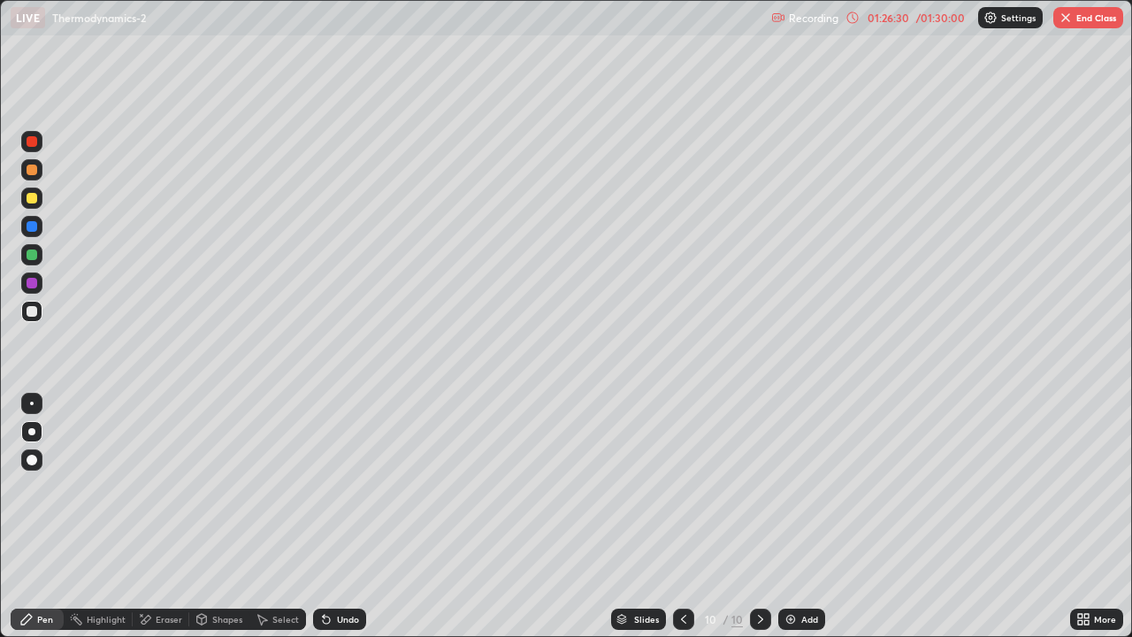
click at [40, 198] on div at bounding box center [31, 197] width 21 height 21
click at [32, 301] on div at bounding box center [31, 311] width 21 height 21
click at [351, 516] on div "Undo" at bounding box center [339, 618] width 53 height 21
click at [36, 226] on div at bounding box center [32, 226] width 11 height 11
click at [1072, 19] on button "End Class" at bounding box center [1088, 17] width 70 height 21
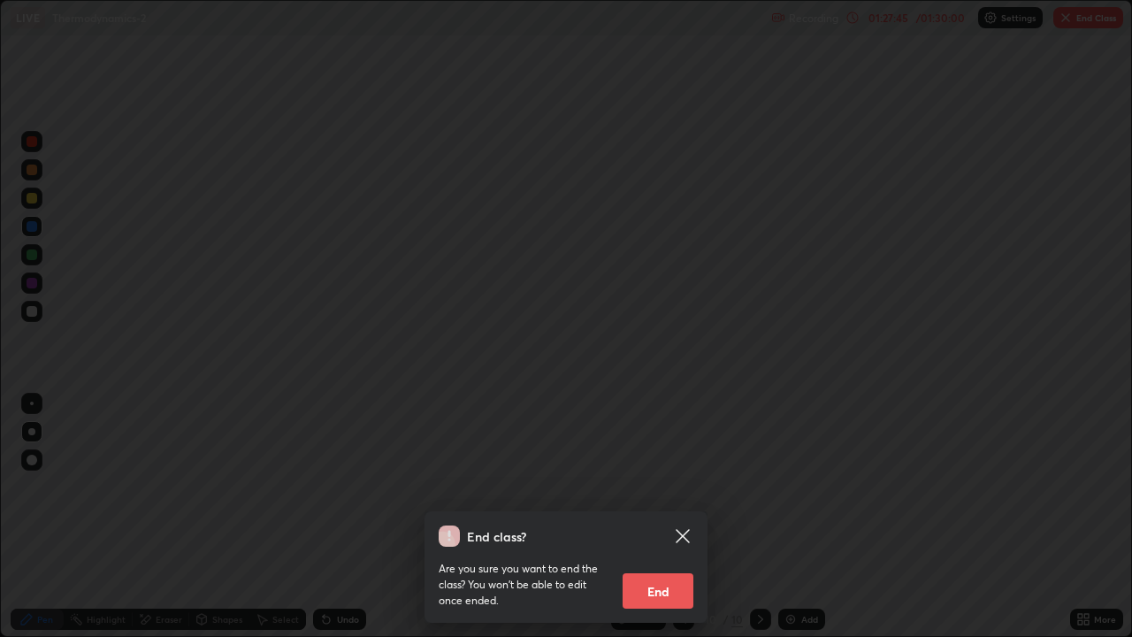
click at [667, 516] on button "End" at bounding box center [657, 590] width 71 height 35
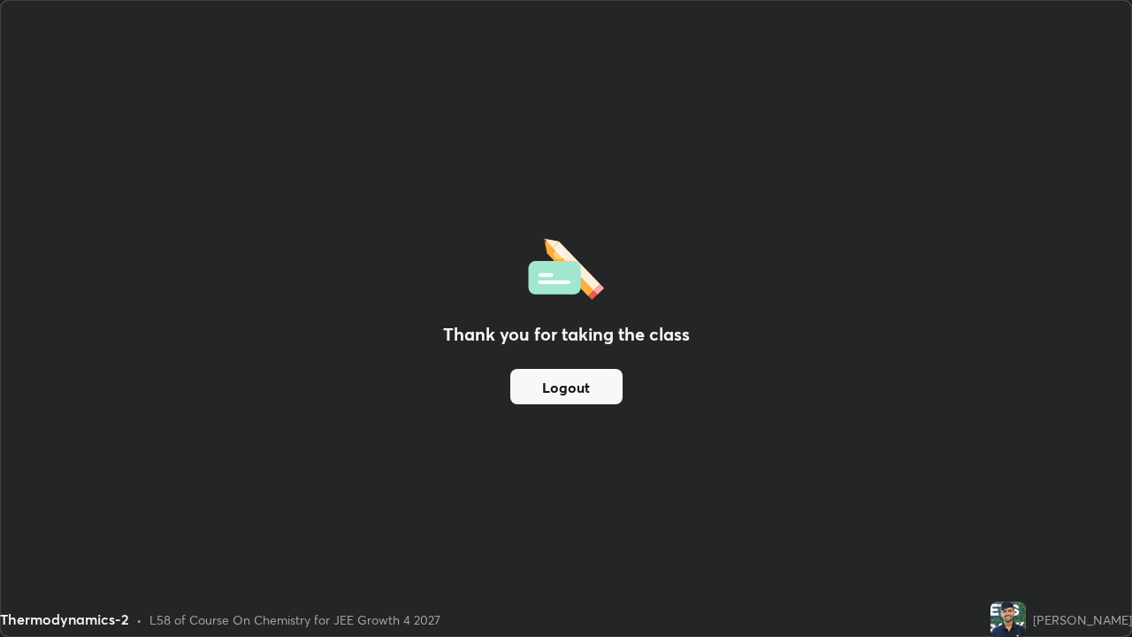
click at [570, 391] on button "Logout" at bounding box center [566, 386] width 112 height 35
click at [564, 385] on button "Logout" at bounding box center [566, 386] width 112 height 35
click at [556, 386] on button "Logout" at bounding box center [566, 386] width 112 height 35
click at [564, 385] on button "Logout" at bounding box center [566, 386] width 112 height 35
